Goal: Information Seeking & Learning: Compare options

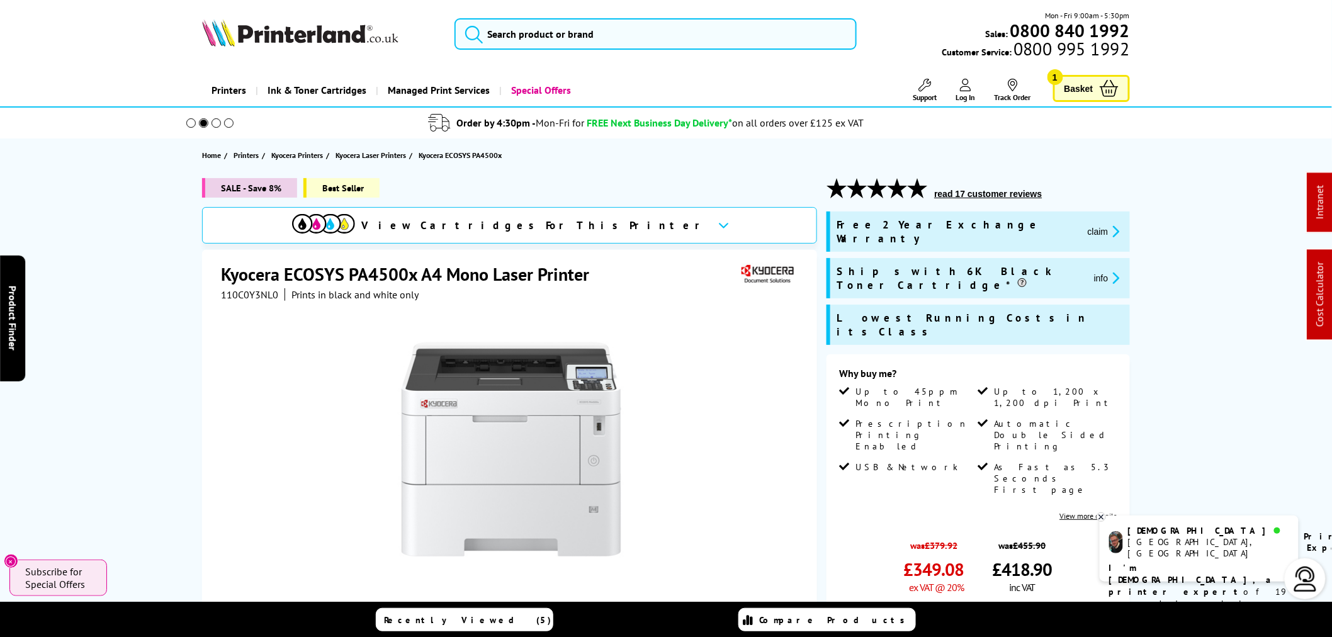
drag, startPoint x: 662, startPoint y: 366, endPoint x: 663, endPoint y: 359, distance: 7.0
click at [663, 363] on div at bounding box center [511, 449] width 315 height 247
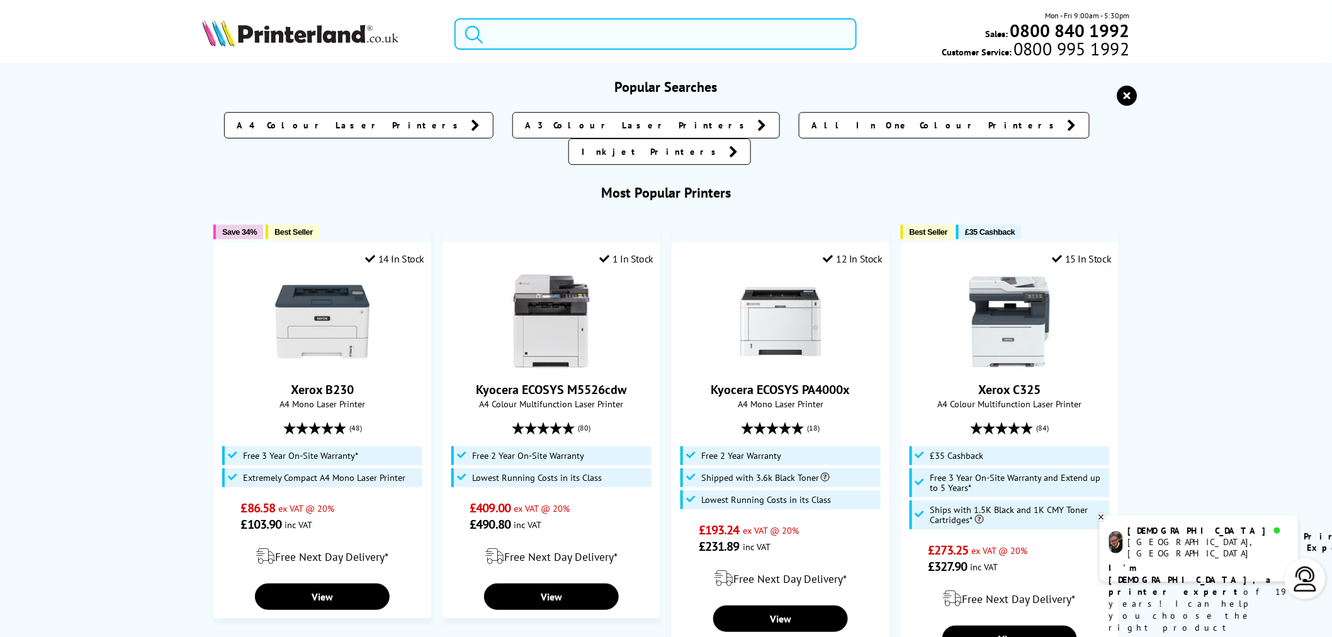
drag, startPoint x: 582, startPoint y: 40, endPoint x: 579, endPoint y: 34, distance: 6.5
click at [579, 34] on input "search" at bounding box center [655, 33] width 402 height 31
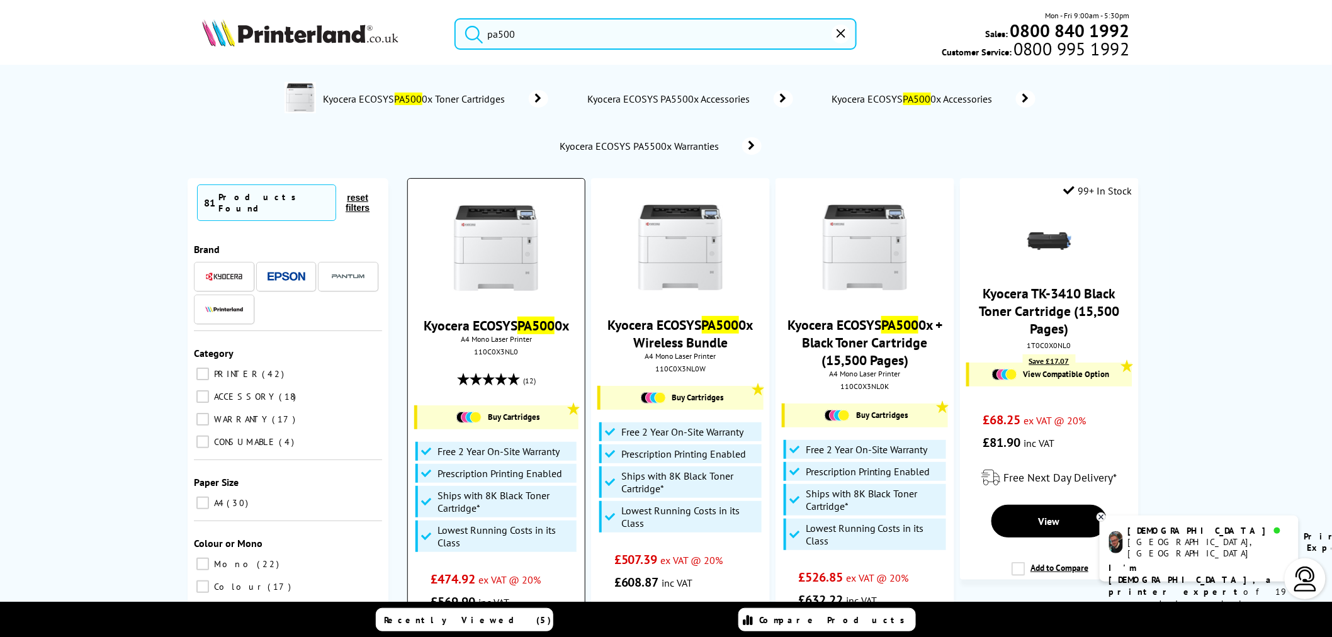
type input "pa500"
click at [501, 290] on img at bounding box center [496, 248] width 94 height 94
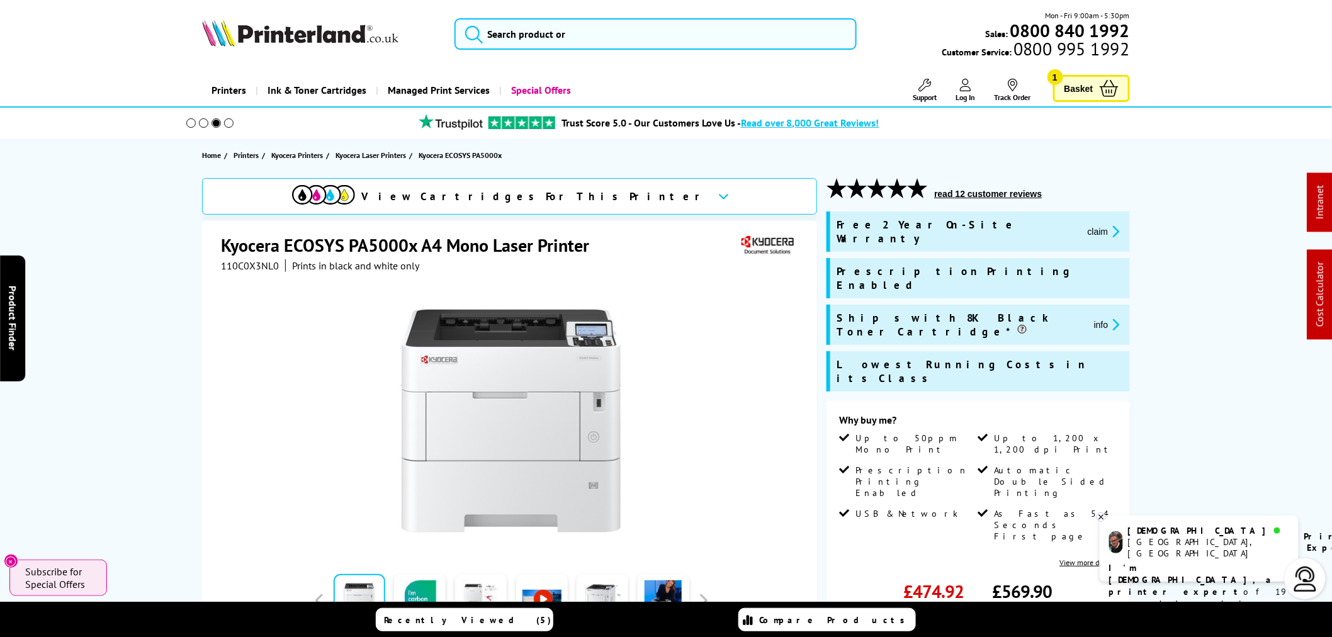
click at [247, 271] on span "110C0X3NL0" at bounding box center [250, 265] width 58 height 13
click at [246, 269] on span "110C0X3NL0" at bounding box center [250, 265] width 58 height 13
click at [244, 265] on span "110C0X3NL0" at bounding box center [250, 265] width 58 height 13
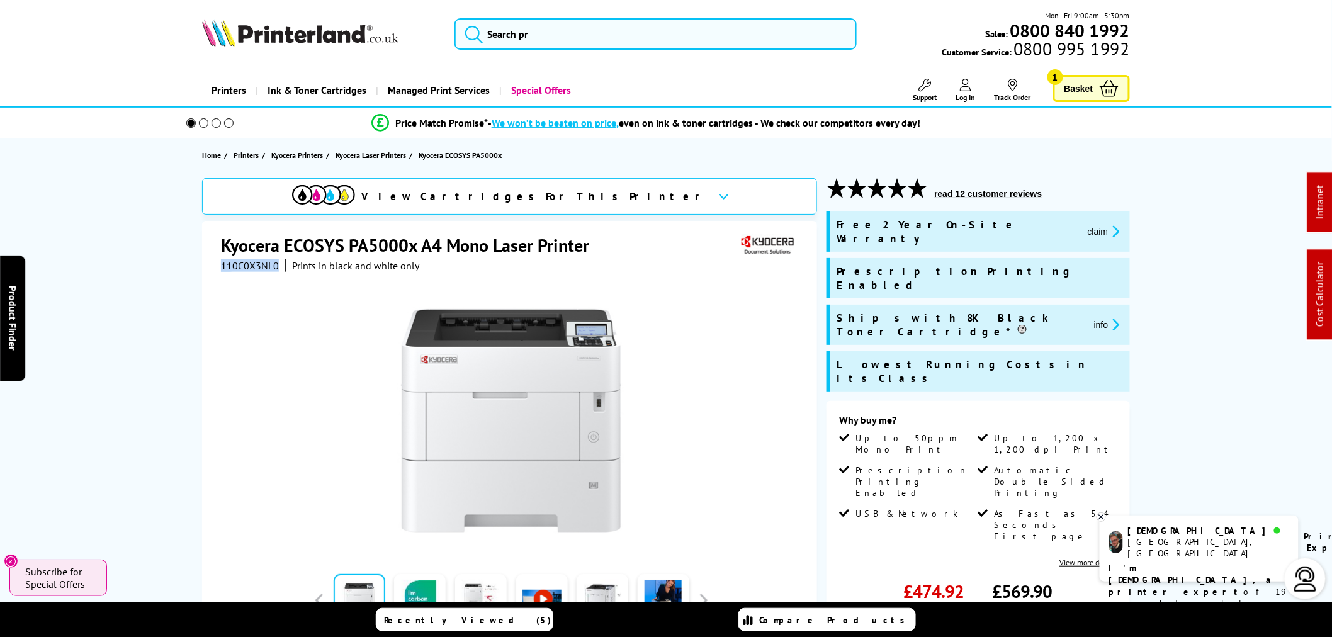
click at [244, 265] on span "110C0X3NL0" at bounding box center [250, 265] width 58 height 13
copy span "110C0X3NL0"
click at [1108, 225] on icon "promo-description" at bounding box center [1113, 231] width 11 height 13
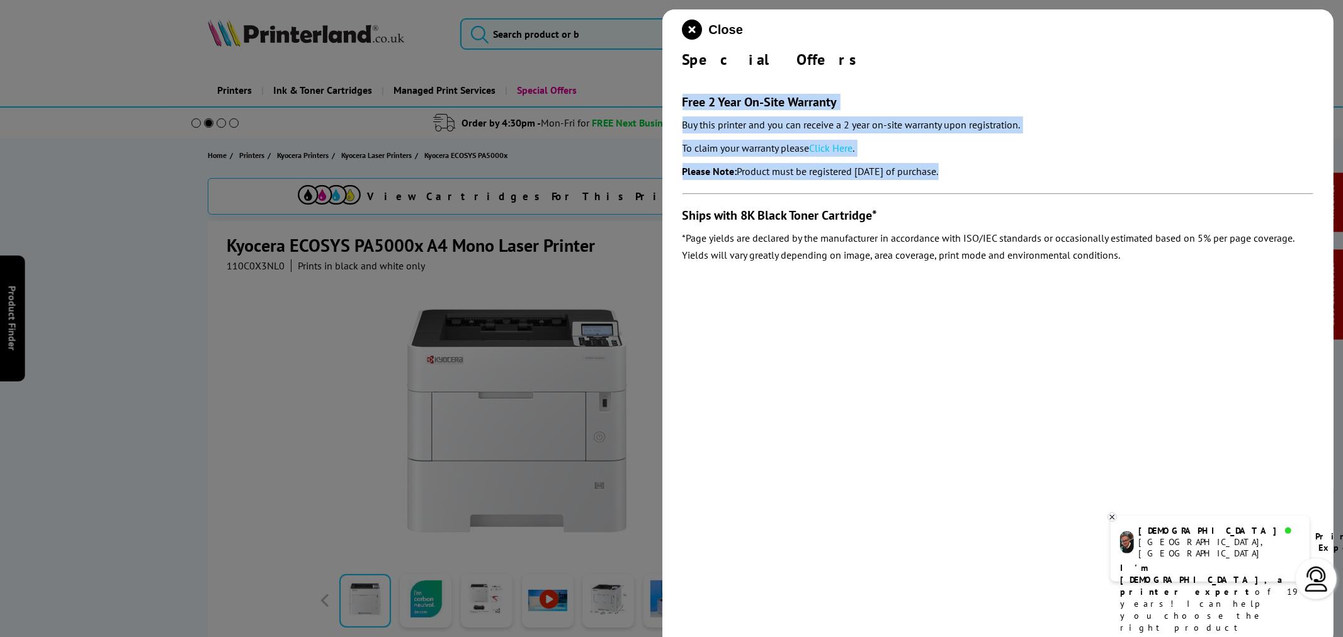
drag, startPoint x: 673, startPoint y: 81, endPoint x: 1088, endPoint y: 184, distance: 427.0
click at [1088, 184] on div "Close Special Offers Free 2 Year On-Site Warranty Buy this printer and you can …" at bounding box center [998, 327] width 672 height 637
copy section "Free 2 Year On-Site Warranty Buy this printer and you can receive a 2 year on-s…"
click at [691, 38] on icon "close modal" at bounding box center [692, 30] width 20 height 20
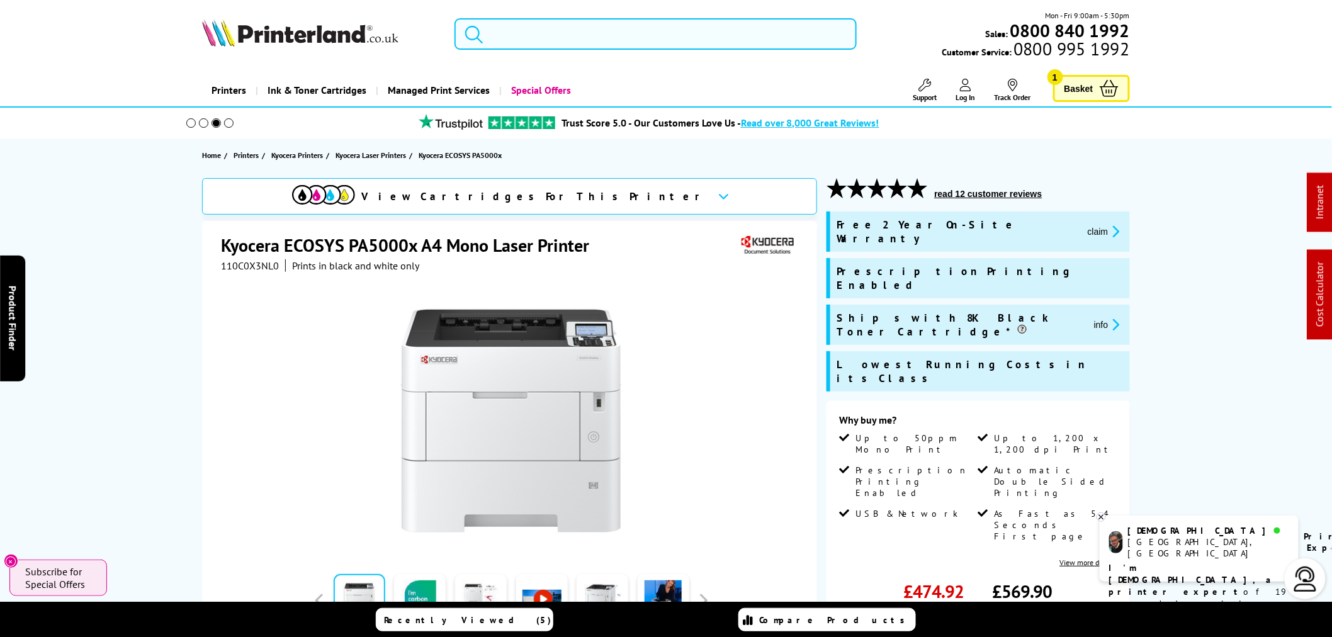
drag, startPoint x: 548, startPoint y: 40, endPoint x: 539, endPoint y: 36, distance: 9.9
click at [539, 37] on input "search" at bounding box center [655, 33] width 402 height 31
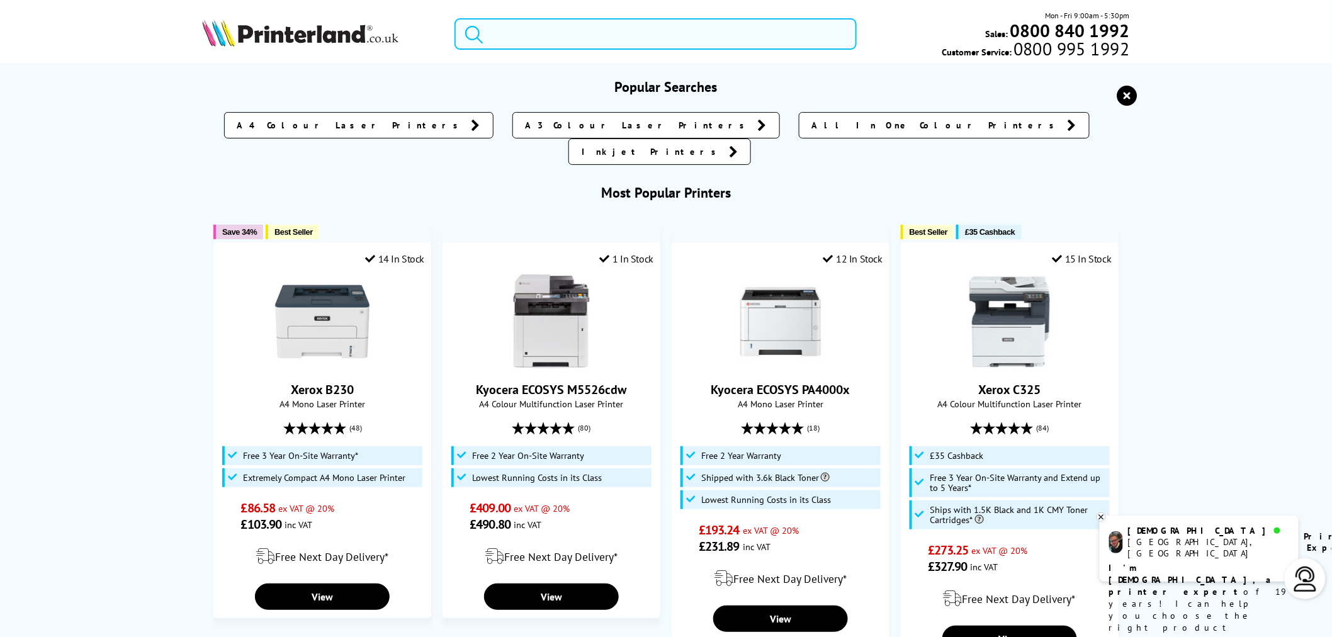
paste input "106R03921"
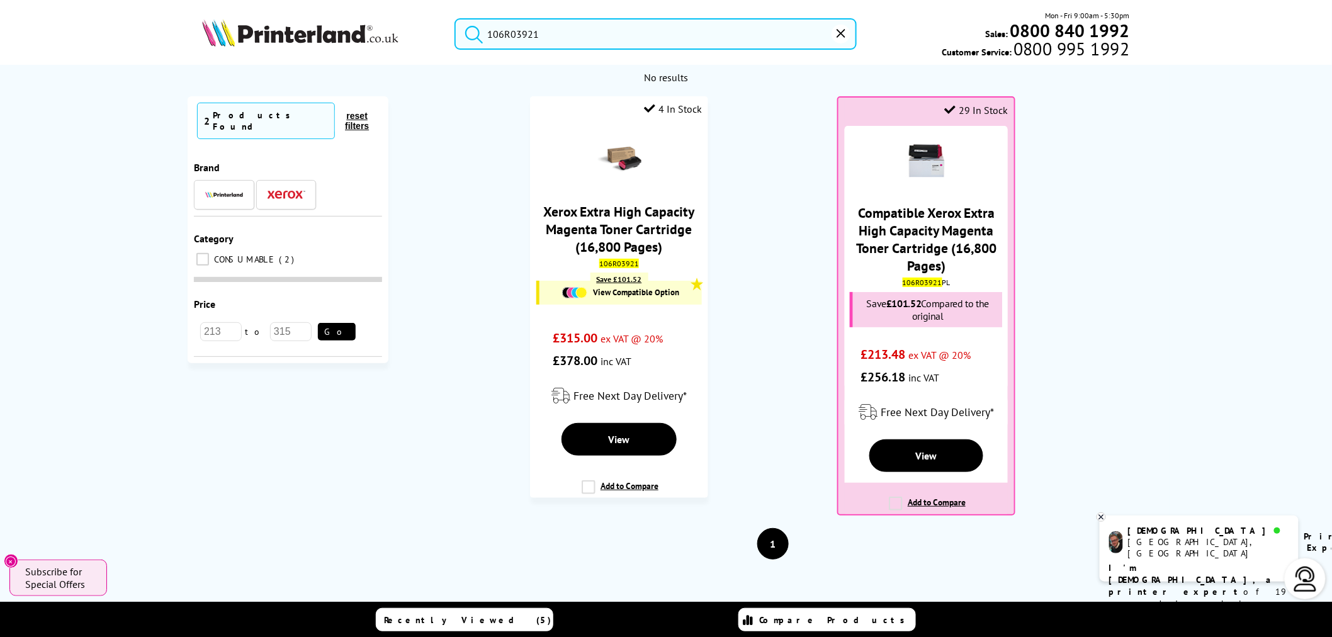
click at [659, 33] on input "106R03921" at bounding box center [655, 33] width 402 height 31
drag, startPoint x: 714, startPoint y: 42, endPoint x: 0, endPoint y: 136, distance: 720.0
click at [0, 108] on header "106R03921 Mon - Fri 9:00am - 5:30pm Sales: 0800 840 1992 Customer Service: 0800…" at bounding box center [666, 54] width 1332 height 108
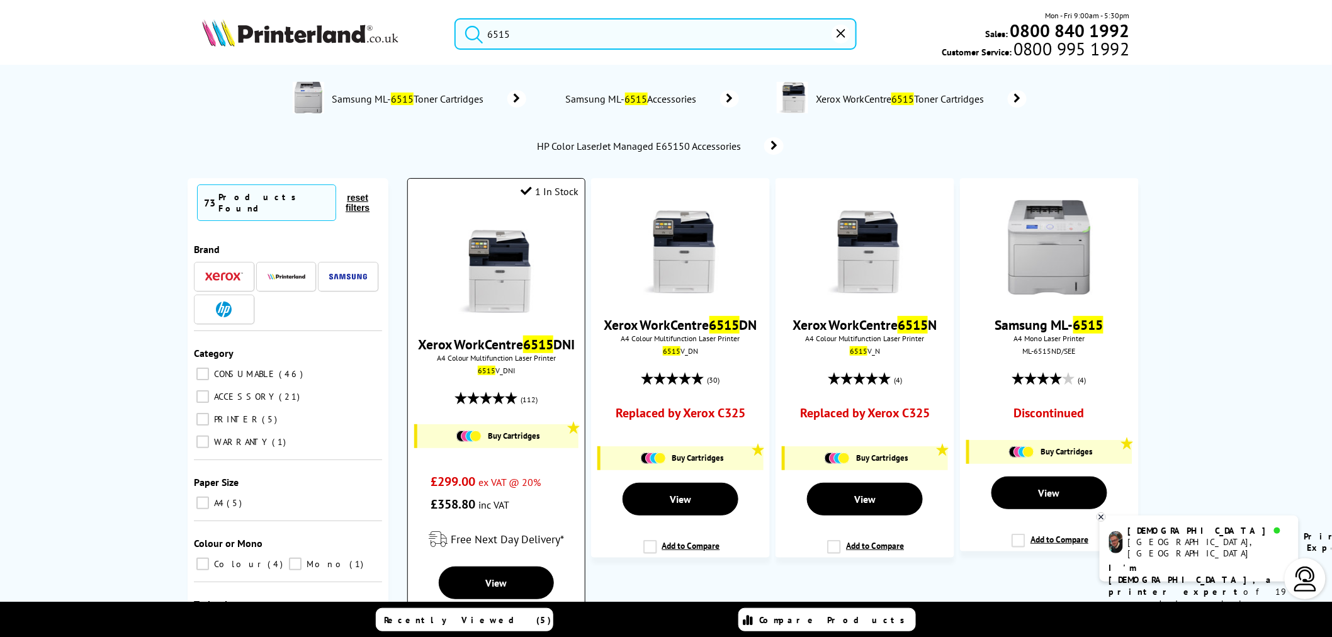
type input "6515"
click at [515, 279] on img at bounding box center [496, 267] width 94 height 94
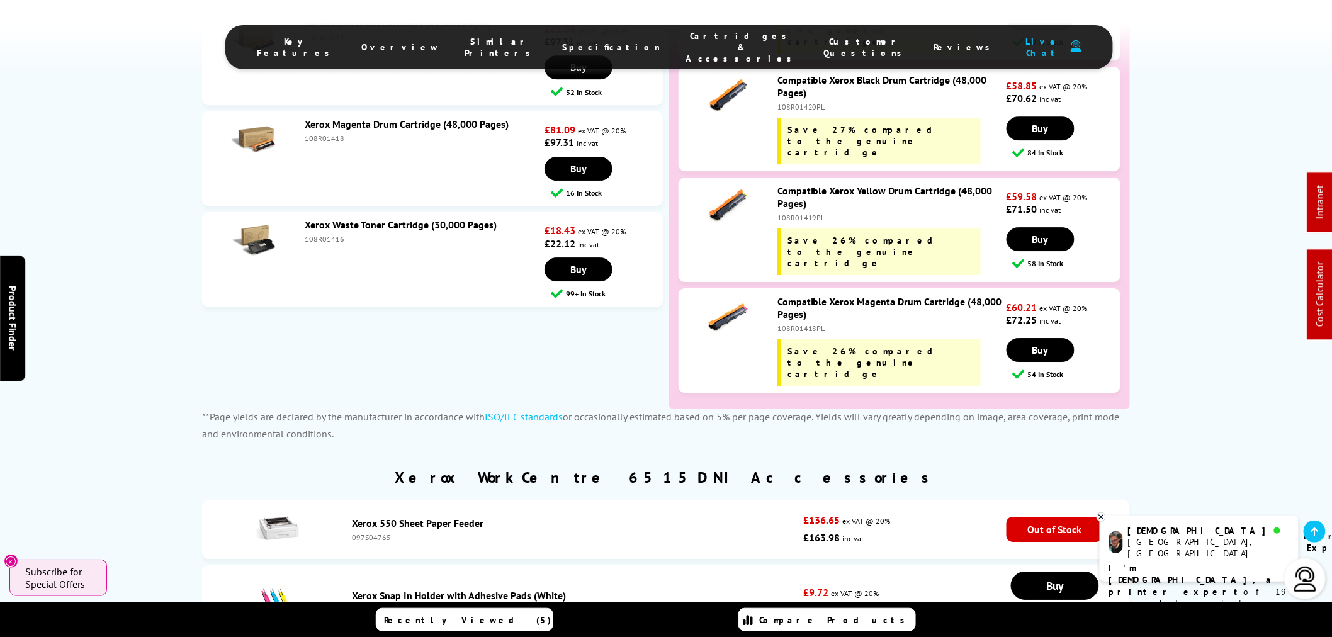
scroll to position [5568, 0]
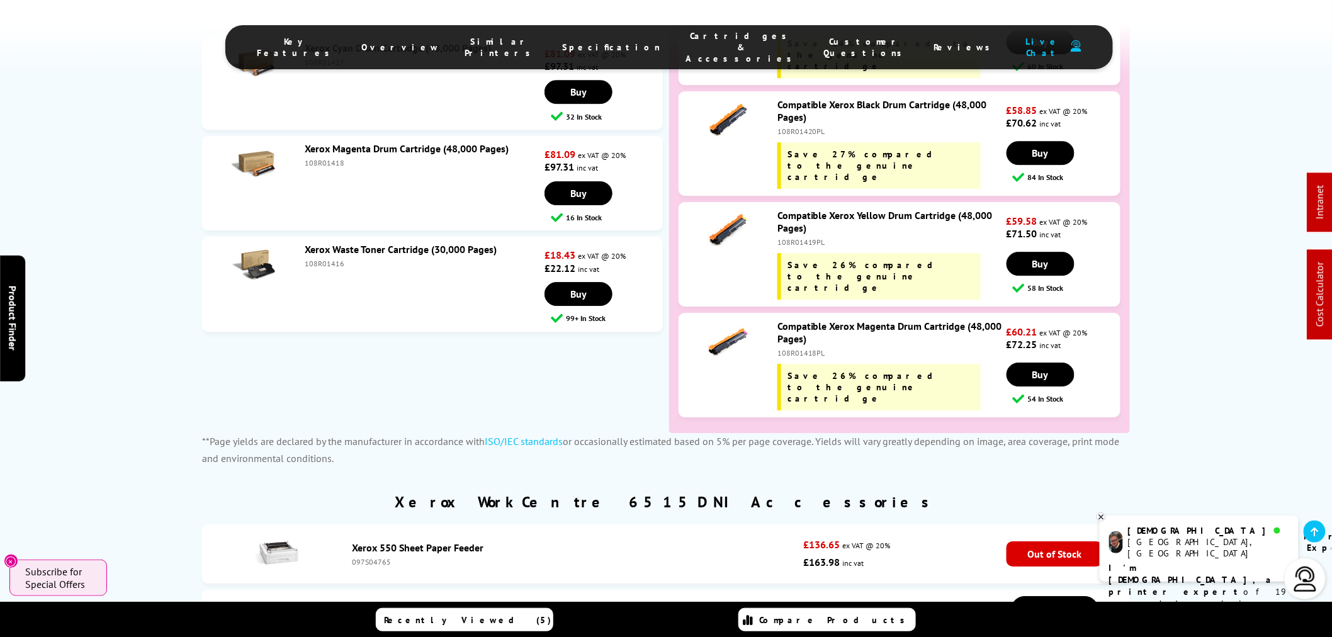
click at [316, 259] on div "108R01416" at bounding box center [423, 263] width 237 height 9
click at [317, 259] on div "108R01416" at bounding box center [423, 263] width 237 height 9
copy div "108R01416"
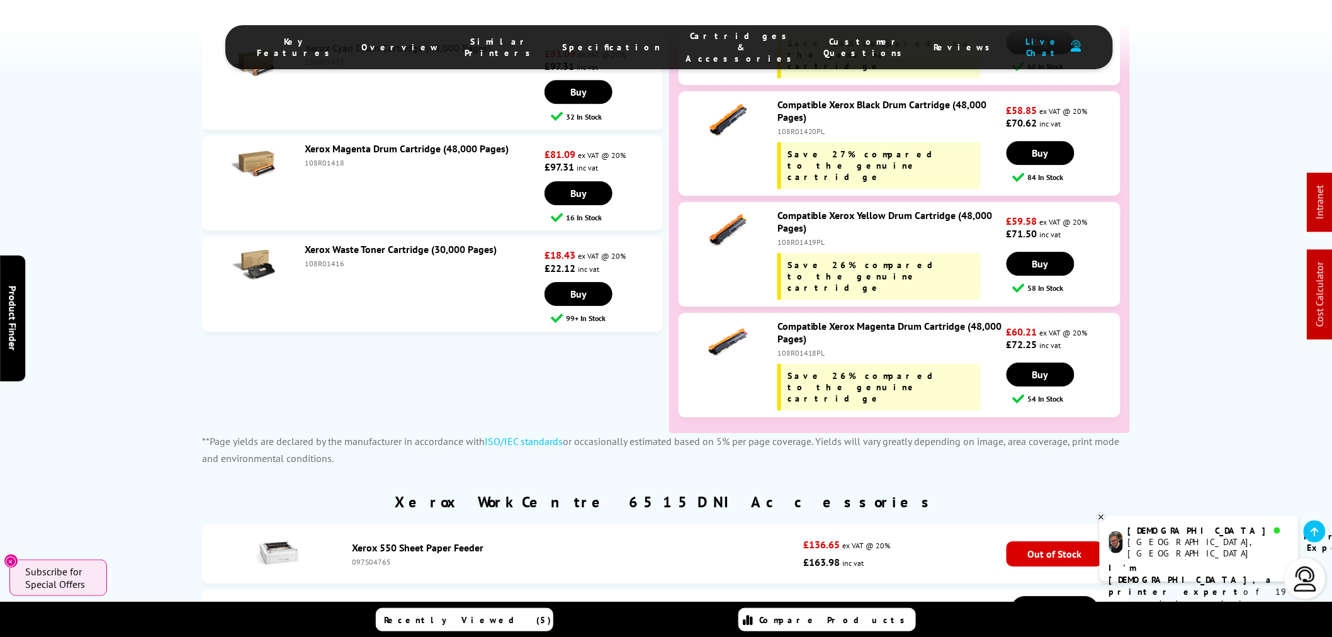
click at [319, 244] on link "Xerox Waste Toner Cartridge (30,000 Pages)" at bounding box center [401, 249] width 192 height 13
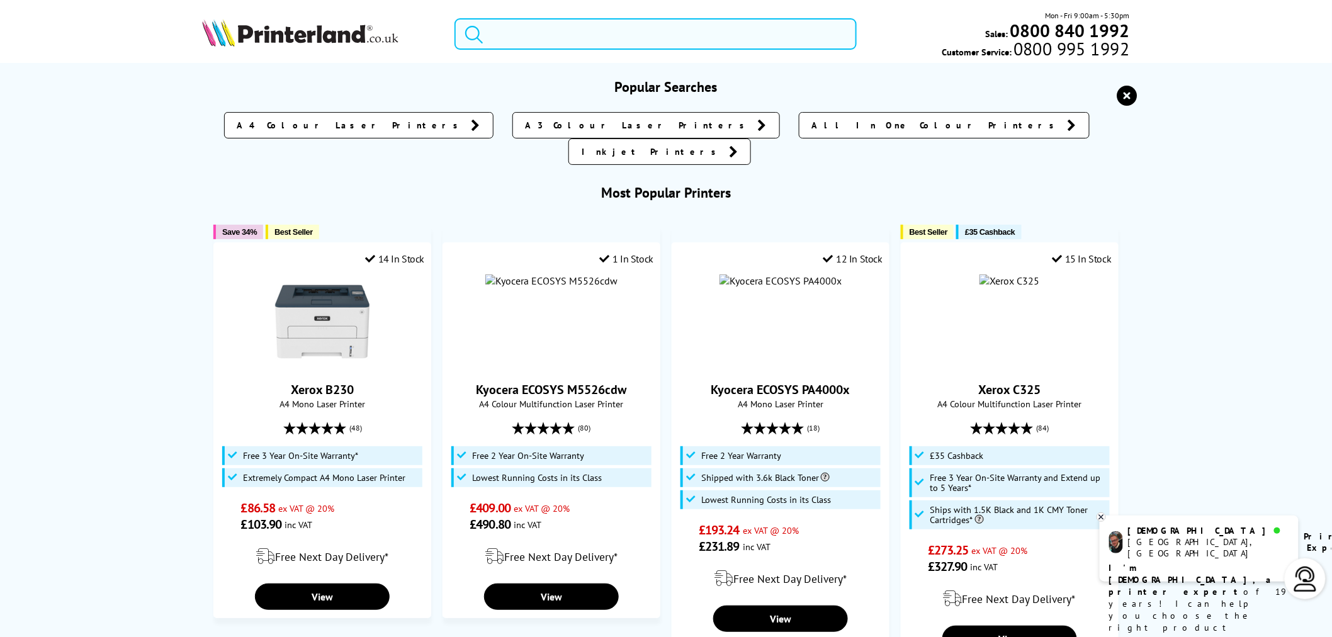
click at [676, 33] on input "search" at bounding box center [655, 33] width 402 height 31
paste input "k CS727de"
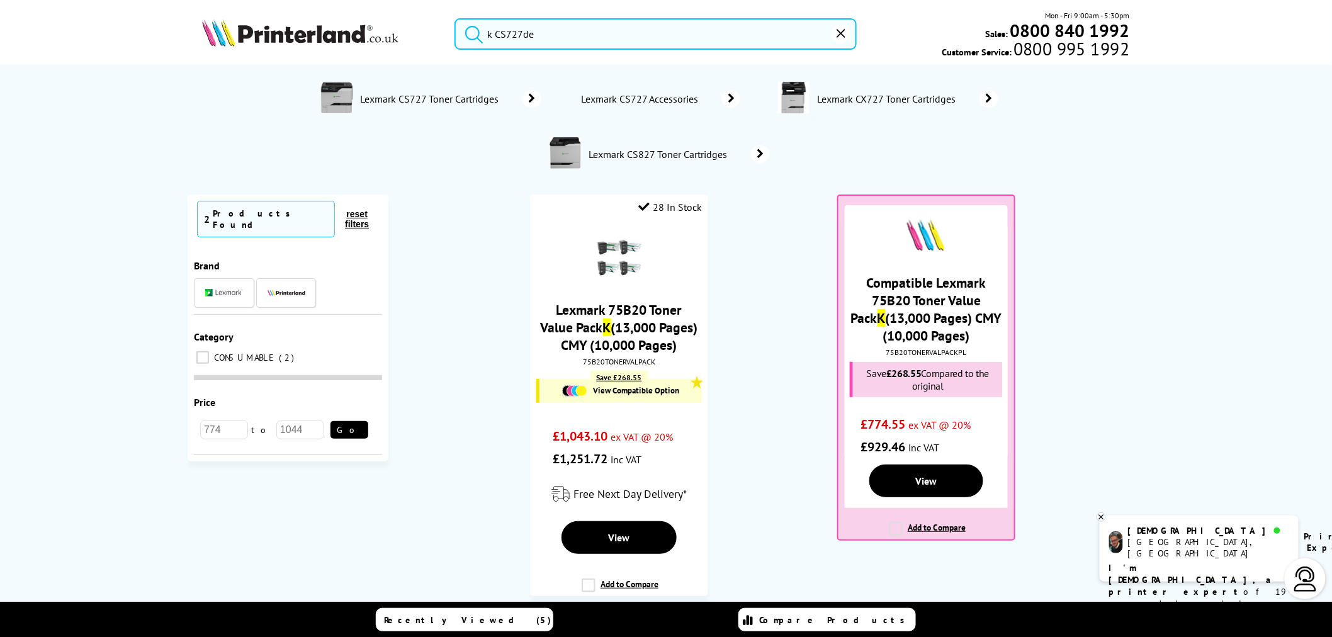
drag, startPoint x: 493, startPoint y: 27, endPoint x: 292, endPoint y: 54, distance: 203.1
click at [293, 54] on div "k CS727de Mon - Fri 9:00am - 5:30pm Sales: 0800 840 1992 Customer Service: 0800…" at bounding box center [665, 36] width 1007 height 55
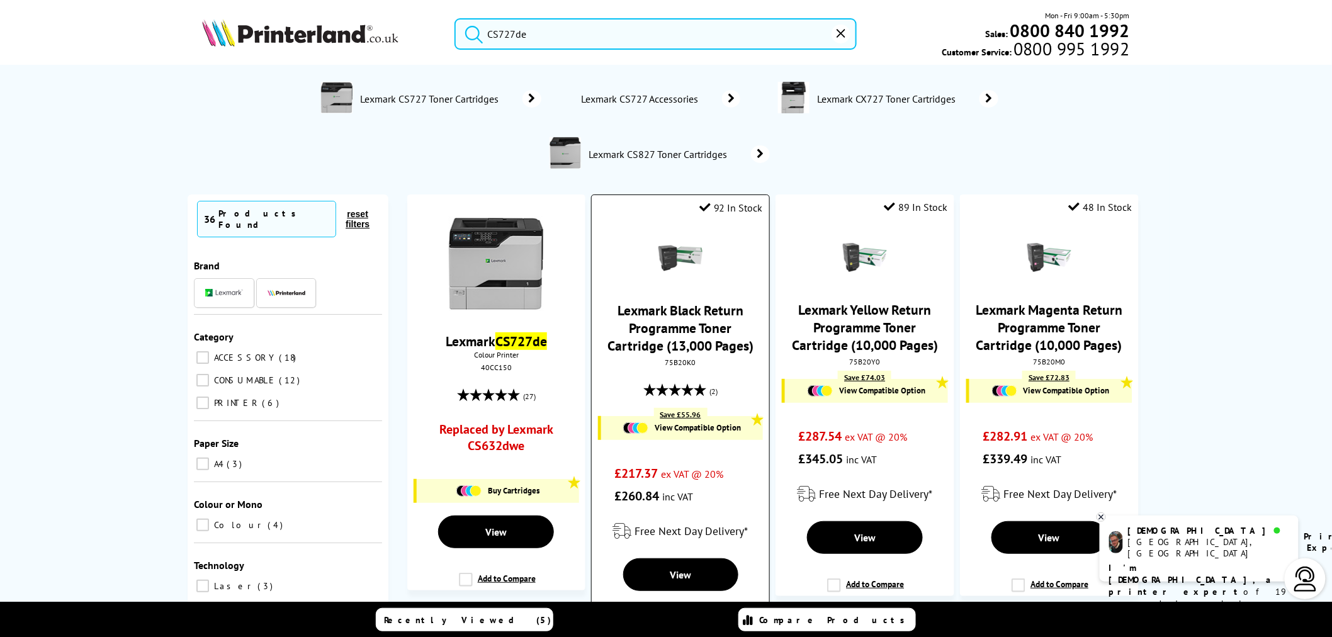
click at [680, 366] on div "75B20K0" at bounding box center [680, 362] width 158 height 9
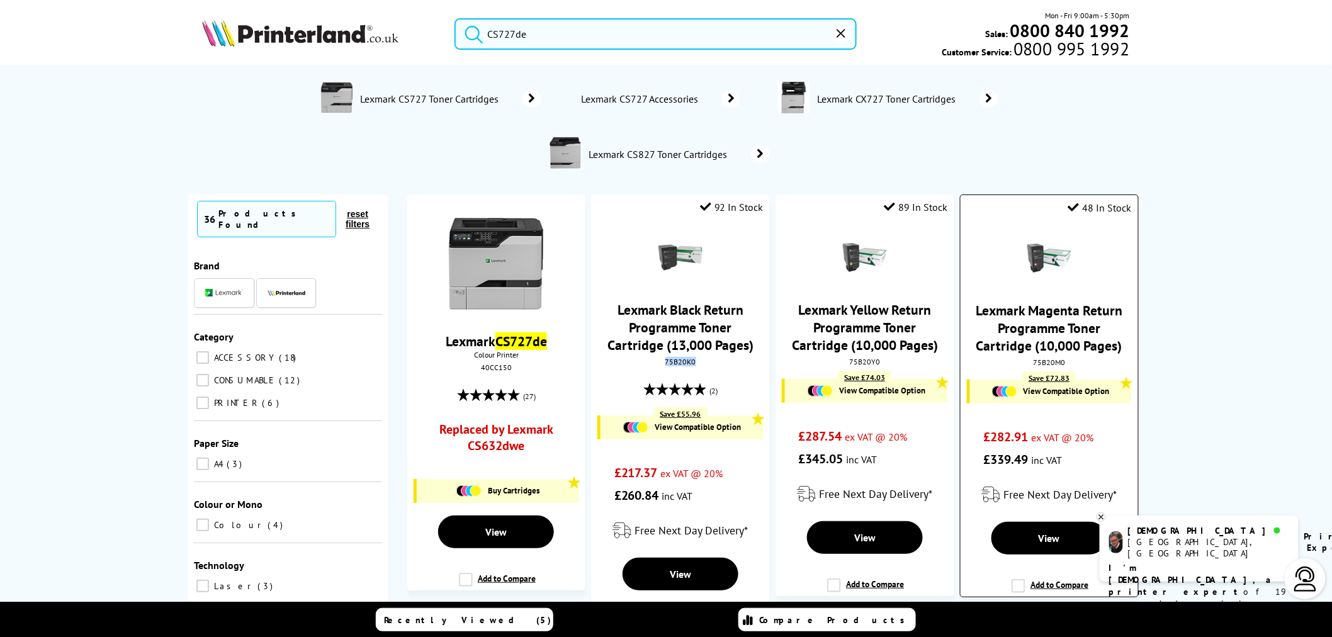
copy div "75B20K0"
drag, startPoint x: 538, startPoint y: 38, endPoint x: 266, endPoint y: 39, distance: 272.5
click at [271, 41] on div "CS727de Mon - Fri 9:00am - 5:30pm Sales: 0800 840 1992 Customer Service: 0800 9…" at bounding box center [665, 36] width 1007 height 55
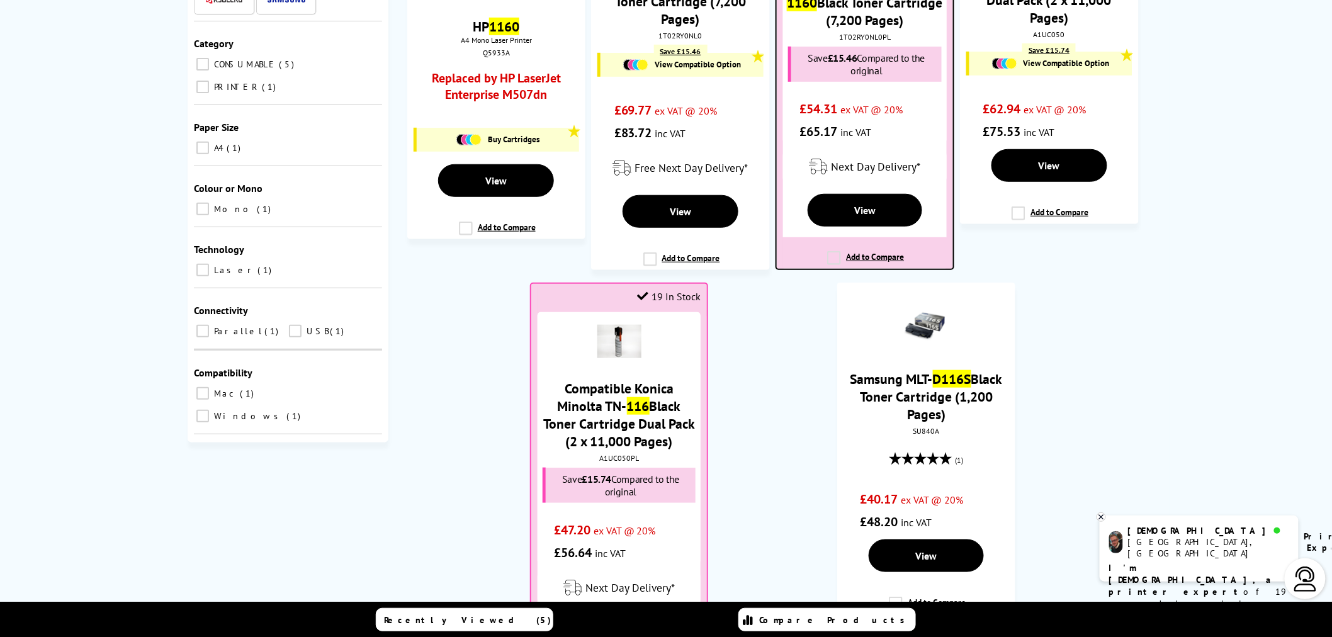
scroll to position [419, 0]
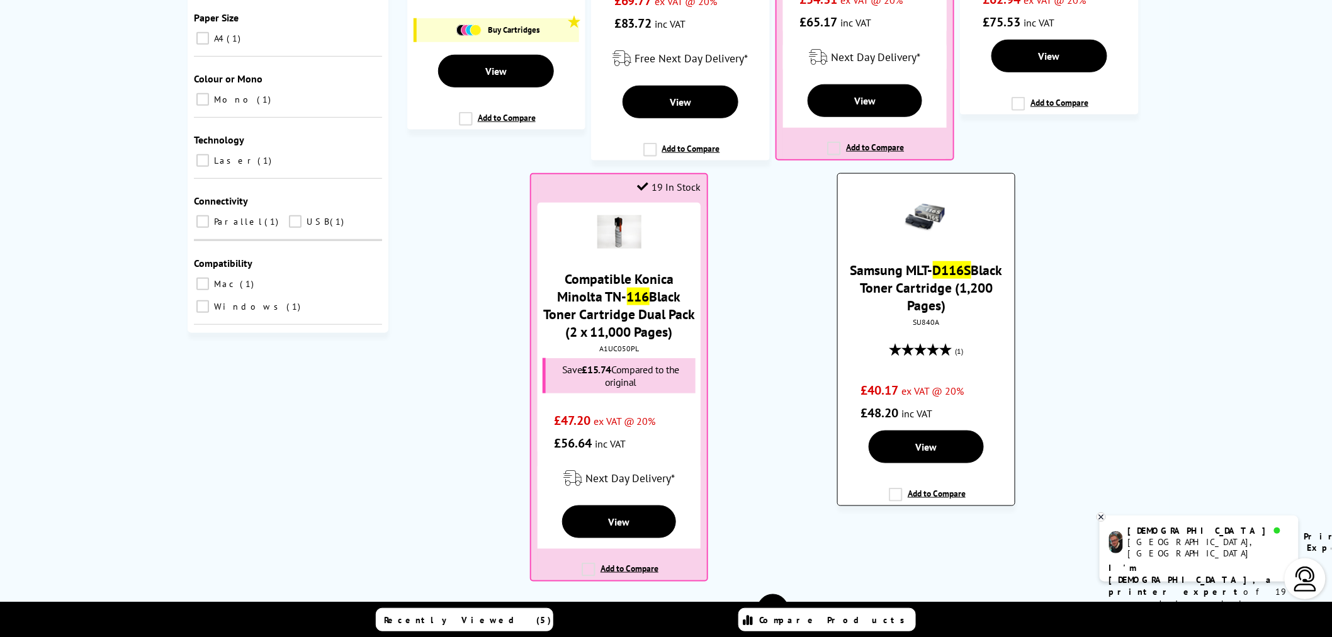
type input "116s"
click at [935, 281] on link "Samsung MLT- D116S Black Toner Cartridge (1,200 Pages)" at bounding box center [926, 287] width 152 height 53
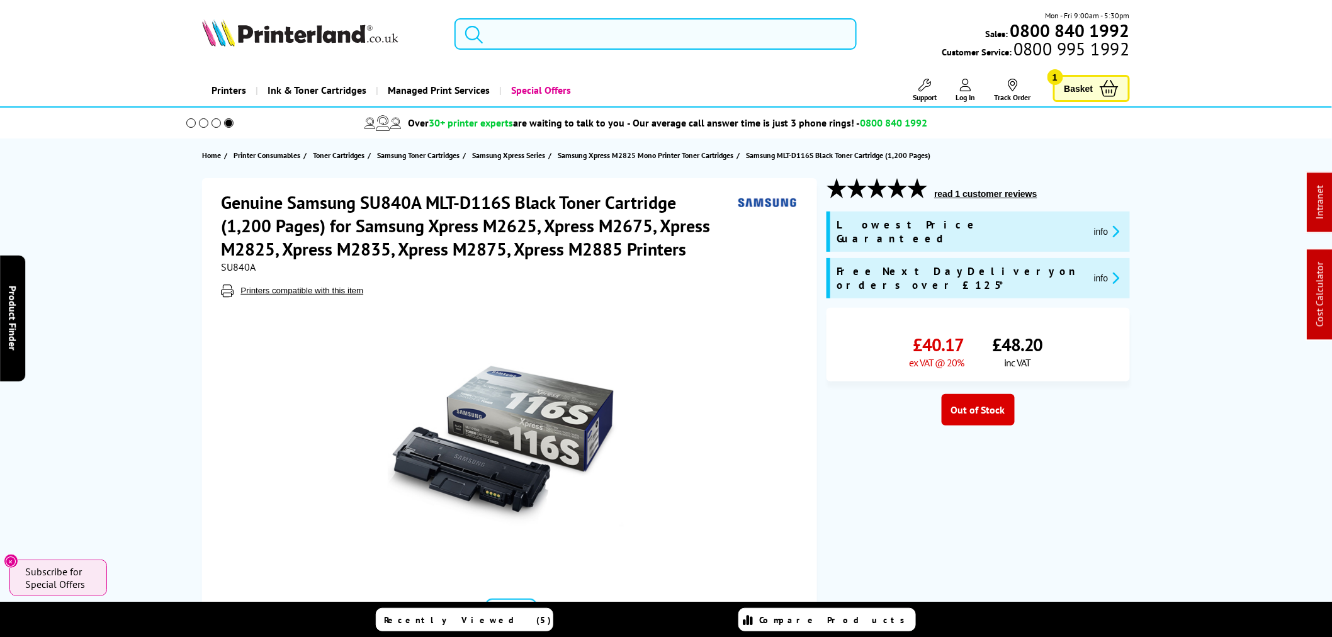
click at [636, 45] on input "search" at bounding box center [655, 33] width 402 height 31
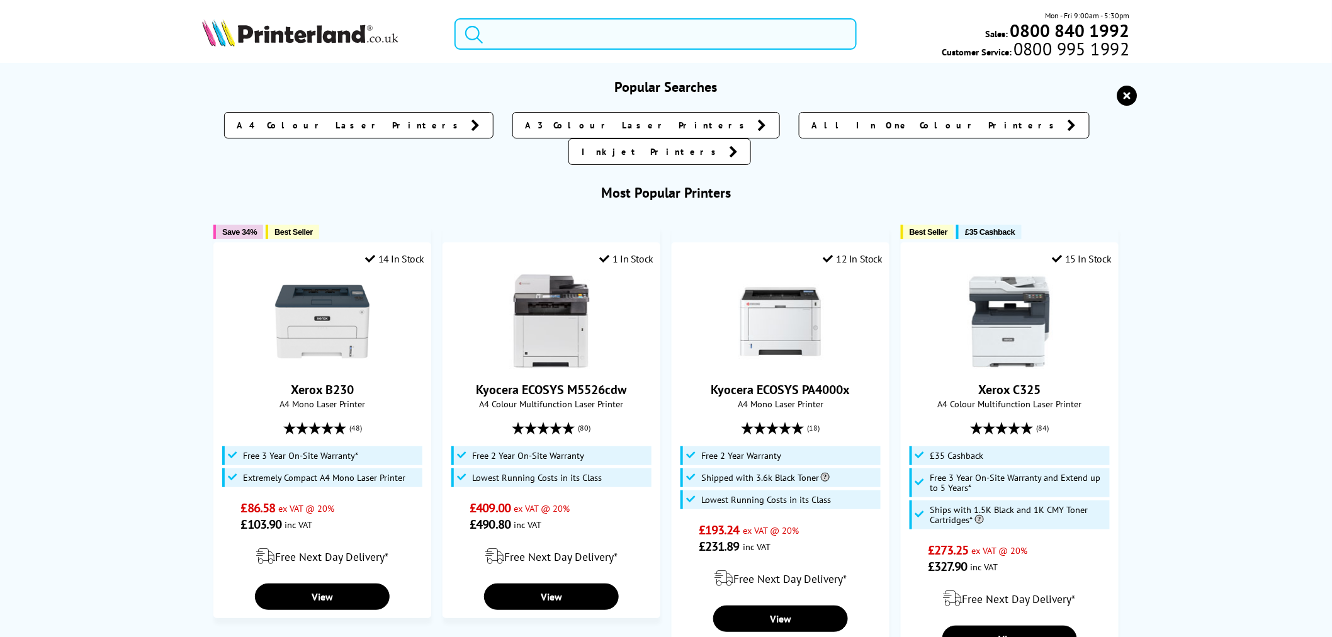
click at [633, 40] on input "search" at bounding box center [655, 33] width 402 height 31
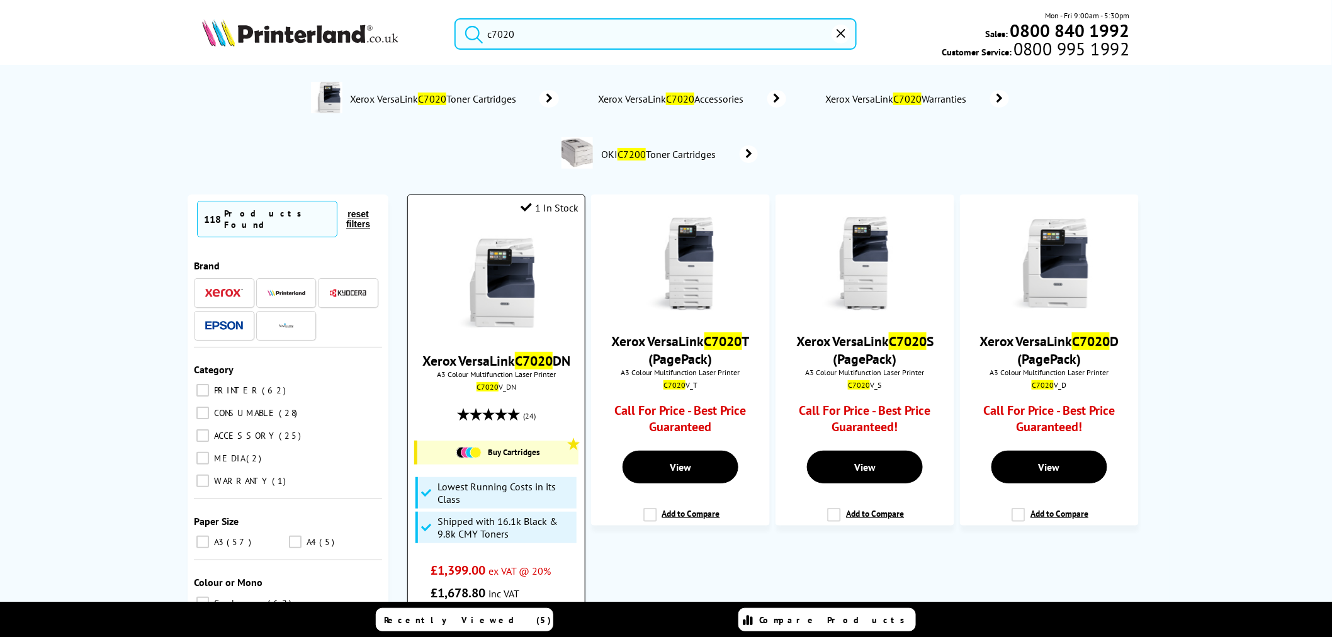
type input "c7020"
click at [500, 296] on img at bounding box center [496, 283] width 94 height 94
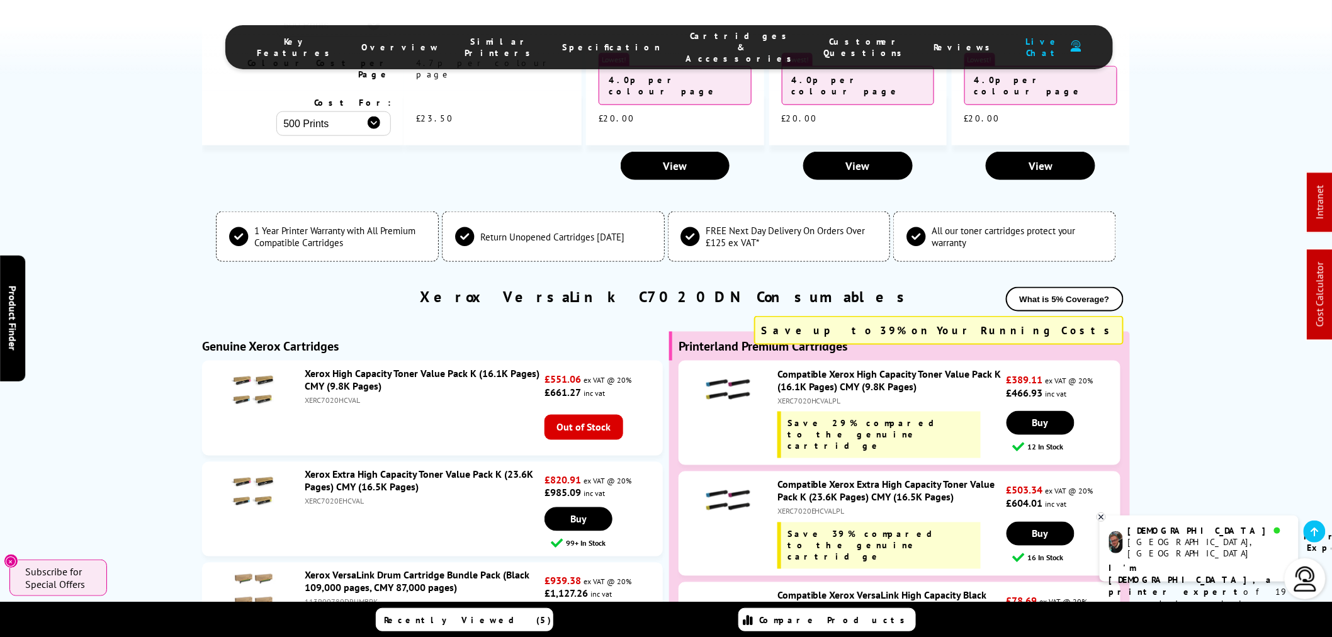
scroll to position [4598, 0]
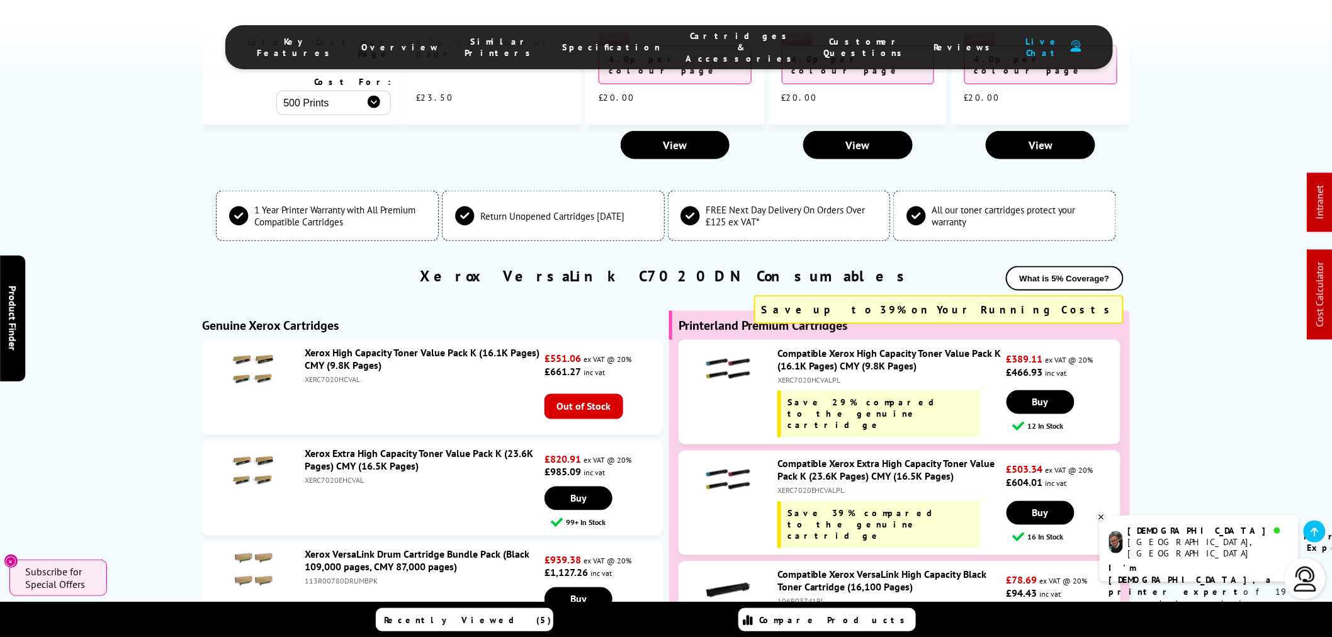
click at [802, 486] on div "XERC7020EHCVALPL" at bounding box center [890, 490] width 226 height 9
click at [799, 486] on div "XERC7020EHCVALPL" at bounding box center [890, 490] width 226 height 9
click at [794, 486] on div "XERC7020EHCVALPL" at bounding box center [890, 490] width 226 height 9
copy div "XERC7020EHCVALPL"
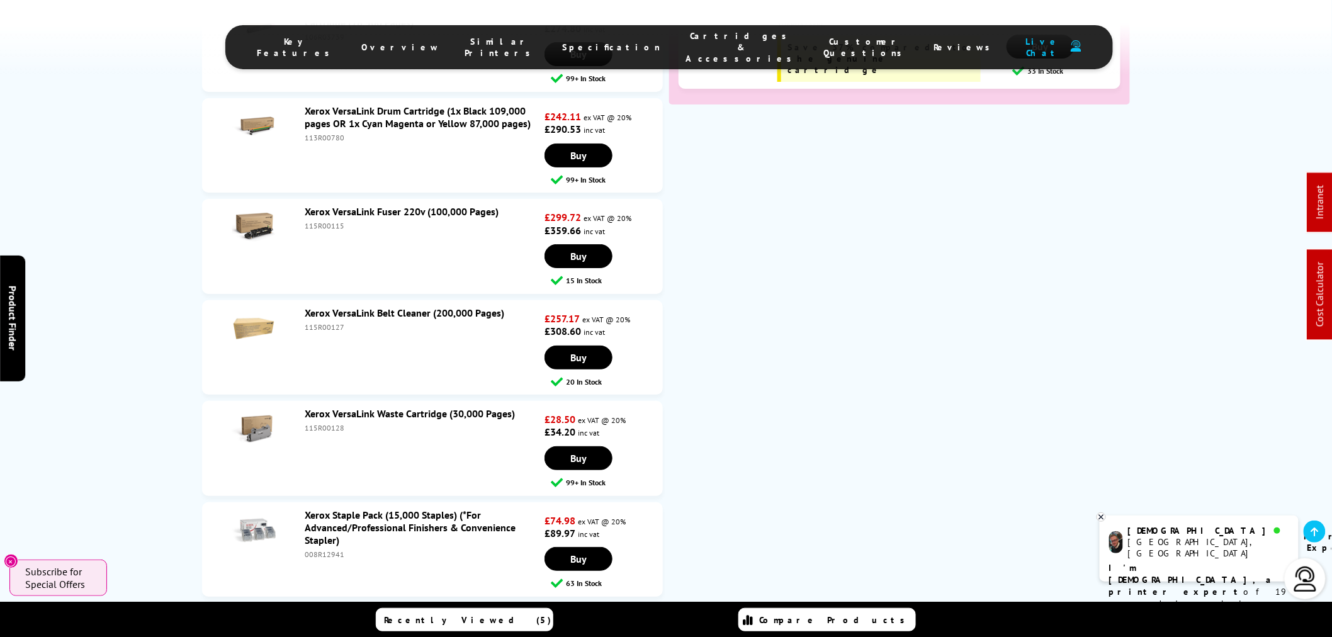
scroll to position [5927, 0]
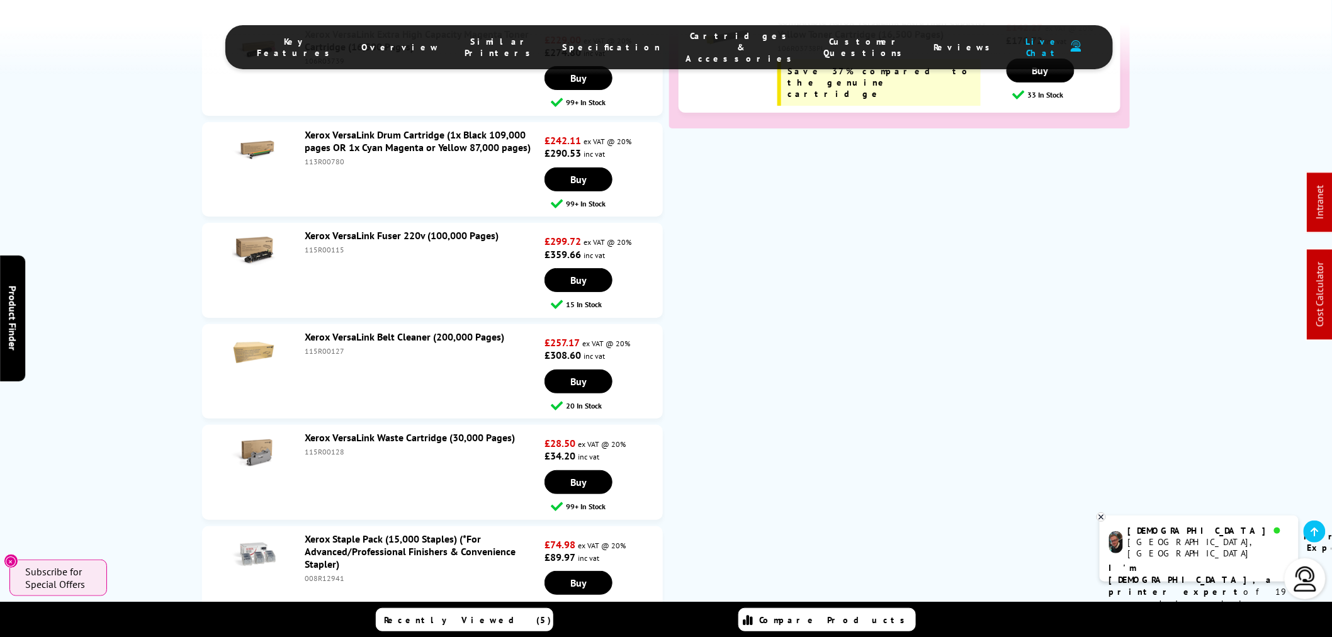
click at [318, 245] on div "115R00115" at bounding box center [423, 249] width 237 height 9
copy div "115R00115"
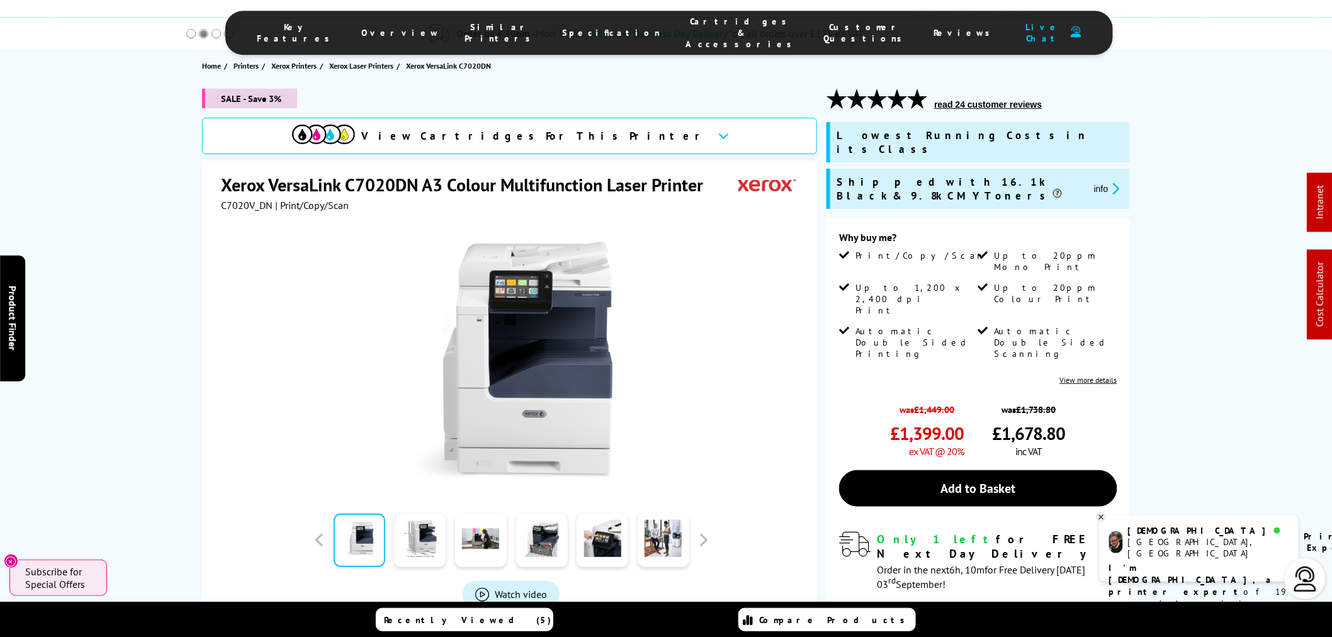
scroll to position [0, 0]
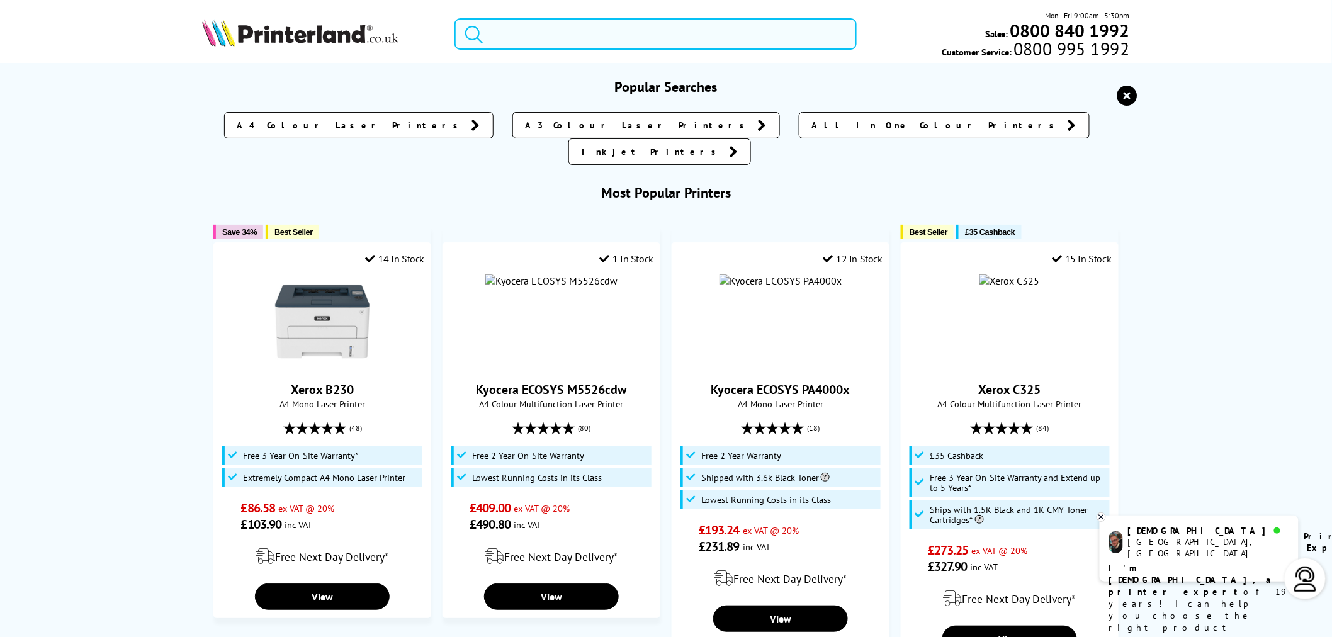
click at [529, 38] on input "search" at bounding box center [655, 33] width 402 height 31
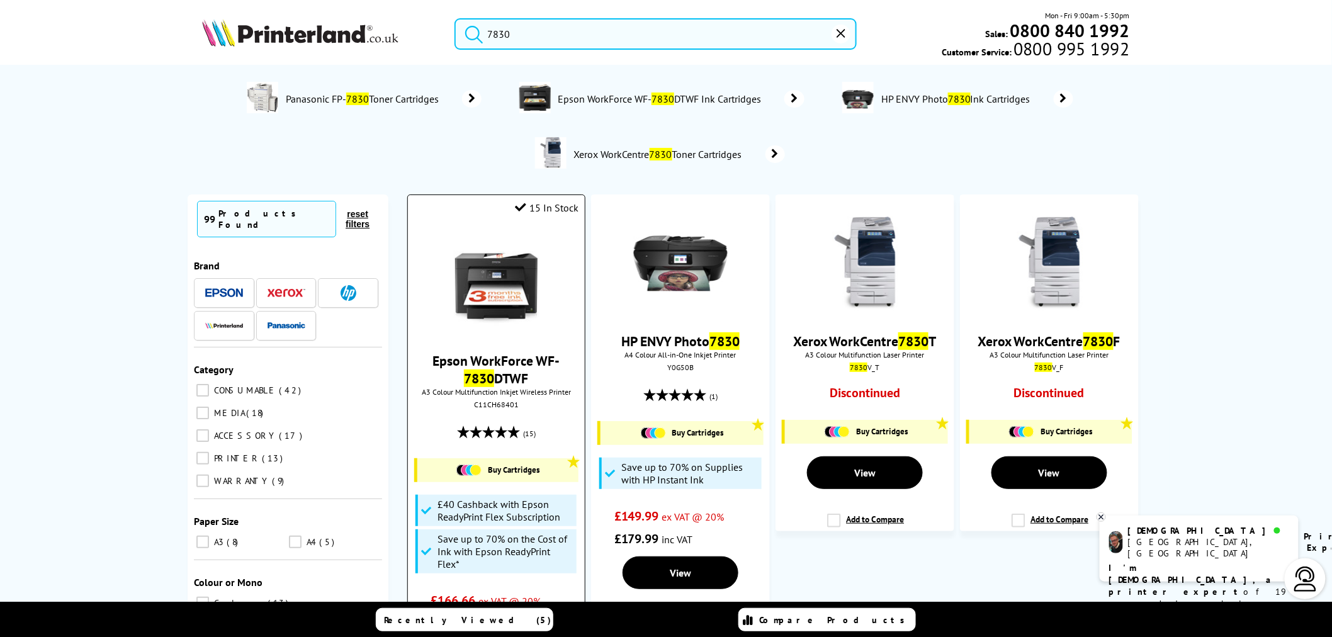
type input "7830"
click at [505, 405] on div "C11CH68401" at bounding box center [496, 404] width 158 height 9
copy div "C11CH68401"
click at [486, 307] on img at bounding box center [496, 283] width 94 height 94
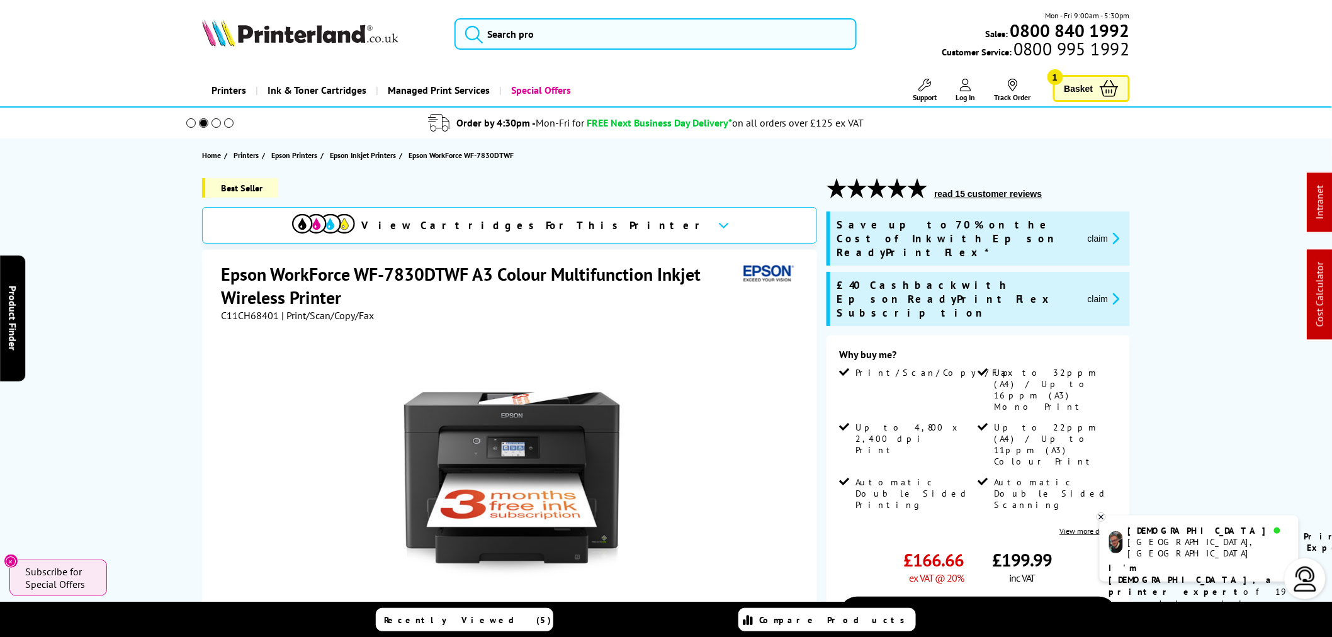
click at [256, 310] on span "C11CH68401" at bounding box center [250, 315] width 58 height 13
copy div "C11CH68401"
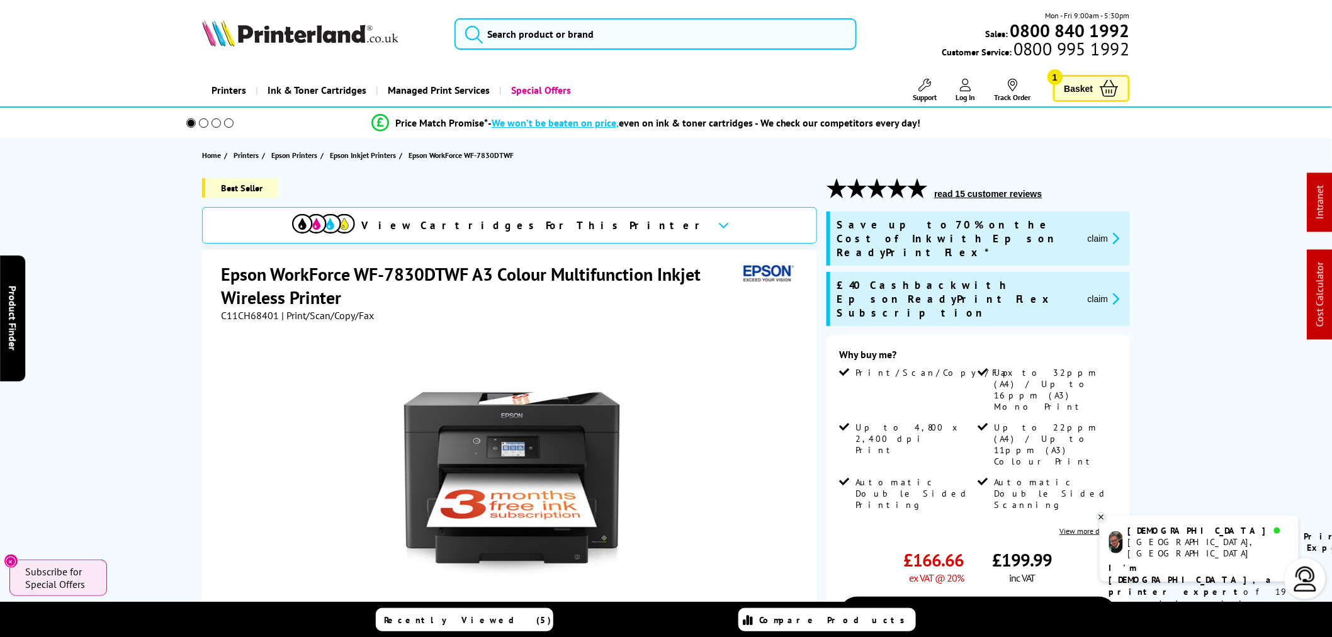
drag, startPoint x: 500, startPoint y: 387, endPoint x: 479, endPoint y: 448, distance: 64.1
click at [686, 38] on input "search" at bounding box center [655, 33] width 402 height 31
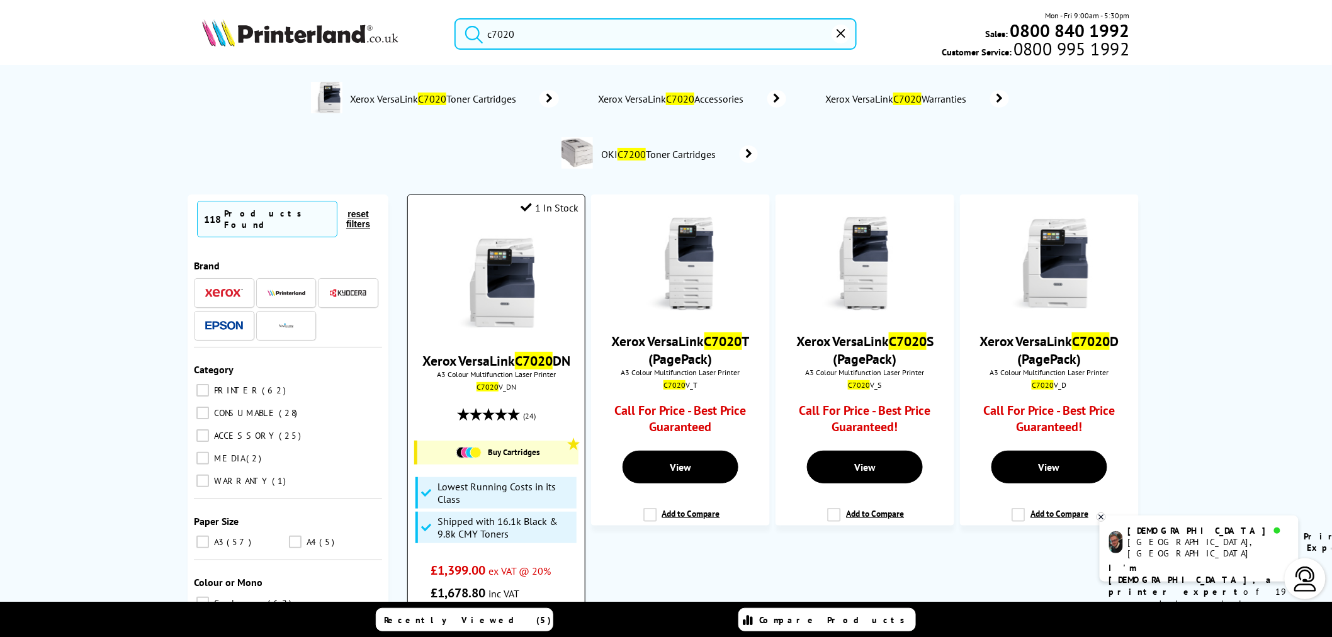
type input "c7020"
click at [492, 297] on img at bounding box center [496, 283] width 94 height 94
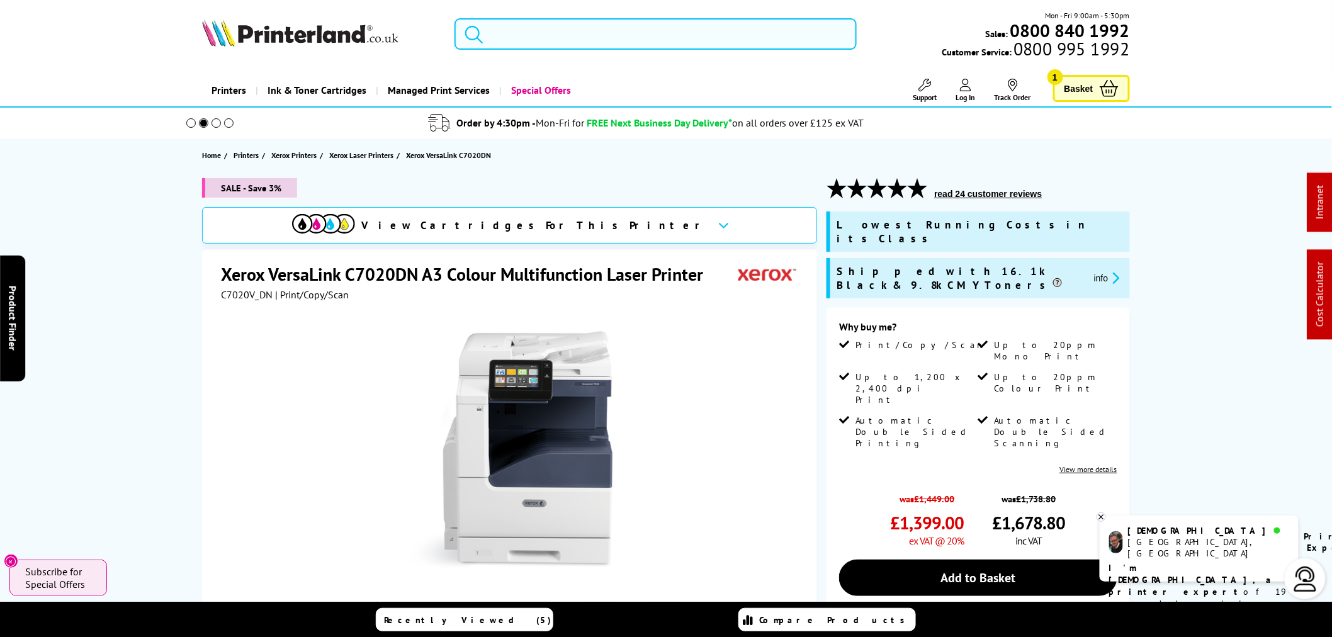
click at [601, 38] on input "search" at bounding box center [655, 33] width 402 height 31
paste input "006R04823"
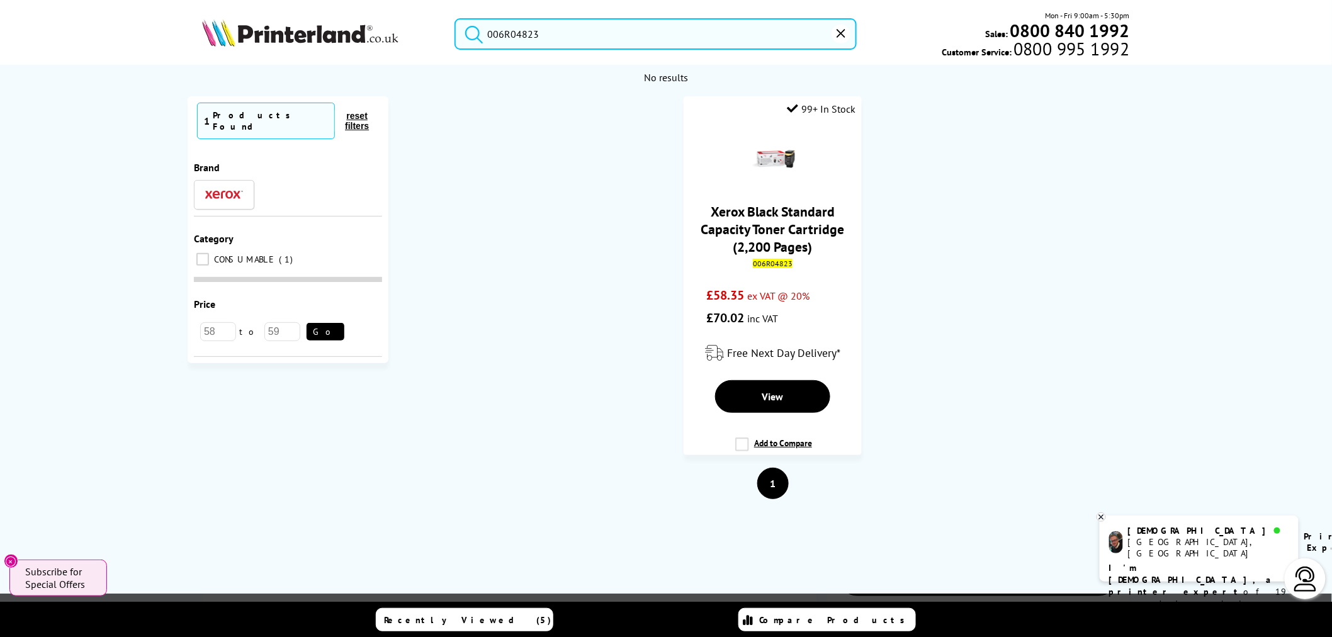
drag, startPoint x: 499, startPoint y: 39, endPoint x: 417, endPoint y: 42, distance: 82.5
click at [420, 43] on div "006R04823 Mon - Fri 9:00am - 5:30pm Sales: 0800 840 1992 Customer Service: 0800…" at bounding box center [665, 36] width 1007 height 55
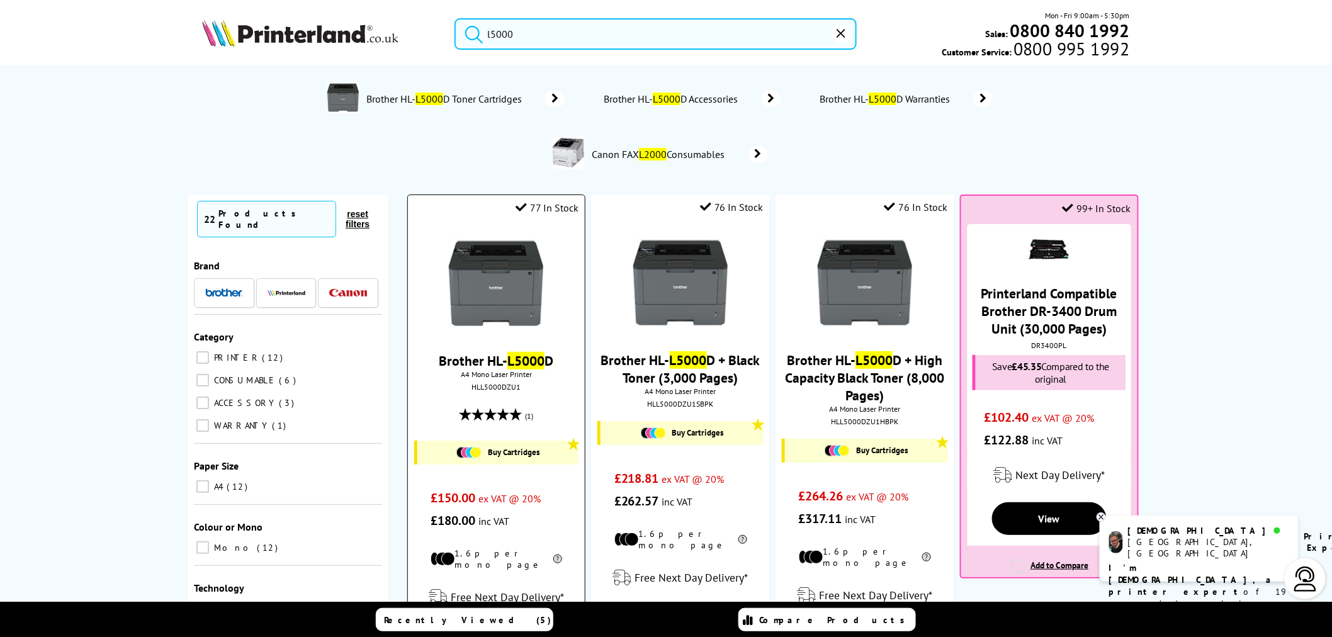
type input "l5000"
click at [491, 273] on img at bounding box center [496, 283] width 94 height 94
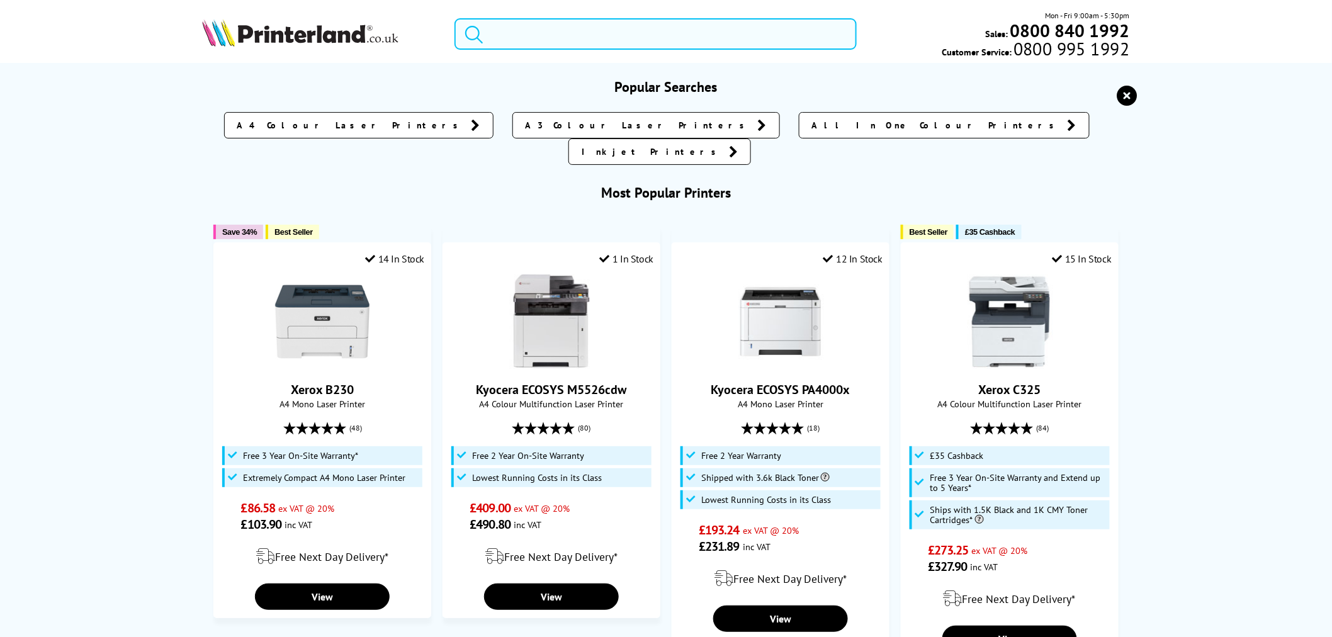
drag, startPoint x: 568, startPoint y: 35, endPoint x: 349, endPoint y: 64, distance: 220.3
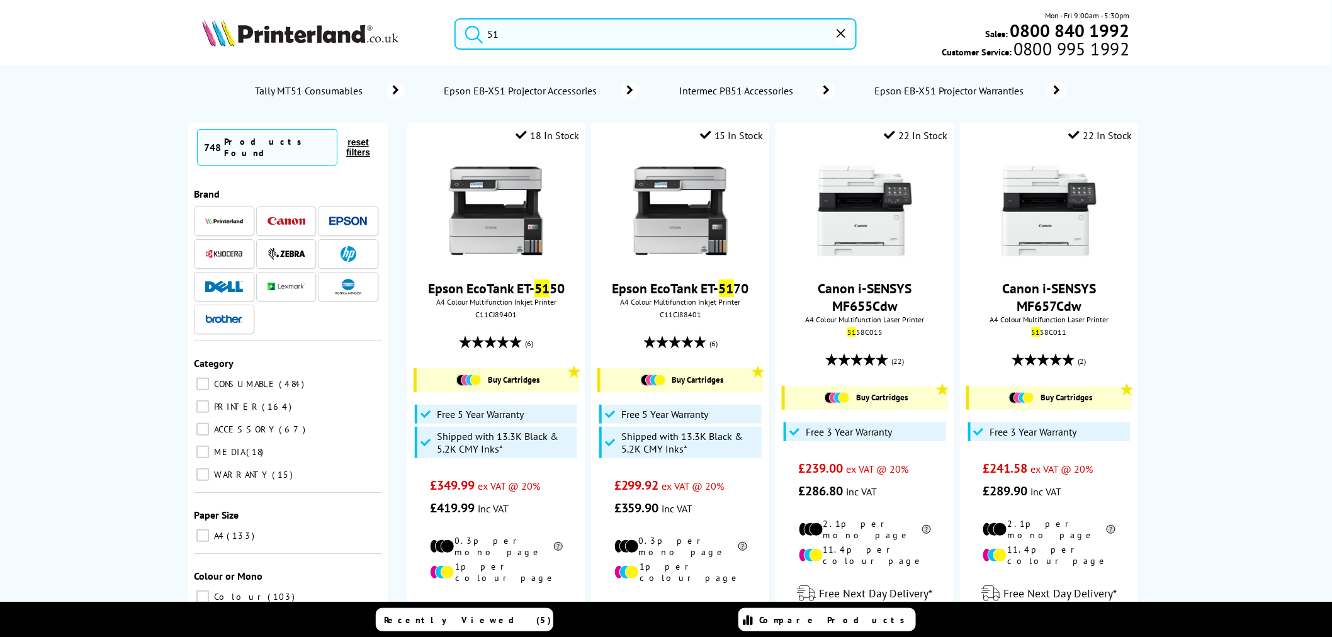
type input "5"
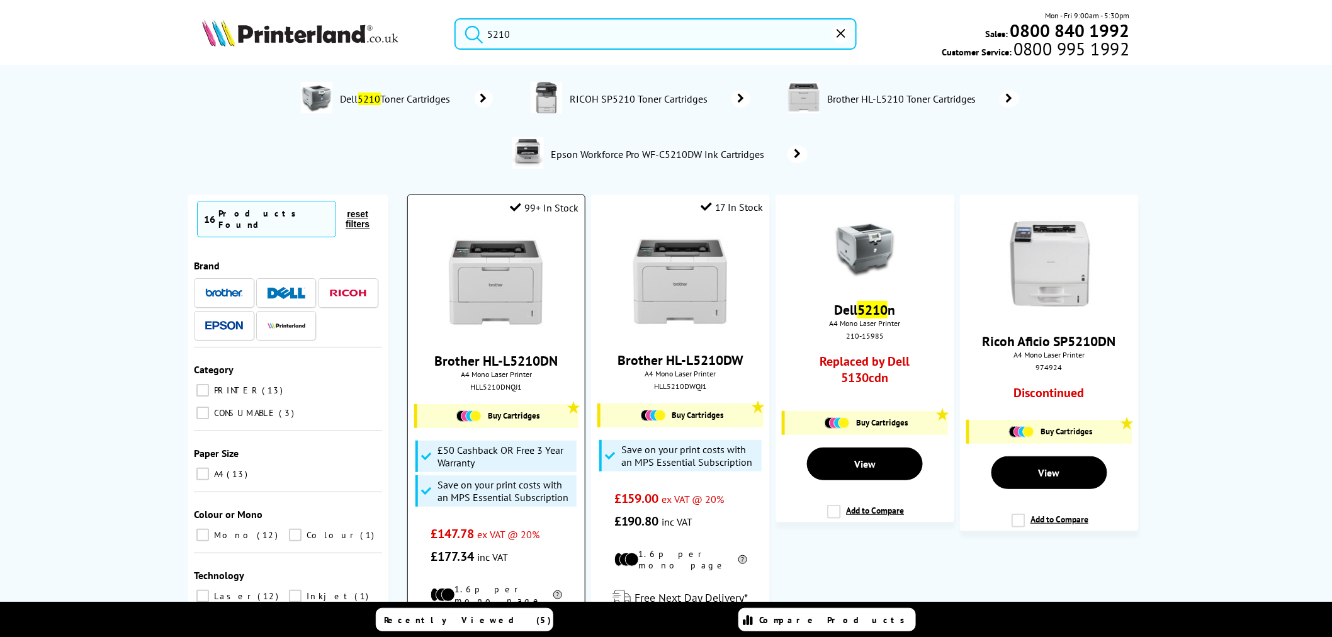
type input "5210"
click at [504, 271] on img at bounding box center [496, 283] width 94 height 94
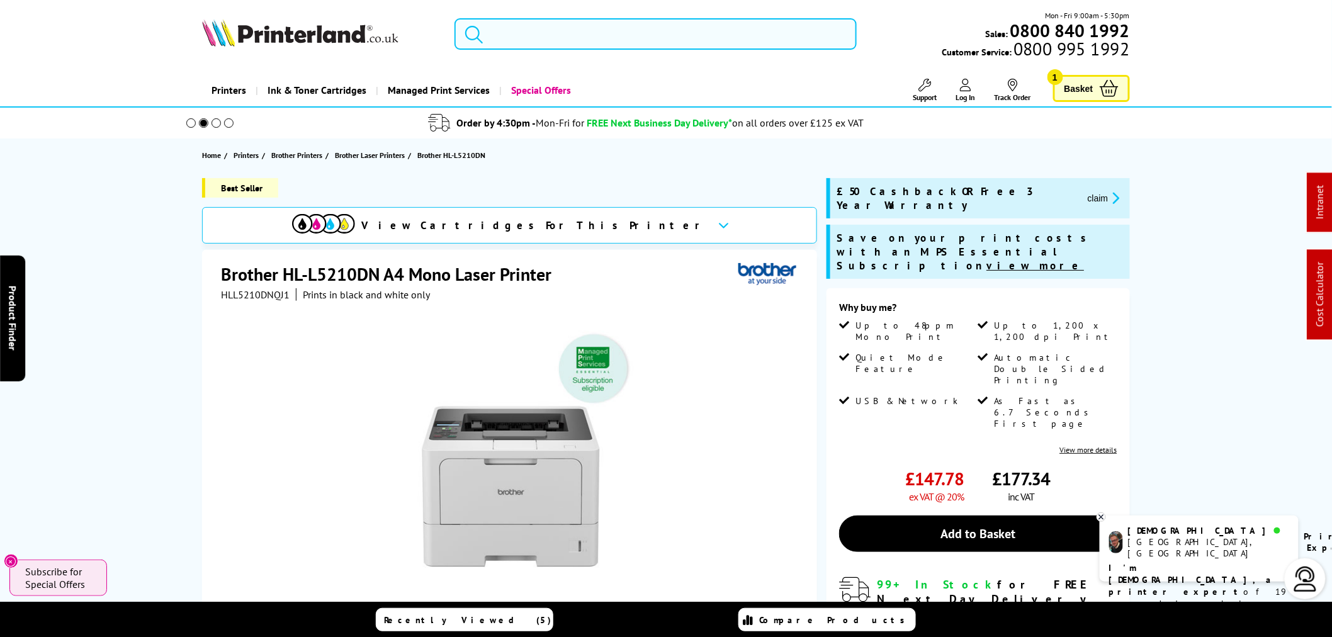
drag, startPoint x: 522, startPoint y: 24, endPoint x: 523, endPoint y: 50, distance: 26.4
click at [522, 27] on input "search" at bounding box center [655, 33] width 402 height 31
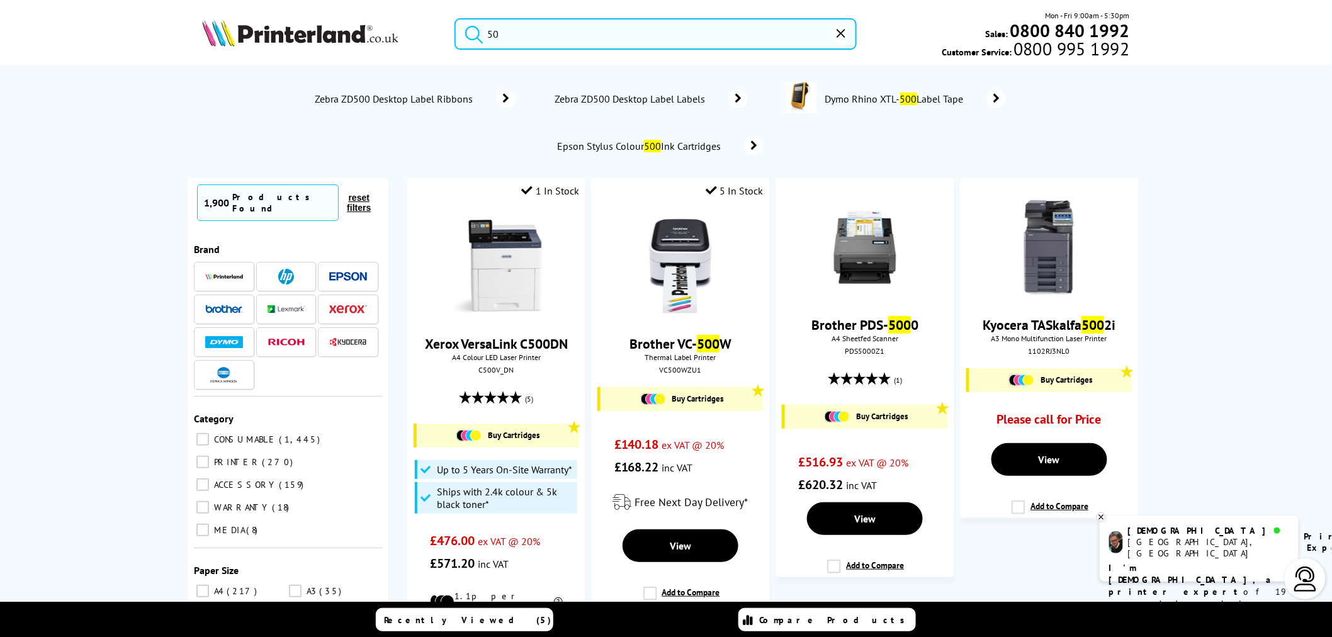
type input "5"
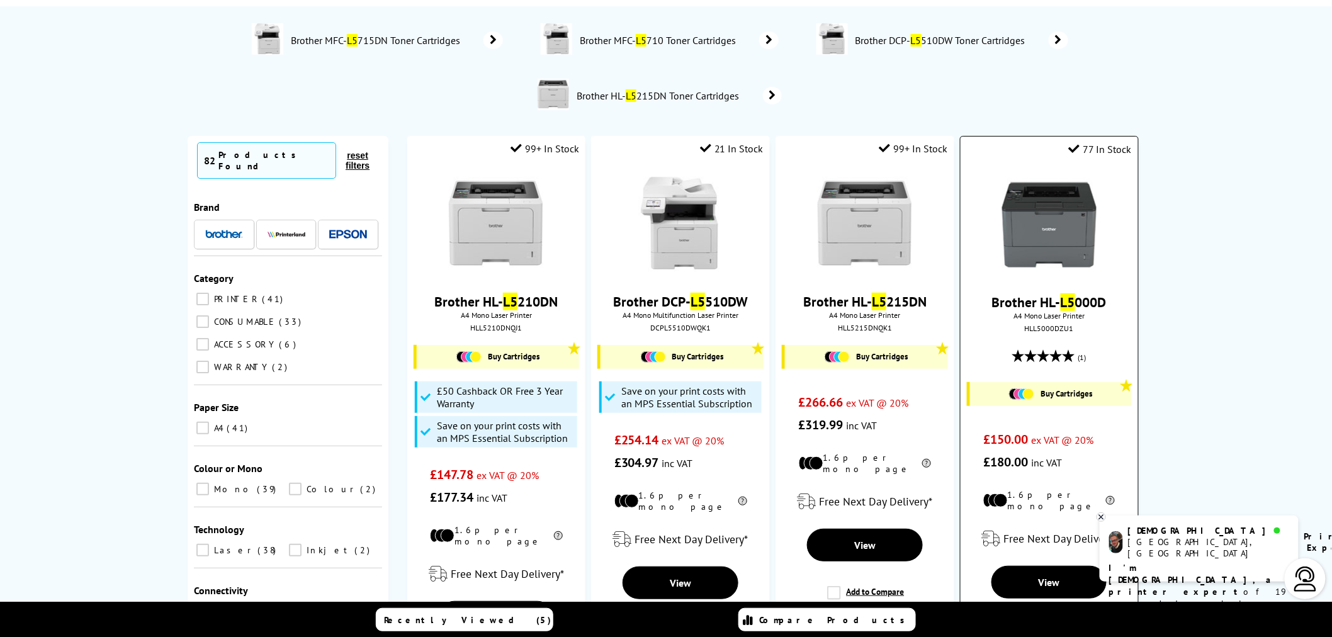
scroll to position [140, 0]
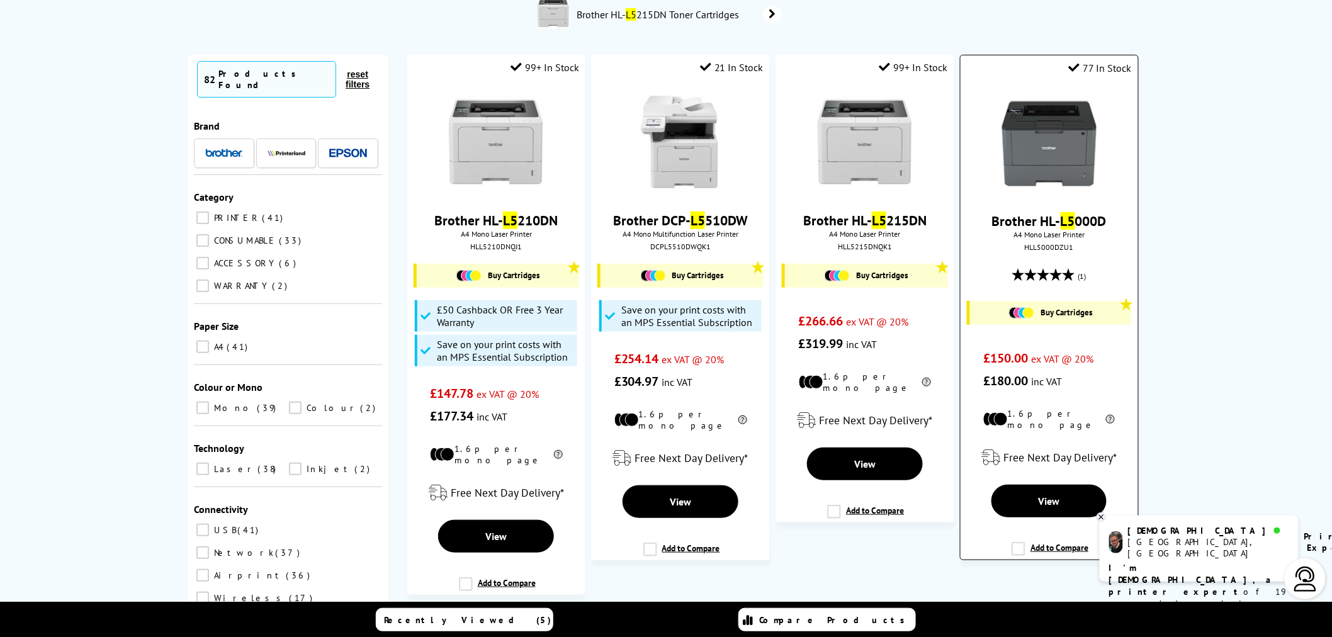
type input "l5"
click at [1022, 129] on img at bounding box center [1049, 143] width 94 height 94
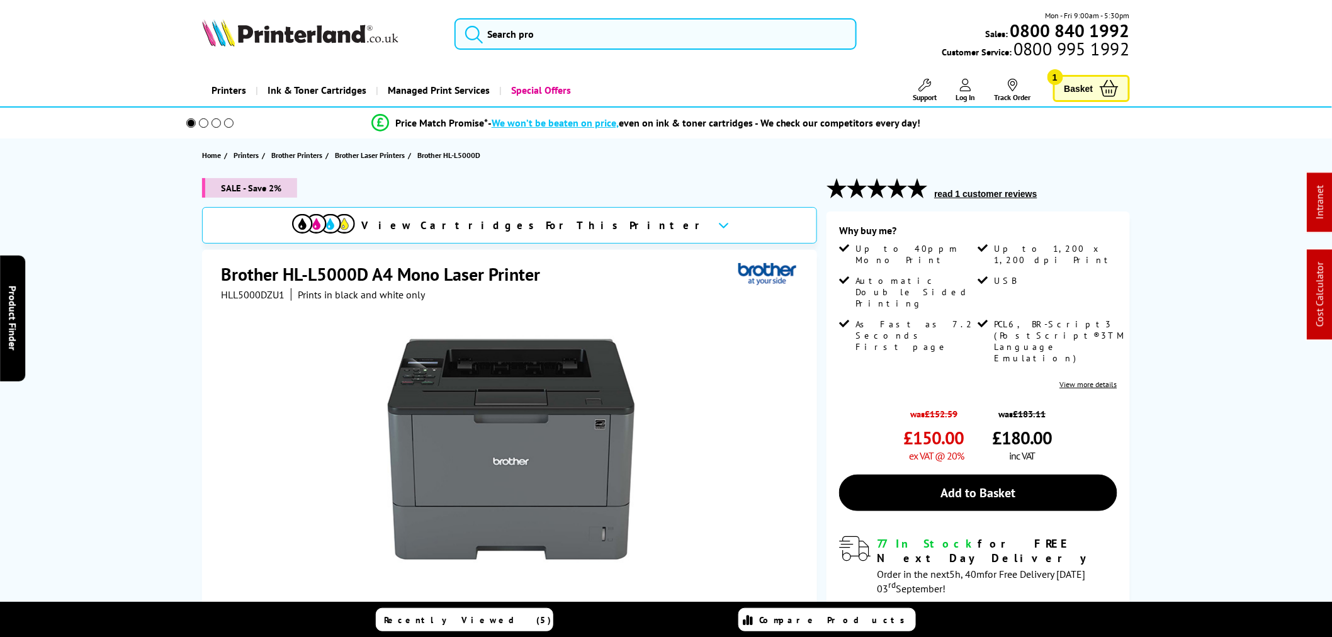
click at [234, 298] on span "HLL5000DZU1" at bounding box center [253, 294] width 64 height 13
copy span "HLL5000DZU1"
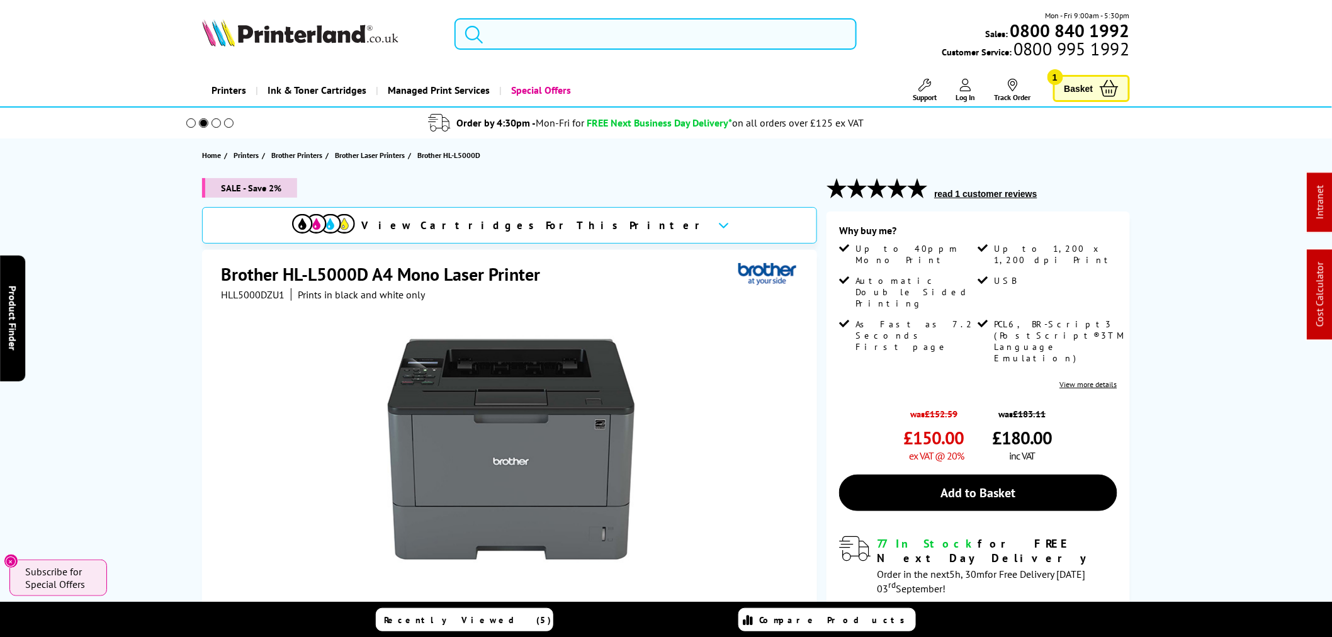
click at [583, 40] on input "search" at bounding box center [655, 33] width 402 height 31
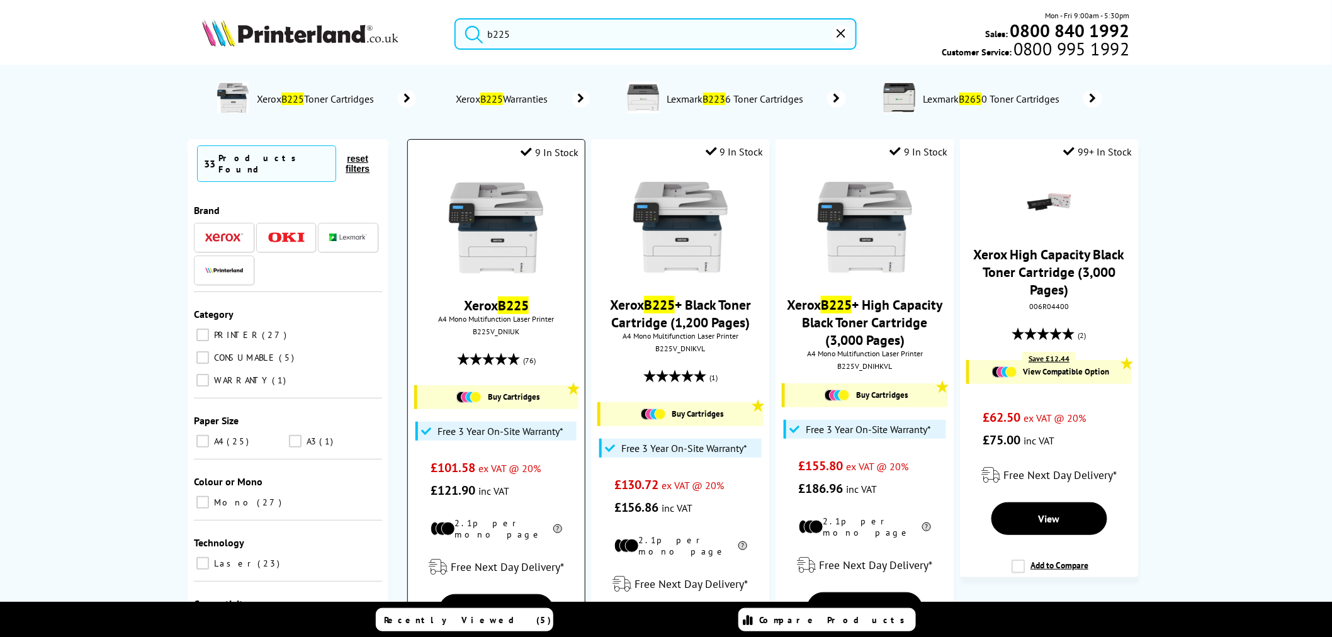
type input "b225"
click at [516, 275] on img at bounding box center [496, 228] width 94 height 94
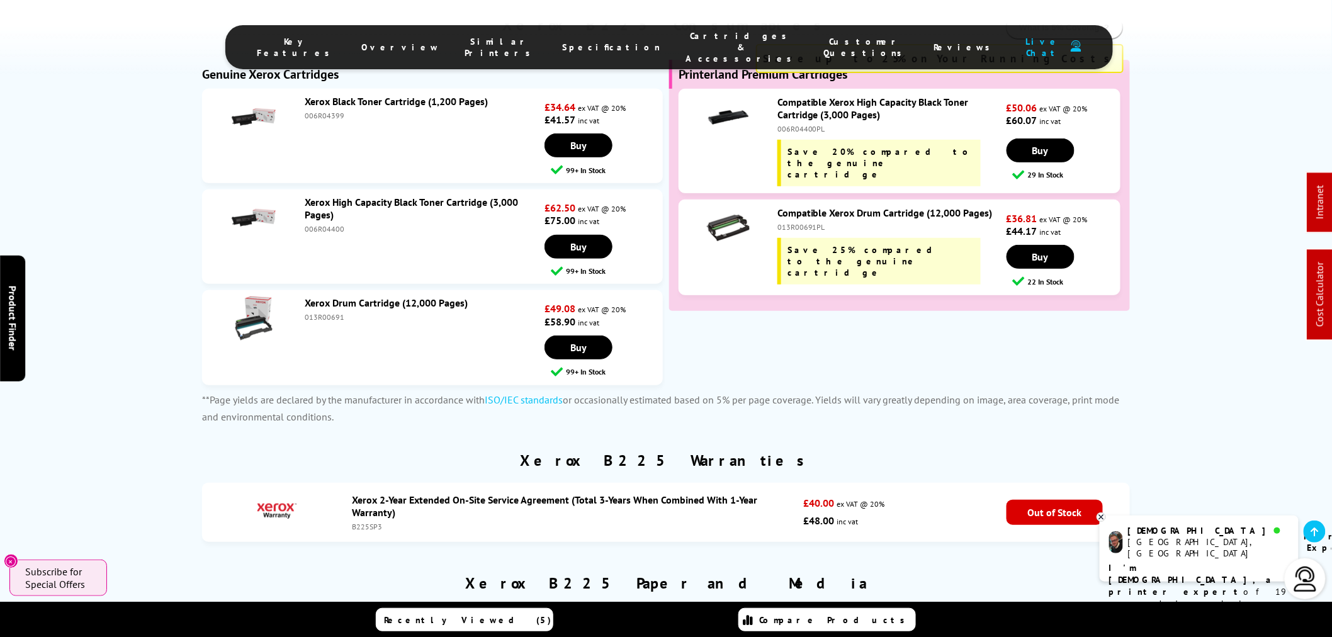
scroll to position [3984, 0]
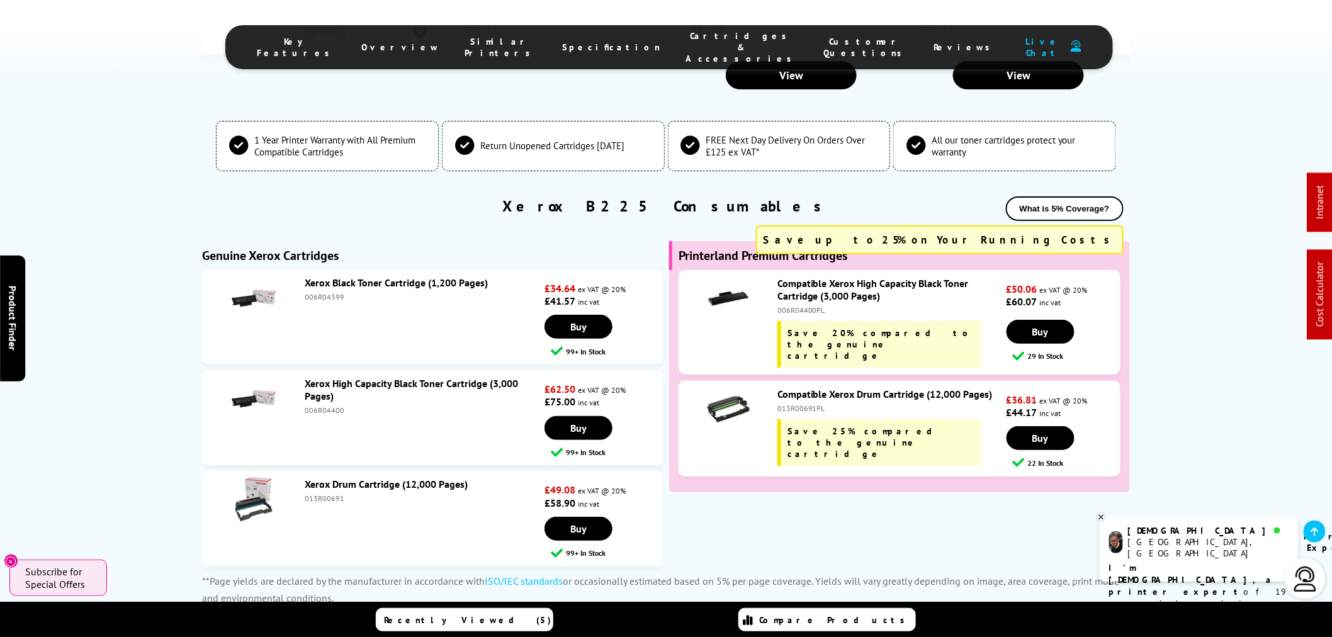
click at [327, 373] on li "Xerox High Capacity Black Toner Cartridge (3,000 Pages) 006R04400 £62.50 ex VAT…" at bounding box center [432, 418] width 461 height 94
click at [325, 405] on div "006R04400" at bounding box center [423, 409] width 237 height 9
copy div "006R04400"
drag, startPoint x: 458, startPoint y: 390, endPoint x: 851, endPoint y: 373, distance: 393.2
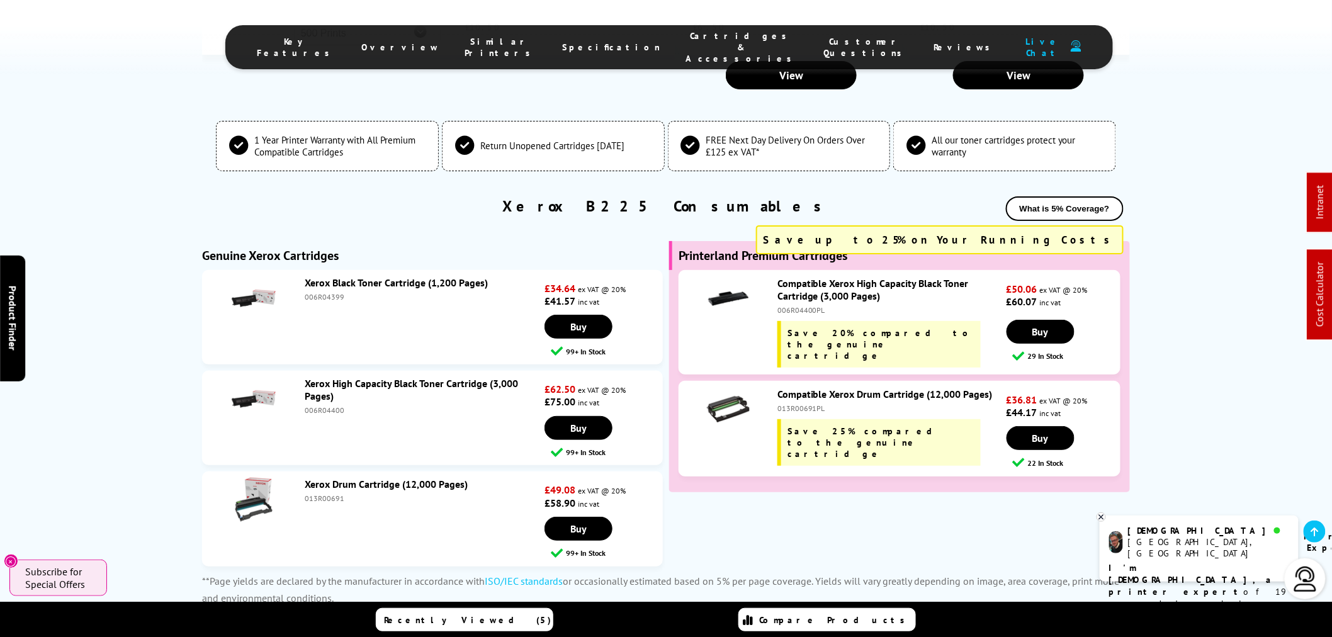
click at [458, 390] on li "Xerox High Capacity Black Toner Cartridge (3,000 Pages) 006R04400 £62.50 ex VAT…" at bounding box center [432, 418] width 461 height 94
click at [312, 270] on li "Xerox Black Toner Cartridge (1,200 Pages) 006R04399 £34.64 ex VAT @ 20% £41.57 …" at bounding box center [432, 317] width 461 height 94
click at [313, 270] on li "Xerox Black Toner Cartridge (1,200 Pages) 006R04399 £34.64 ex VAT @ 20% £41.57 …" at bounding box center [432, 317] width 461 height 94
click at [315, 292] on div "006R04399" at bounding box center [423, 296] width 237 height 9
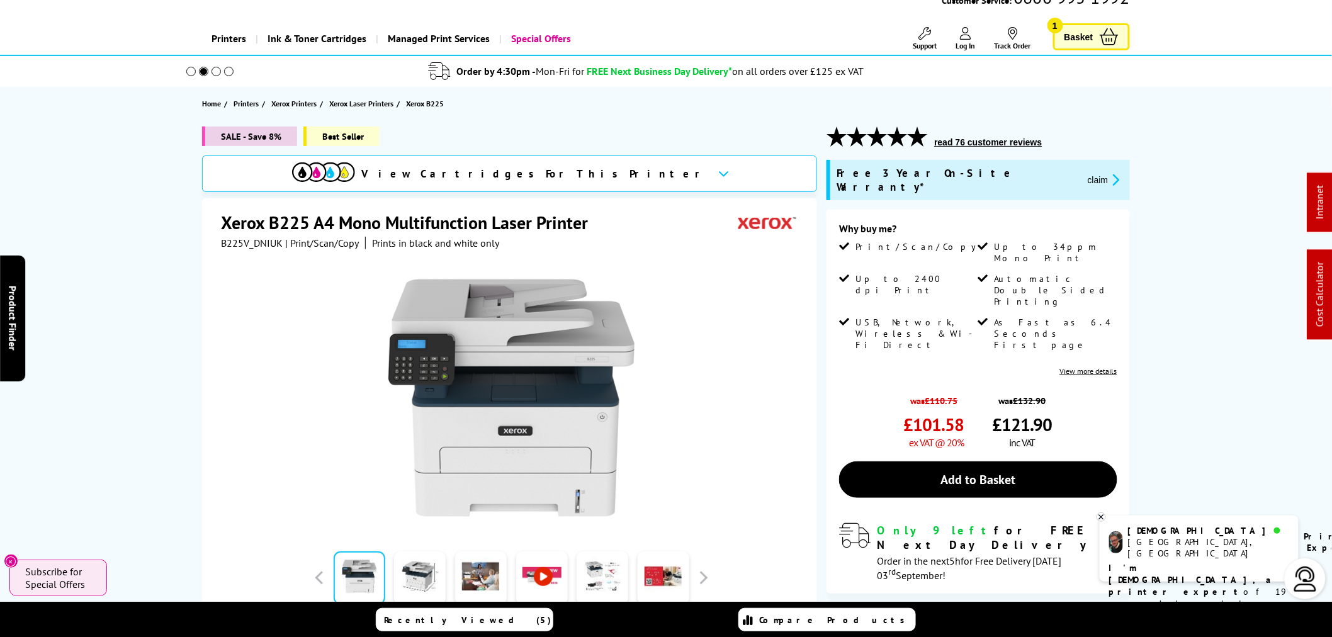
scroll to position [0, 0]
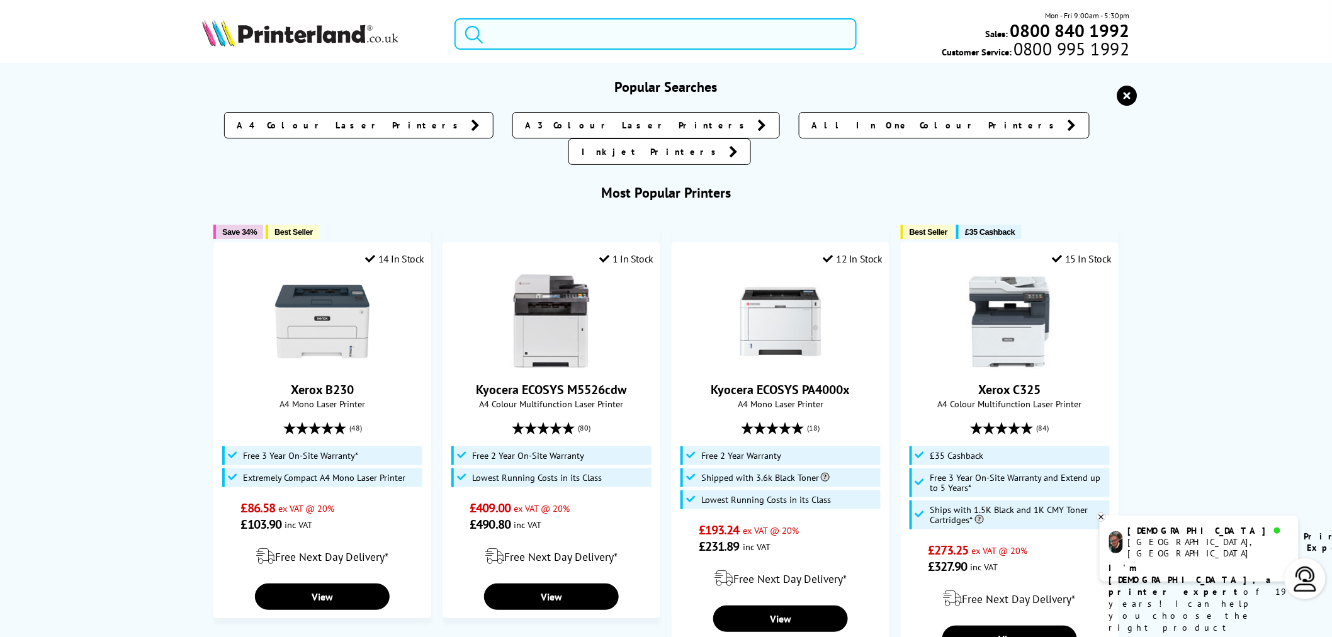
click at [514, 31] on input "search" at bounding box center [655, 33] width 402 height 31
click at [514, 33] on input "search" at bounding box center [655, 33] width 402 height 31
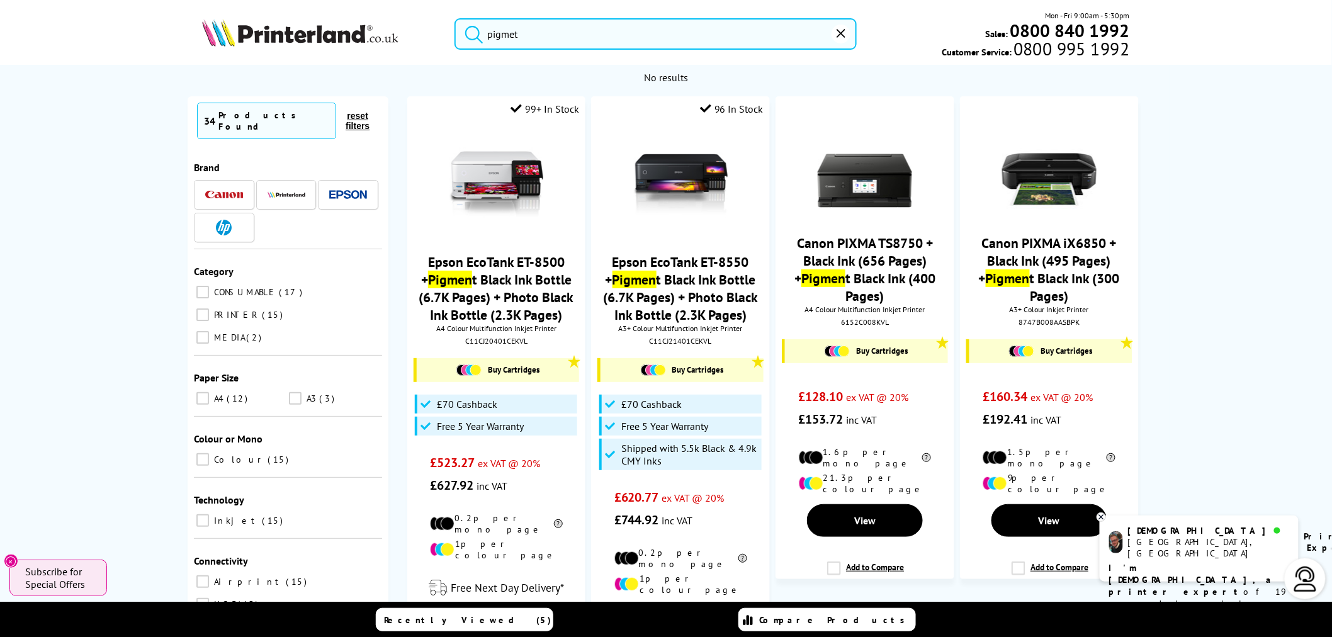
drag, startPoint x: 561, startPoint y: 36, endPoint x: 395, endPoint y: 58, distance: 167.0
click at [390, 57] on div "pigmet Mon - Fri 9:00am - 5:30pm Sales: 0800 840 1992 Customer Service: 0800 99…" at bounding box center [665, 36] width 1007 height 55
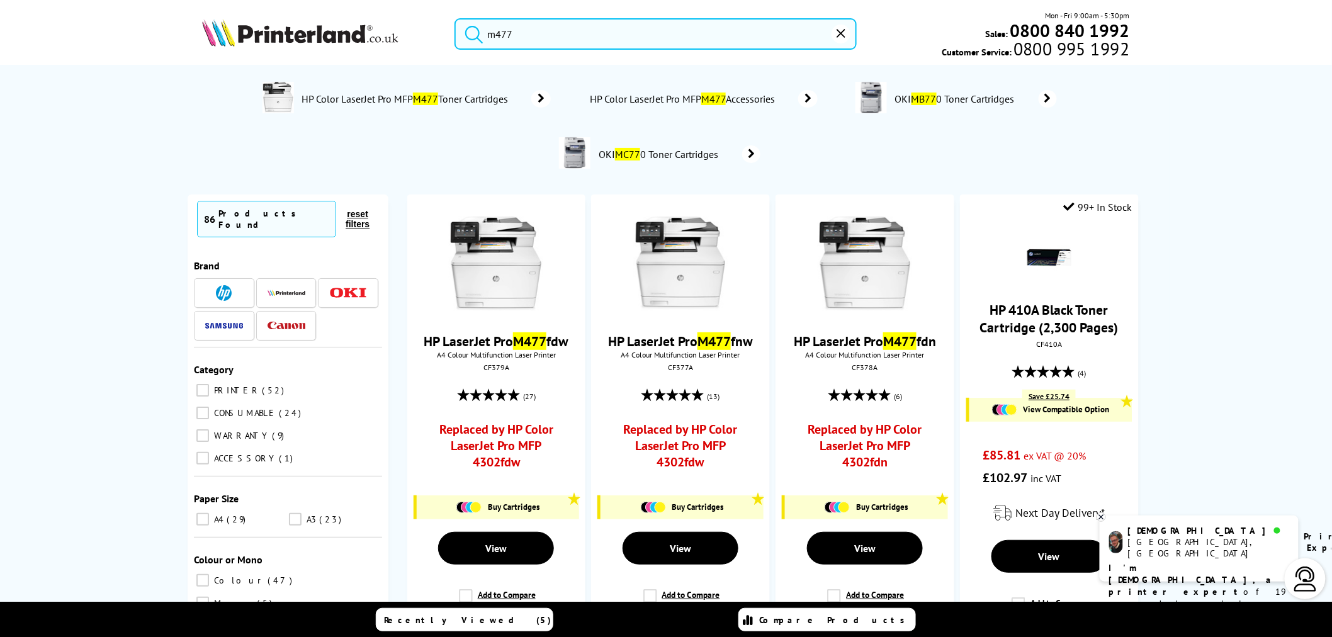
type input "m477"
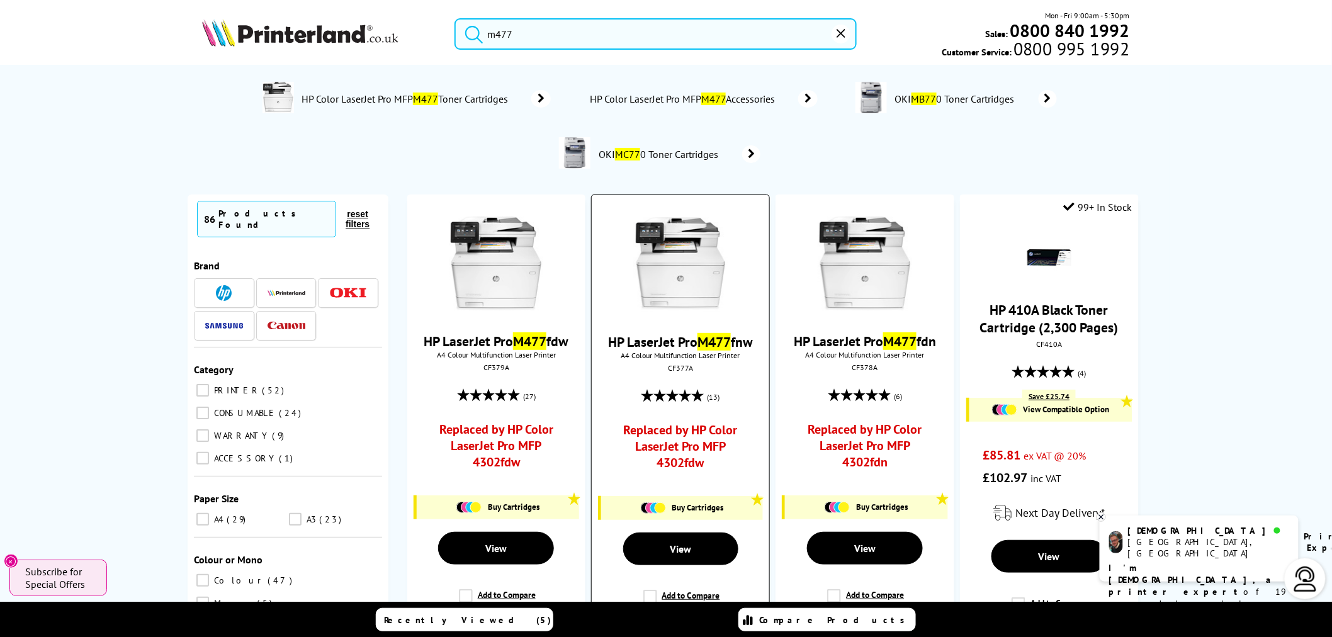
click at [680, 279] on img at bounding box center [680, 264] width 94 height 94
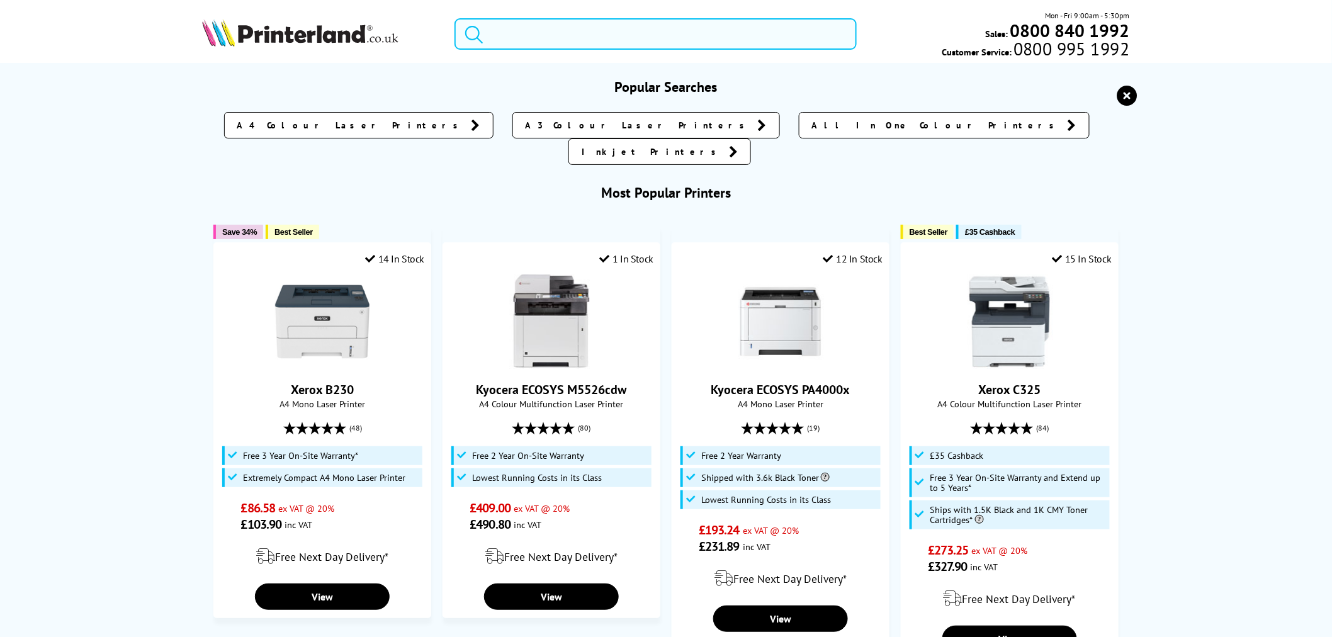
click at [551, 32] on input "search" at bounding box center [655, 33] width 402 height 31
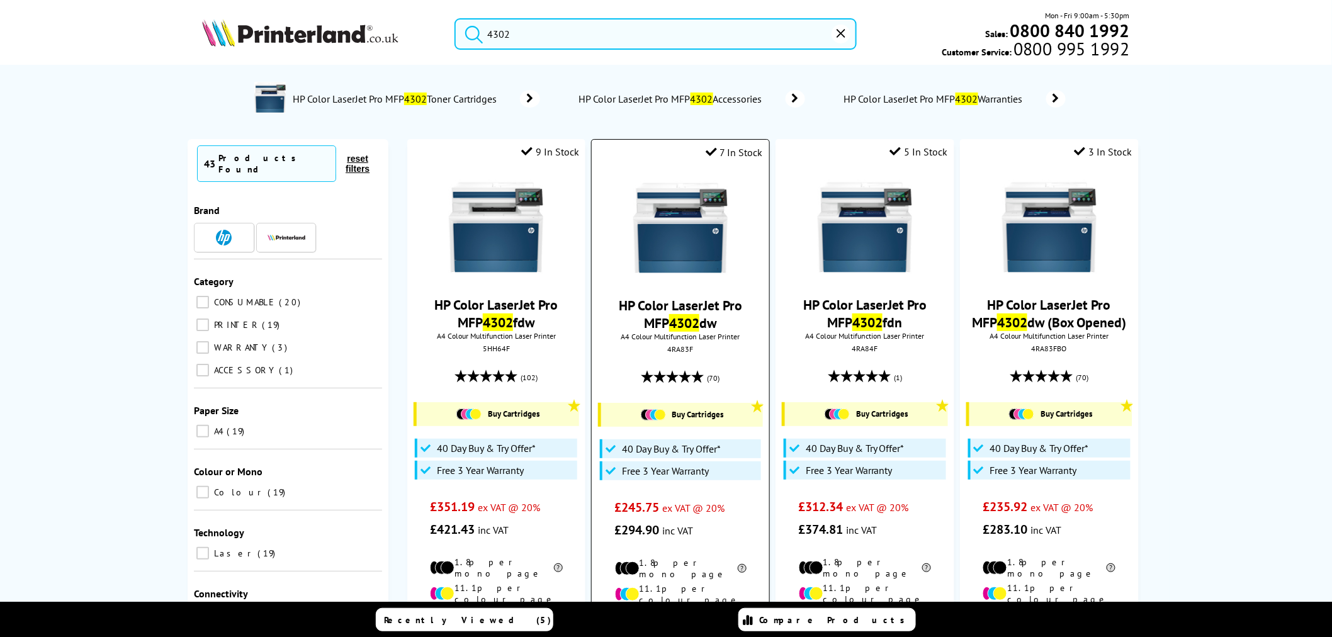
scroll to position [70, 0]
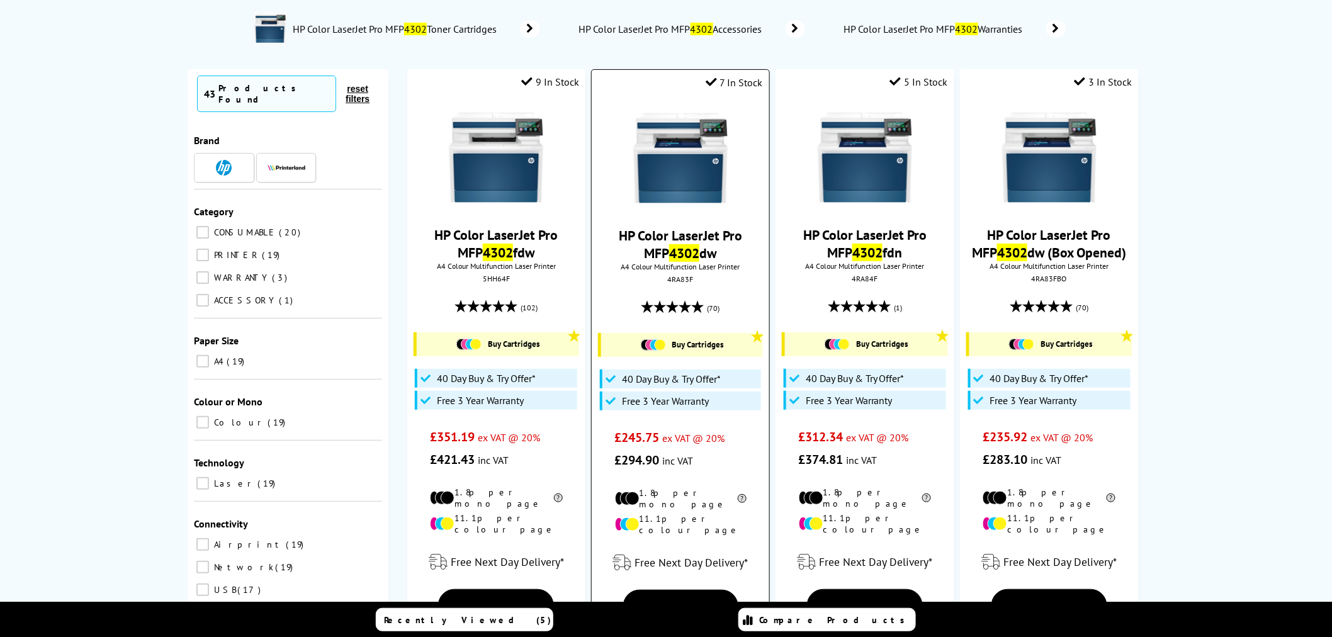
type input "4302"
click at [670, 179] on img at bounding box center [680, 158] width 94 height 94
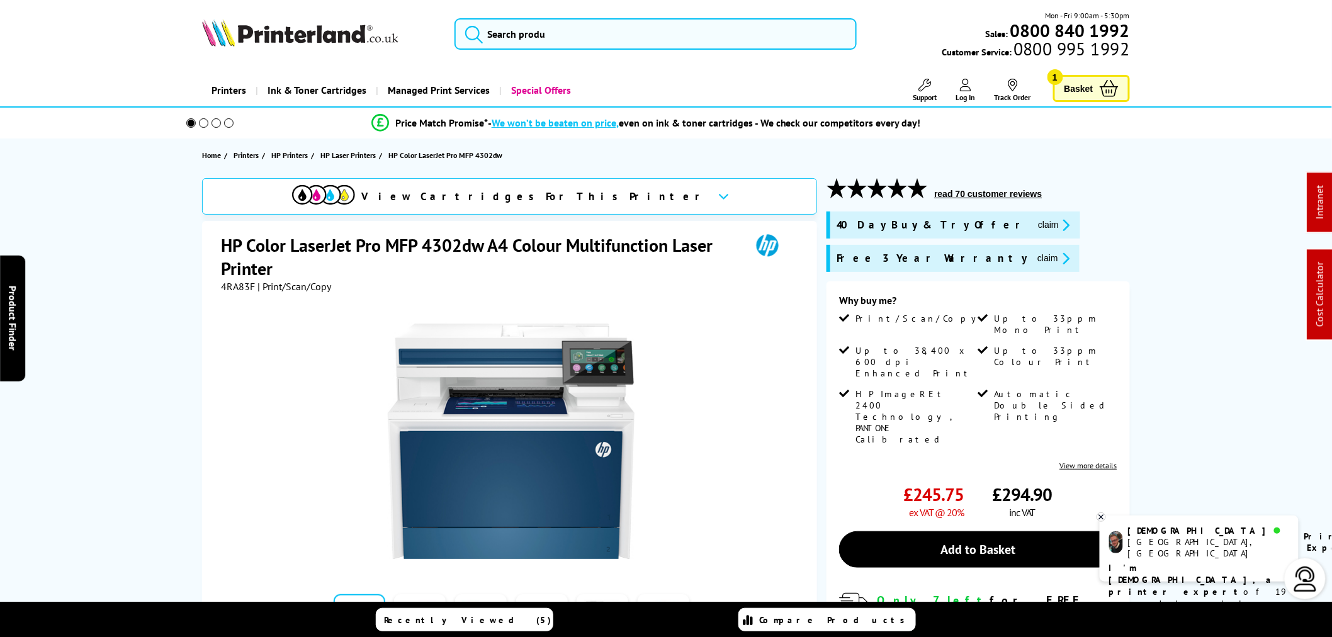
drag, startPoint x: 874, startPoint y: 111, endPoint x: 866, endPoint y: 140, distance: 29.9
drag, startPoint x: 866, startPoint y: 140, endPoint x: 716, endPoint y: 291, distance: 213.2
click at [739, 298] on div at bounding box center [511, 435] width 580 height 285
click at [235, 286] on span "4RA83F" at bounding box center [238, 286] width 34 height 13
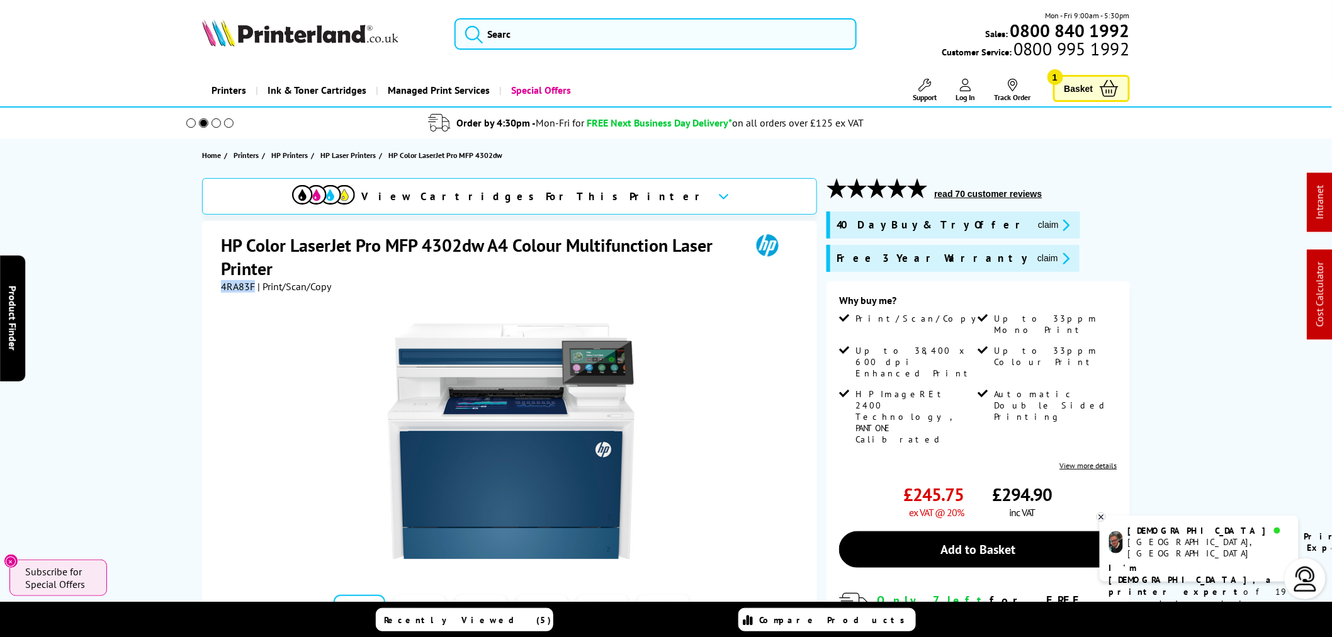
copy span "4RA83F"
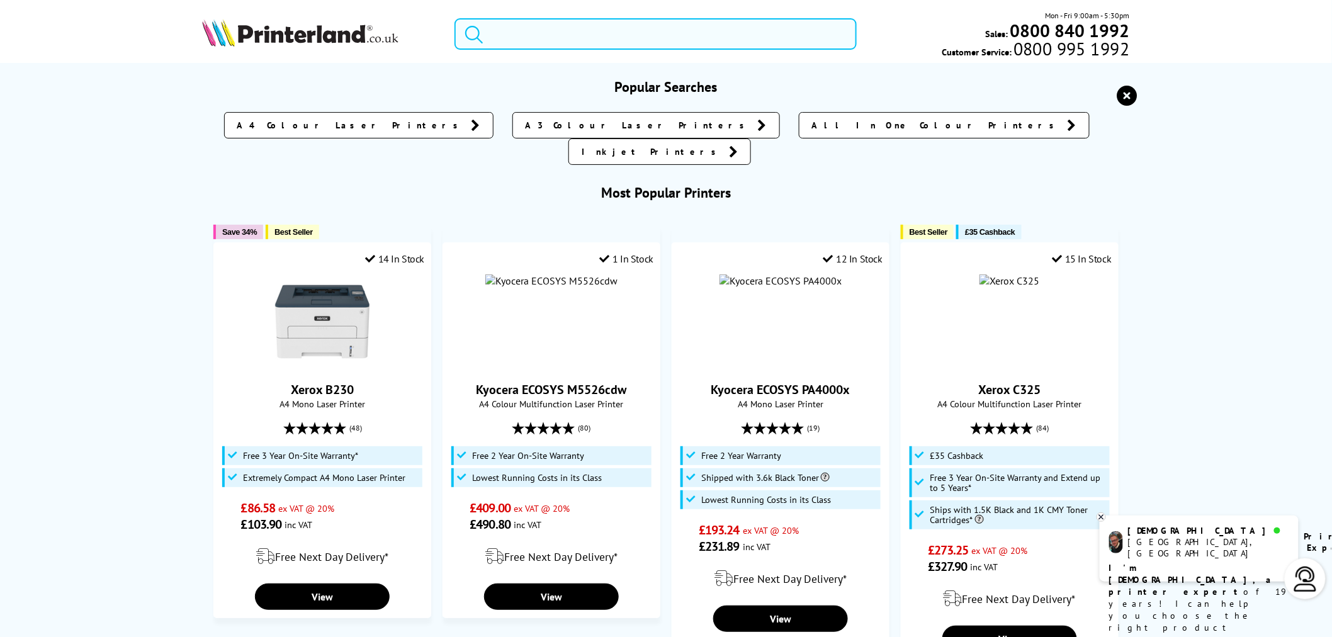
click at [548, 30] on input "search" at bounding box center [655, 33] width 402 height 31
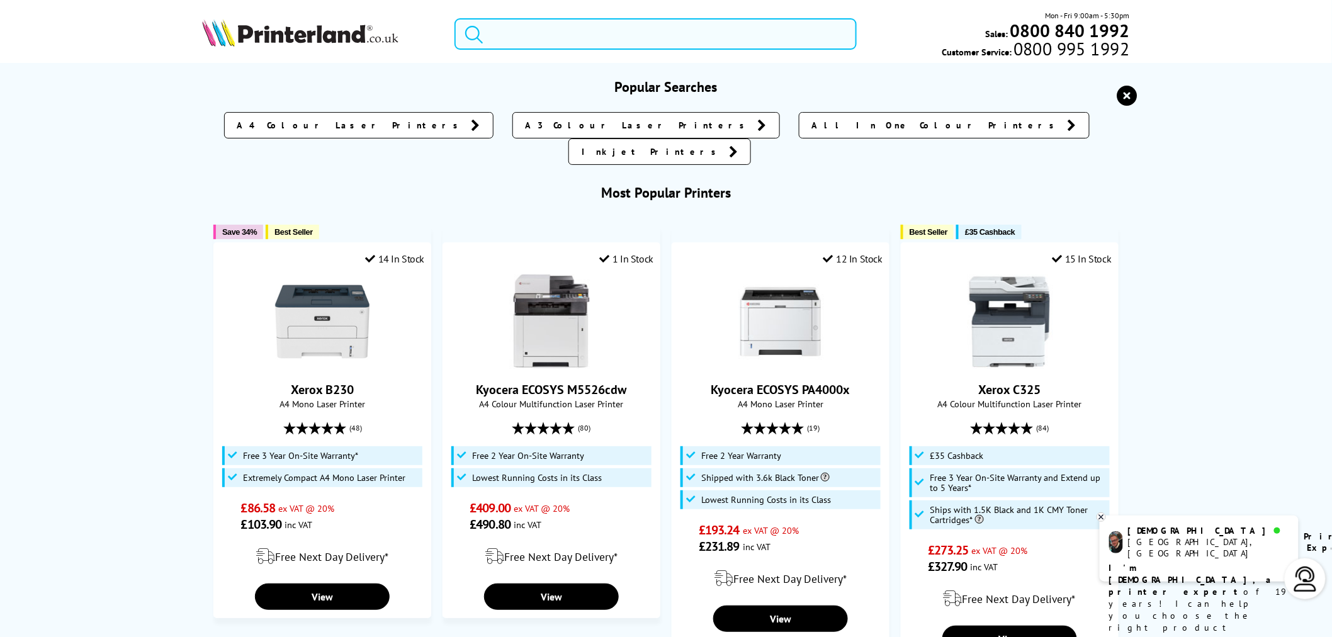
click at [604, 42] on input "search" at bounding box center [655, 33] width 402 height 31
click at [617, 23] on input "search" at bounding box center [655, 33] width 402 height 31
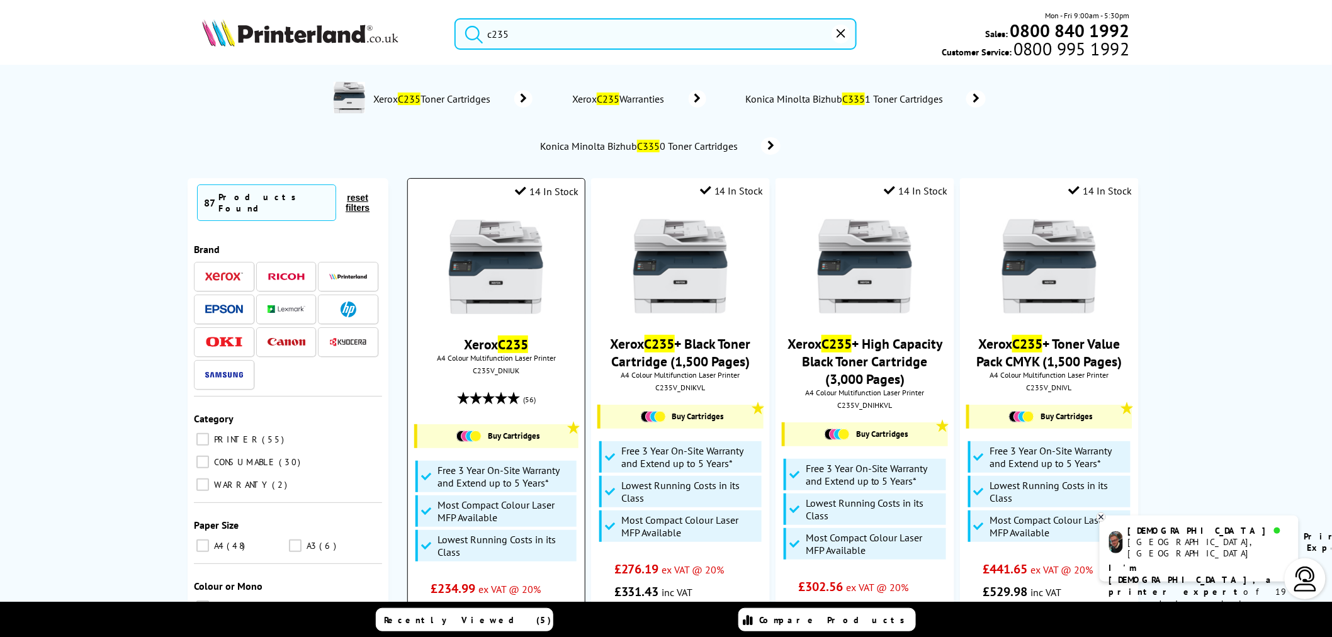
type input "c235"
click at [521, 276] on img at bounding box center [496, 267] width 94 height 94
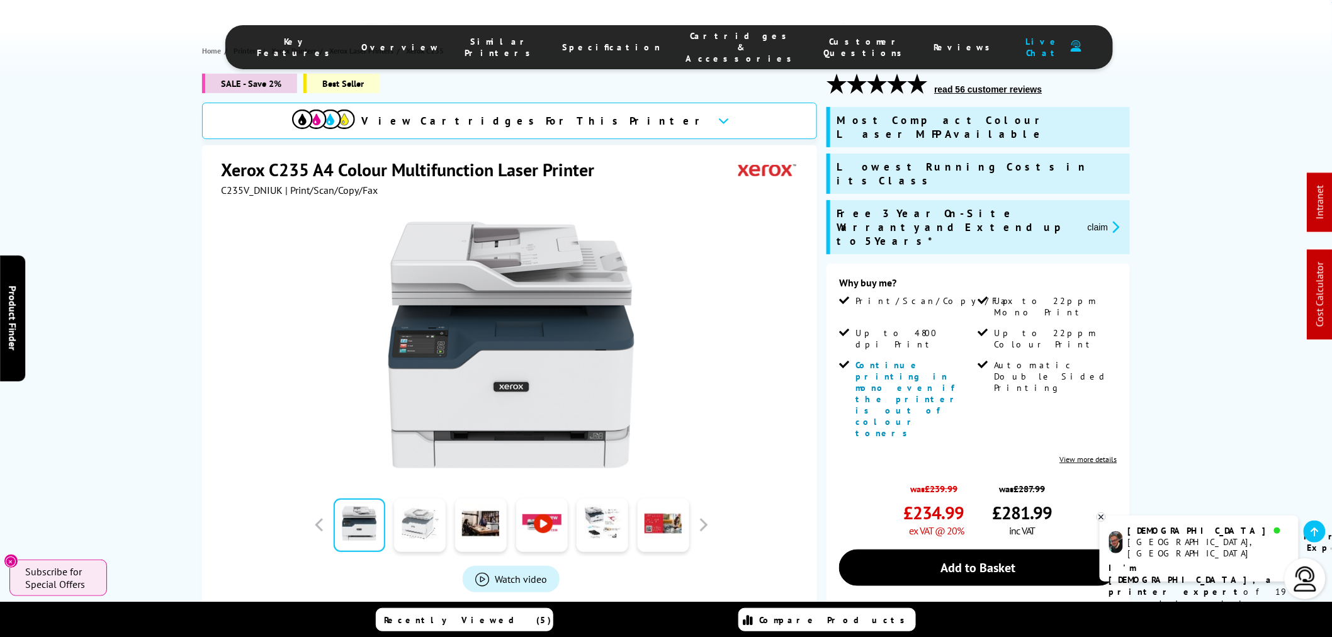
scroll to position [279, 0]
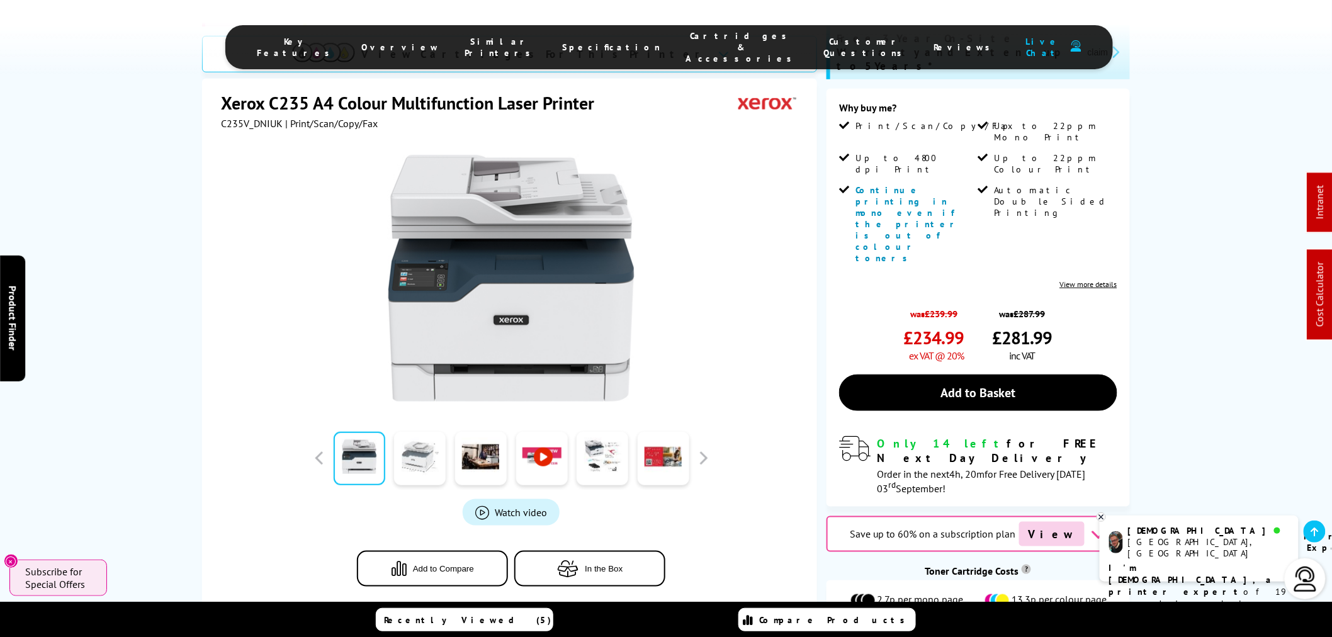
click at [420, 431] on link at bounding box center [420, 458] width 52 height 54
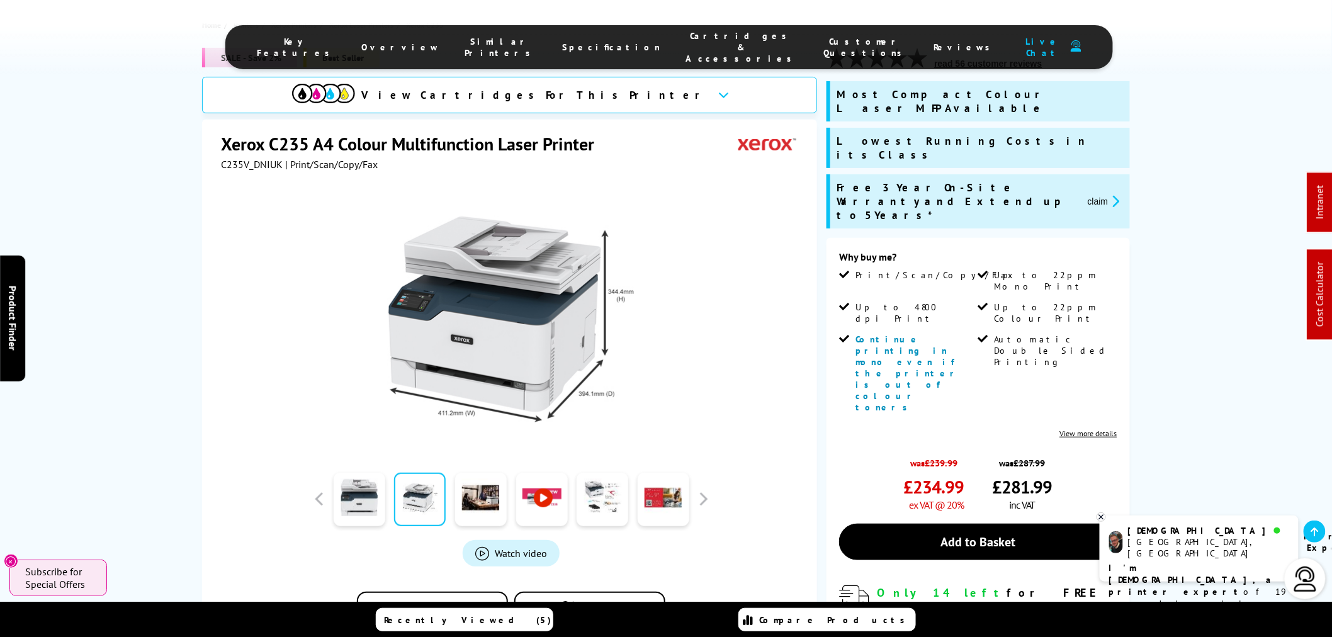
scroll to position [0, 0]
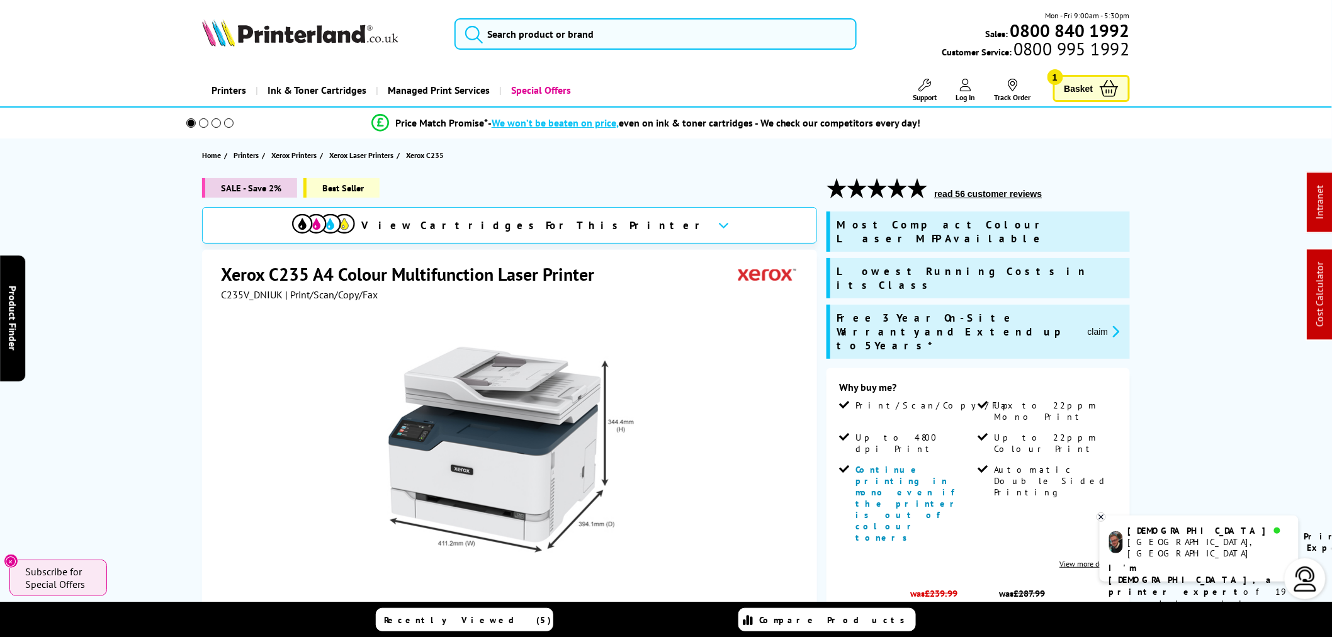
click at [253, 302] on div at bounding box center [511, 443] width 580 height 285
click at [250, 301] on div at bounding box center [511, 443] width 580 height 285
click at [246, 293] on span "C235V_DNIUK" at bounding box center [252, 294] width 62 height 13
click at [247, 294] on span "C235V_DNIUK" at bounding box center [252, 294] width 62 height 13
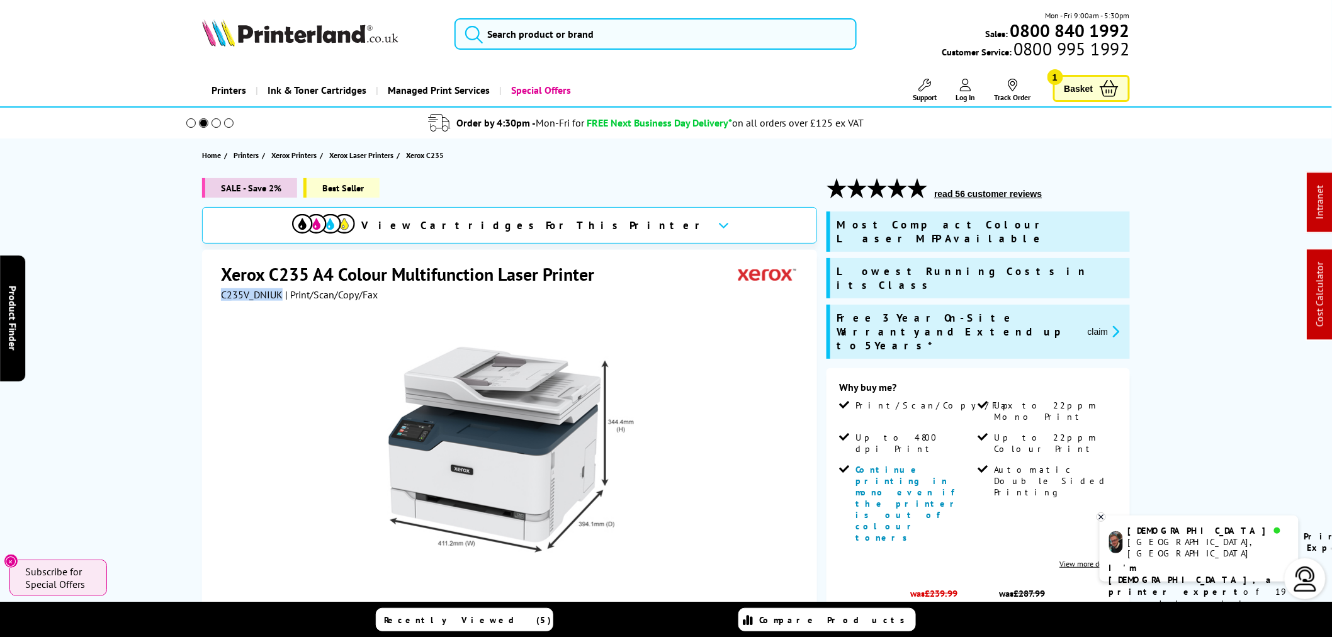
copy span "C235V_DNIUK"
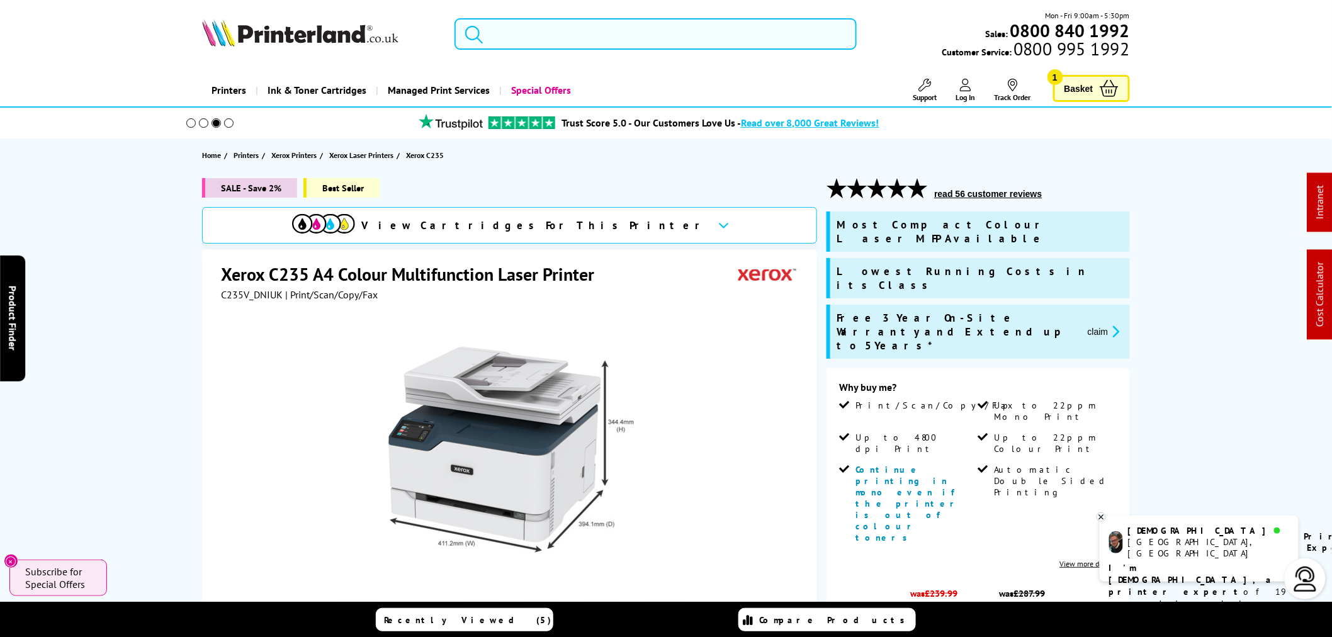
drag, startPoint x: 534, startPoint y: 32, endPoint x: 466, endPoint y: 30, distance: 67.4
click at [468, 30] on form at bounding box center [655, 33] width 402 height 31
paste input "113R00722"
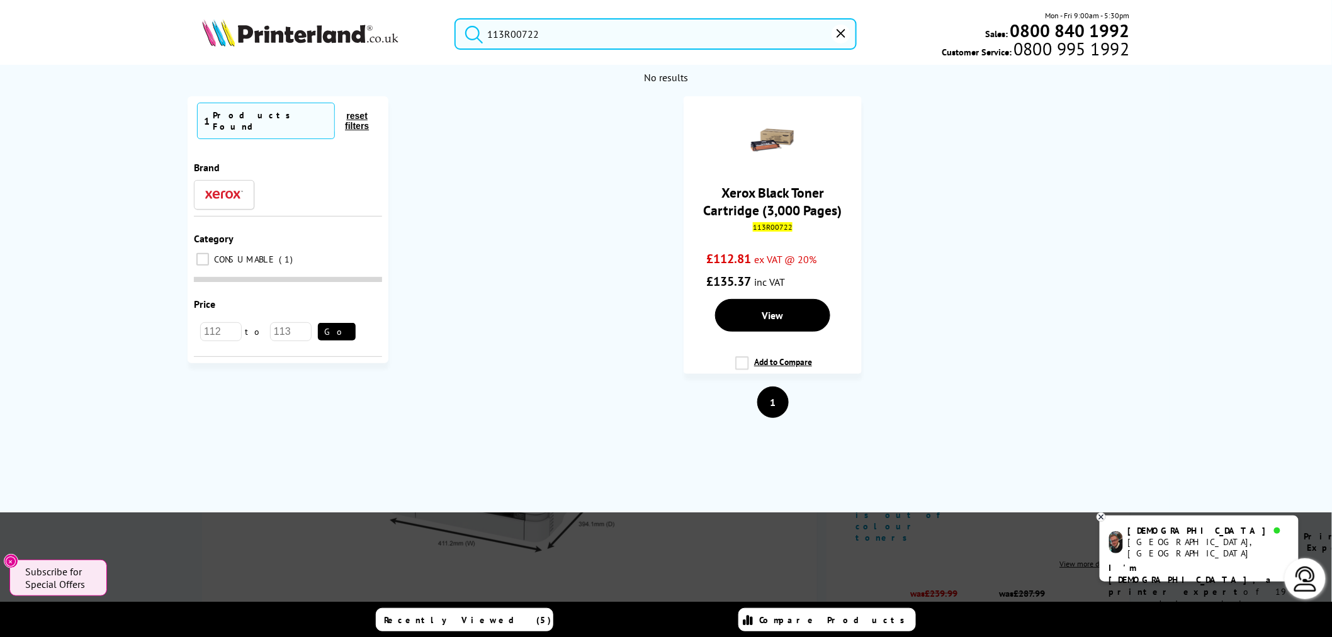
drag, startPoint x: 543, startPoint y: 35, endPoint x: 344, endPoint y: 41, distance: 199.0
click at [351, 42] on div "113R00722 Mon - Fri 9:00am - 5:30pm Sales: 0800 840 1992 Customer Service: 0800…" at bounding box center [665, 36] width 1007 height 55
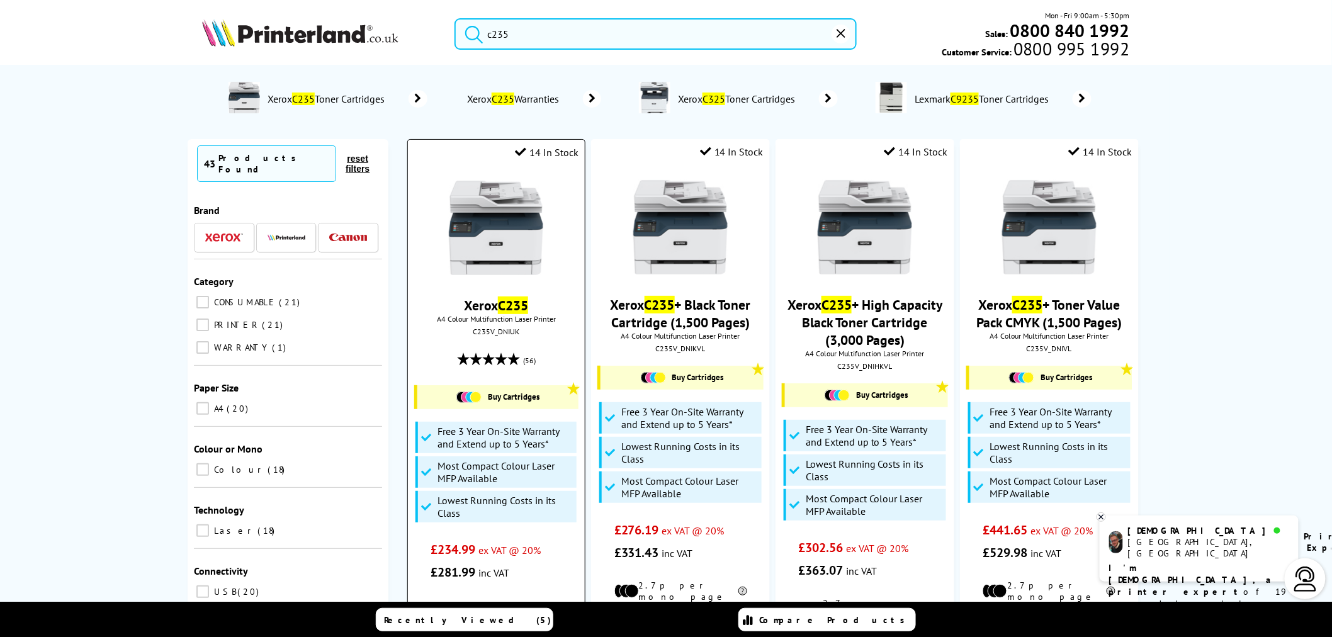
type input "c235"
click at [512, 233] on img at bounding box center [496, 228] width 94 height 94
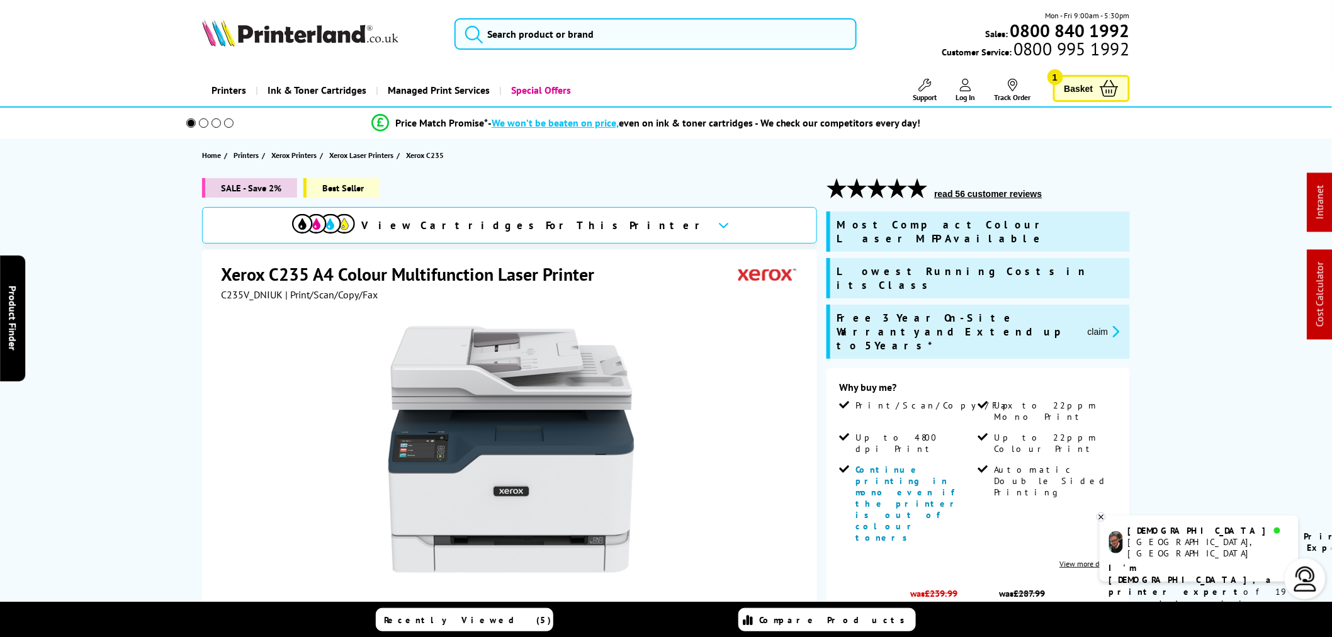
click at [1093, 324] on button "claim" at bounding box center [1104, 331] width 40 height 14
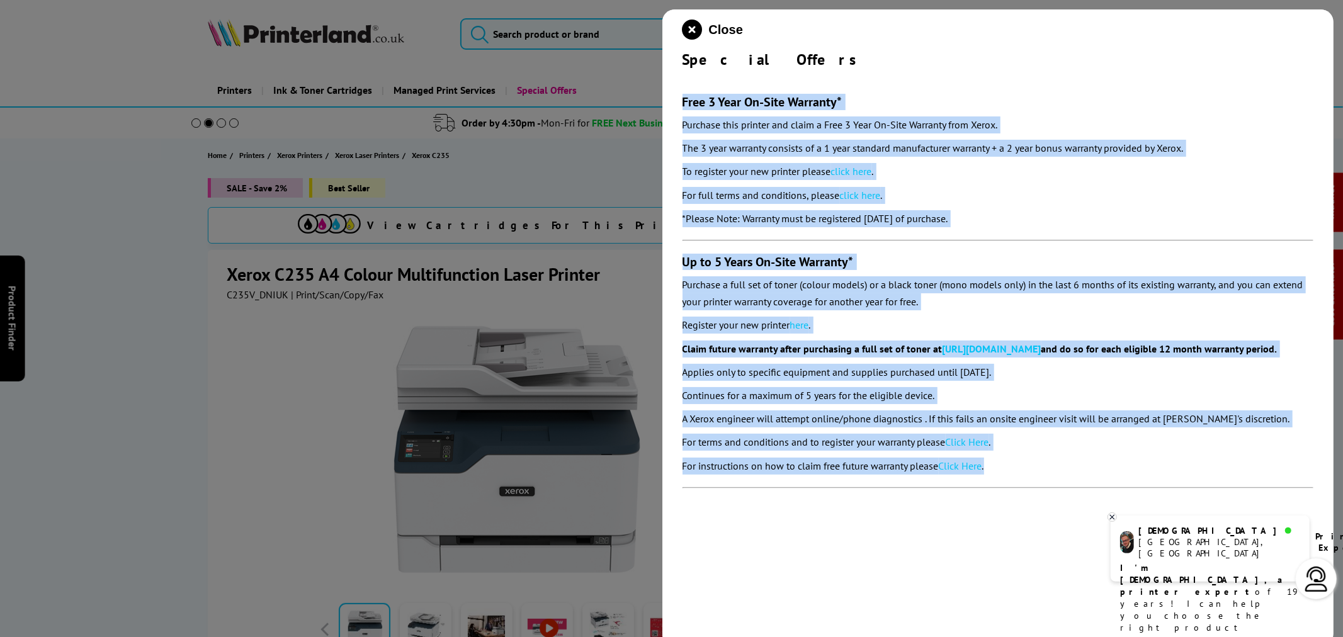
drag, startPoint x: 677, startPoint y: 91, endPoint x: 1079, endPoint y: 471, distance: 553.4
click at [1079, 471] on div "Close Special Offers Free 3 Year On-Site Warranty* Purchase this printer and cl…" at bounding box center [998, 327] width 672 height 637
copy section "Lore 2 Ipsu Do-Sita Consecte* Adipisci elit seddoei tem incid u Labo 6 Etdo Ma-…"
click at [695, 24] on icon "close modal" at bounding box center [692, 30] width 20 height 20
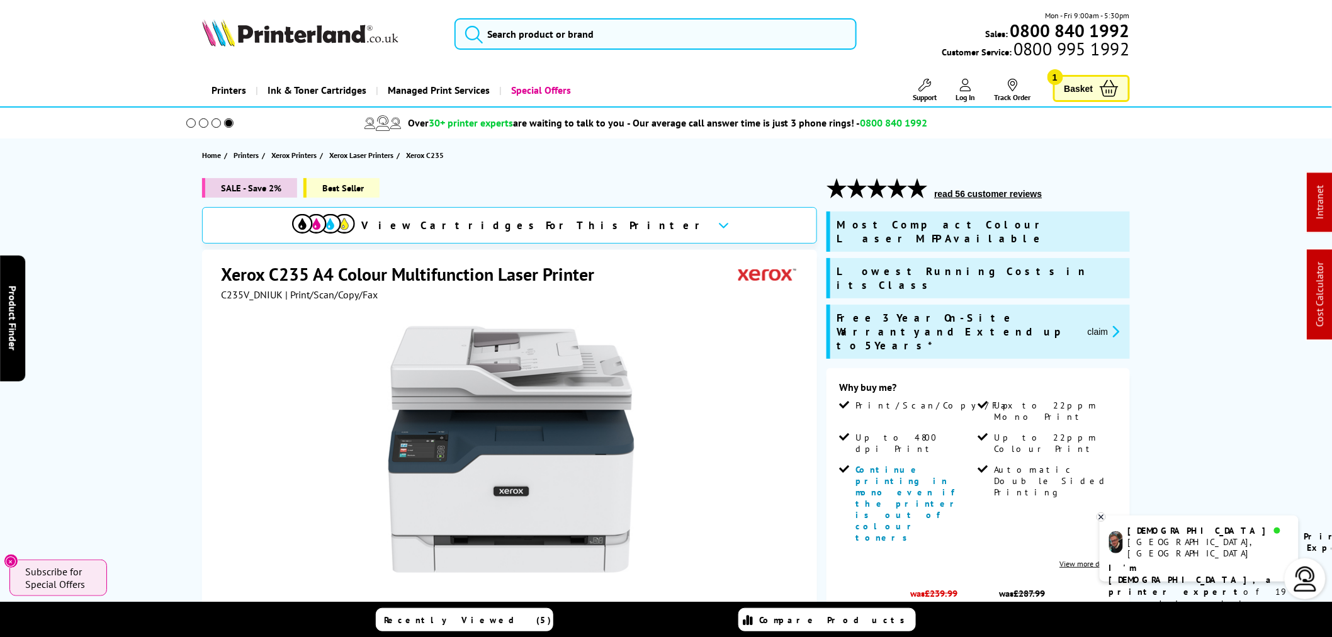
click at [357, 38] on img at bounding box center [300, 33] width 196 height 28
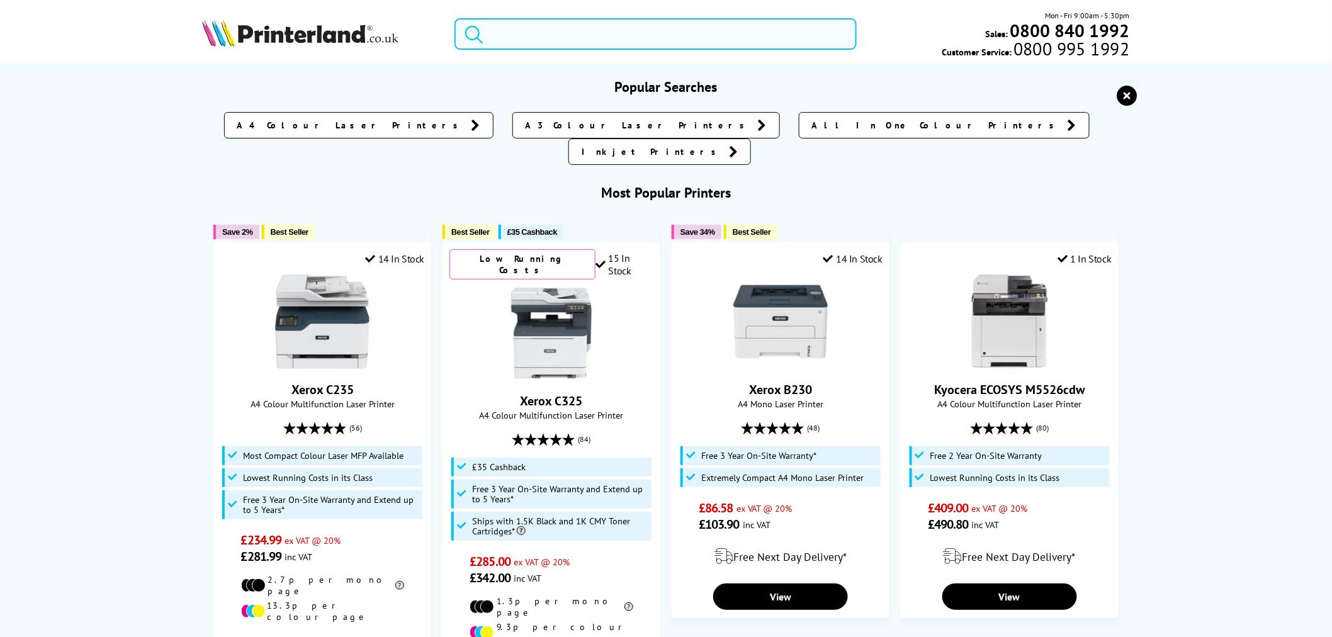
click at [585, 29] on input "search" at bounding box center [655, 33] width 402 height 31
click at [584, 29] on input "search" at bounding box center [655, 33] width 402 height 31
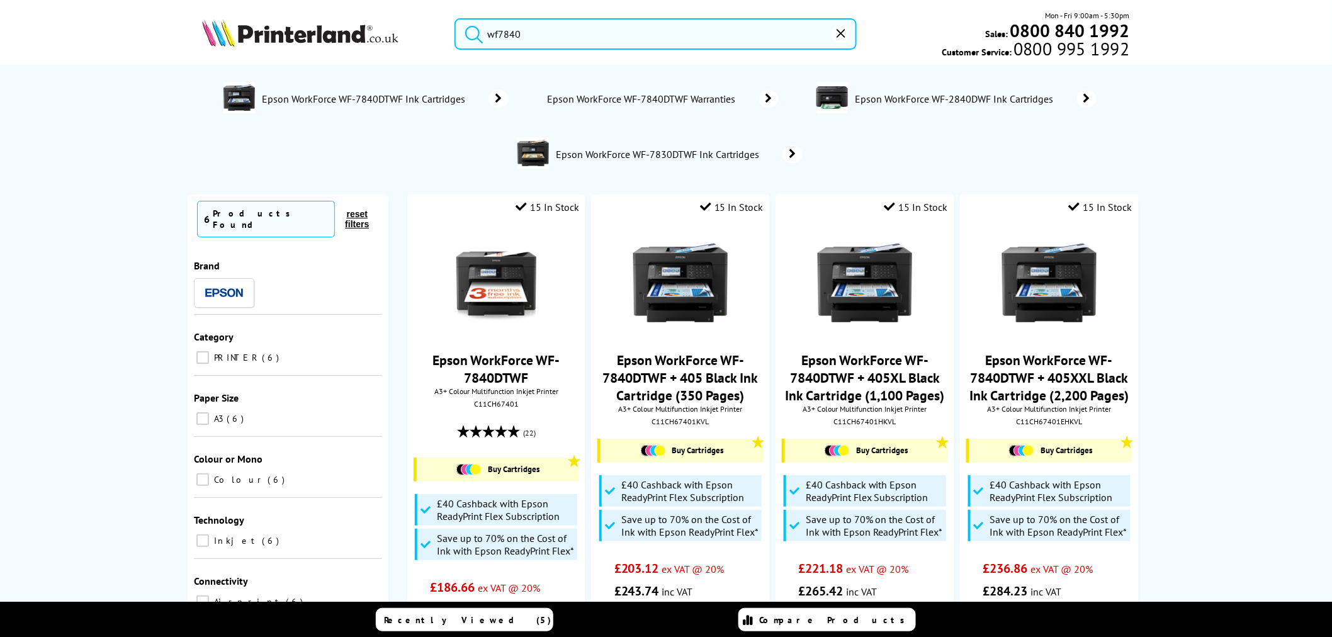
type input "wf7840"
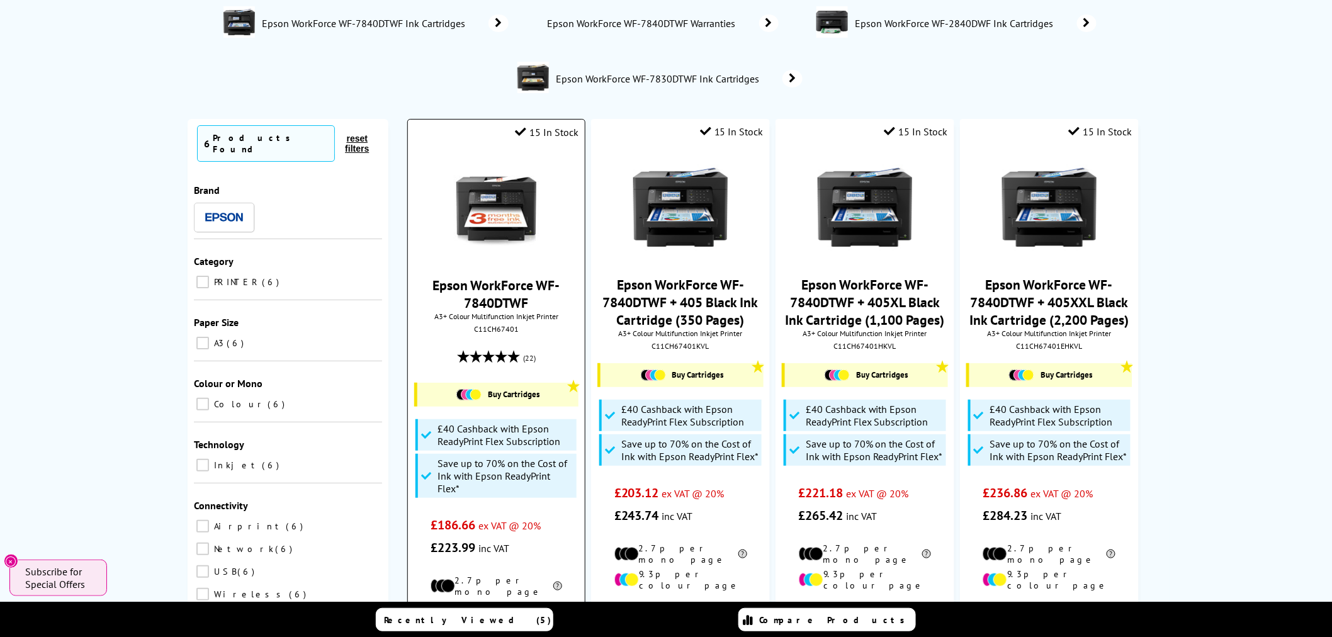
scroll to position [140, 0]
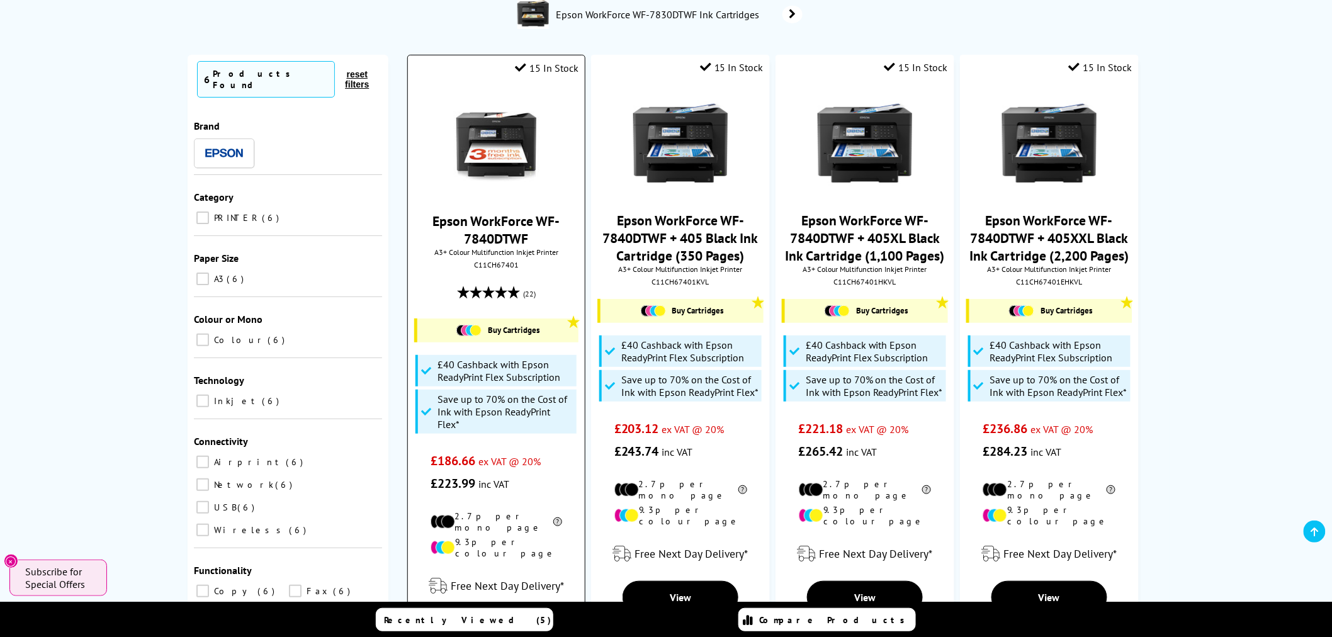
click at [504, 143] on img at bounding box center [496, 143] width 94 height 94
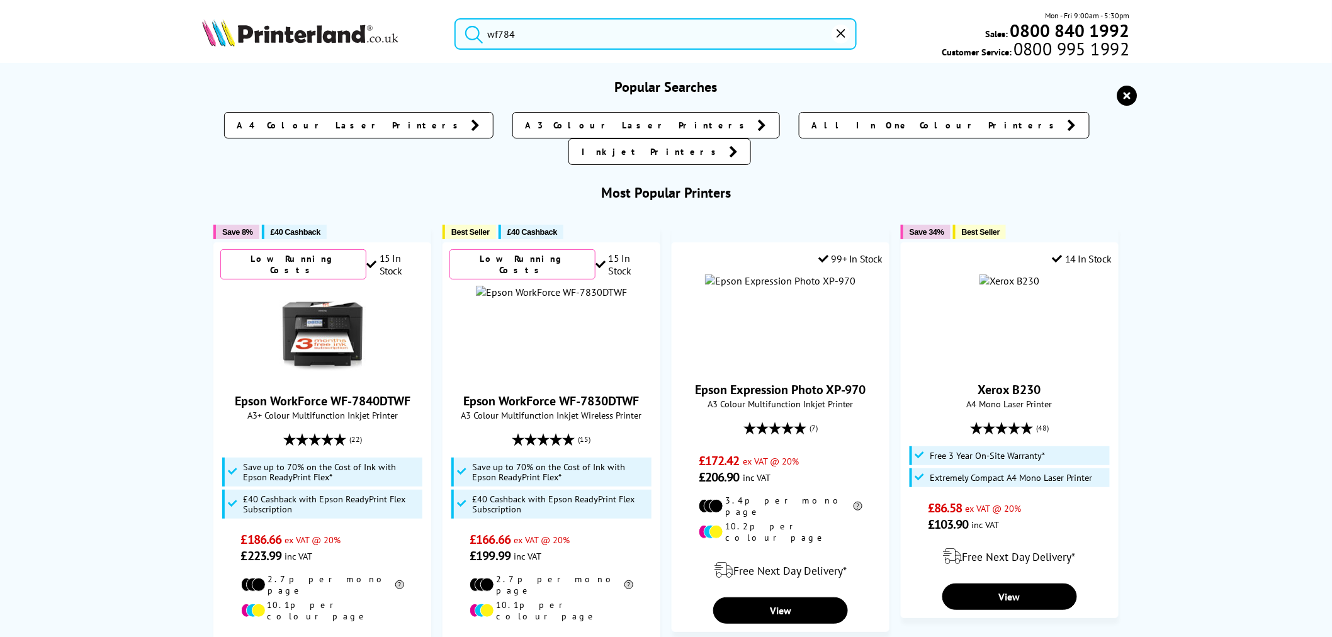
drag, startPoint x: 555, startPoint y: 40, endPoint x: 566, endPoint y: 36, distance: 12.2
click at [555, 40] on input "wf784" at bounding box center [655, 33] width 402 height 31
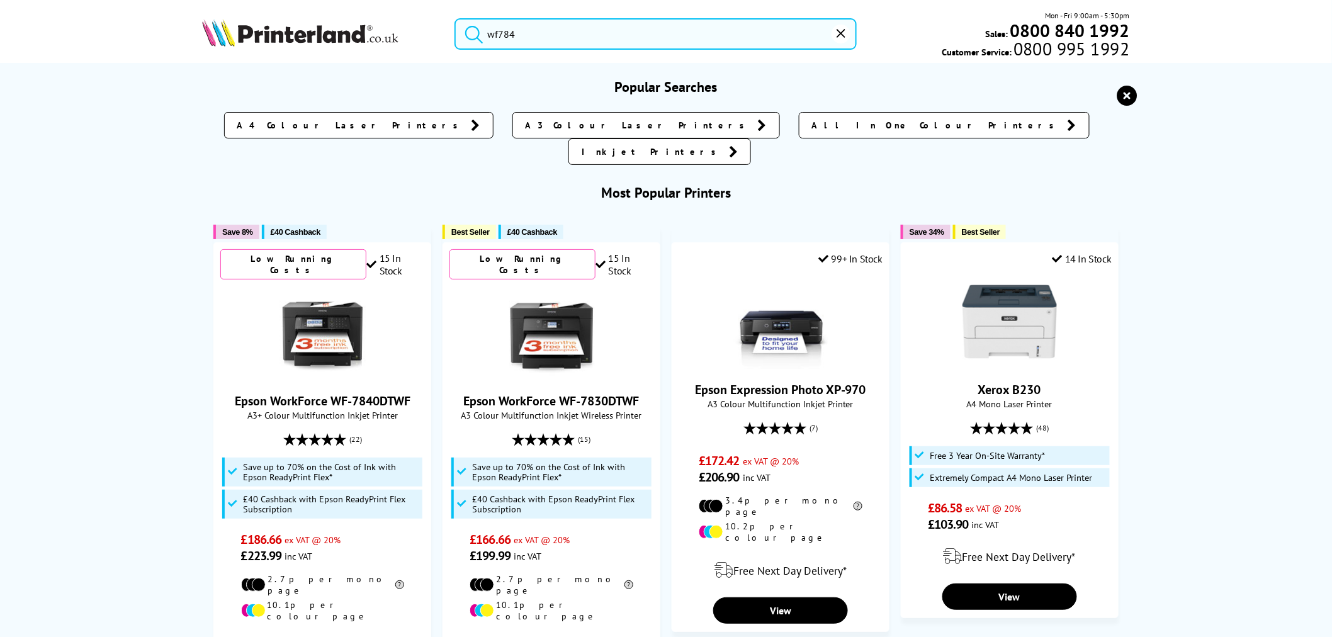
drag, startPoint x: 566, startPoint y: 36, endPoint x: 403, endPoint y: 36, distance: 163.0
click at [403, 36] on div "wf784 Mon - Fri 9:00am - 5:30pm Sales: 0800 840 1992 Customer Service: 0800 995…" at bounding box center [665, 36] width 1007 height 55
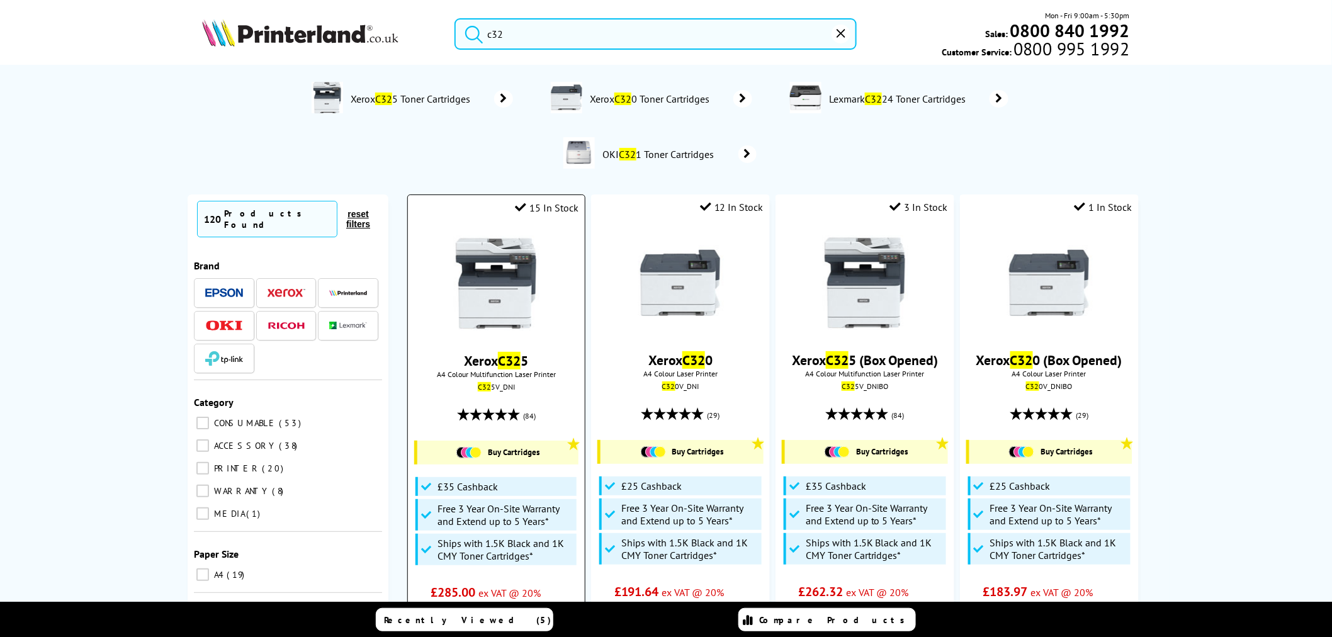
type input "c32"
click at [469, 287] on img at bounding box center [496, 283] width 94 height 94
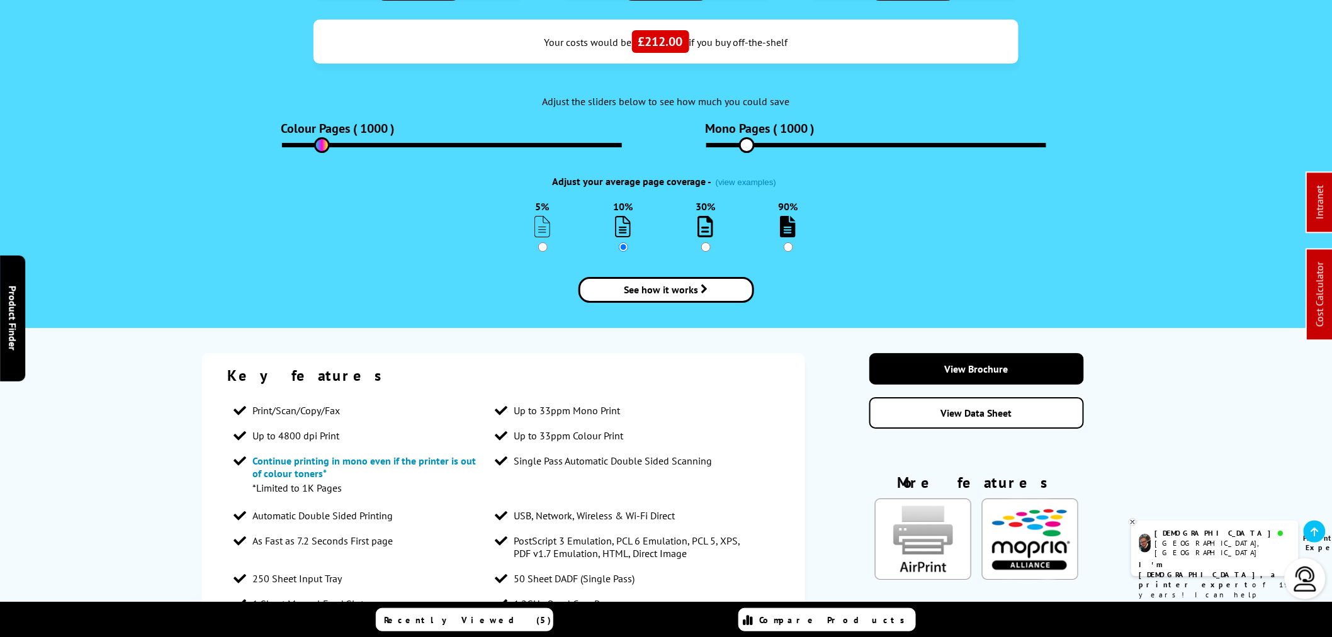
scroll to position [1468, 0]
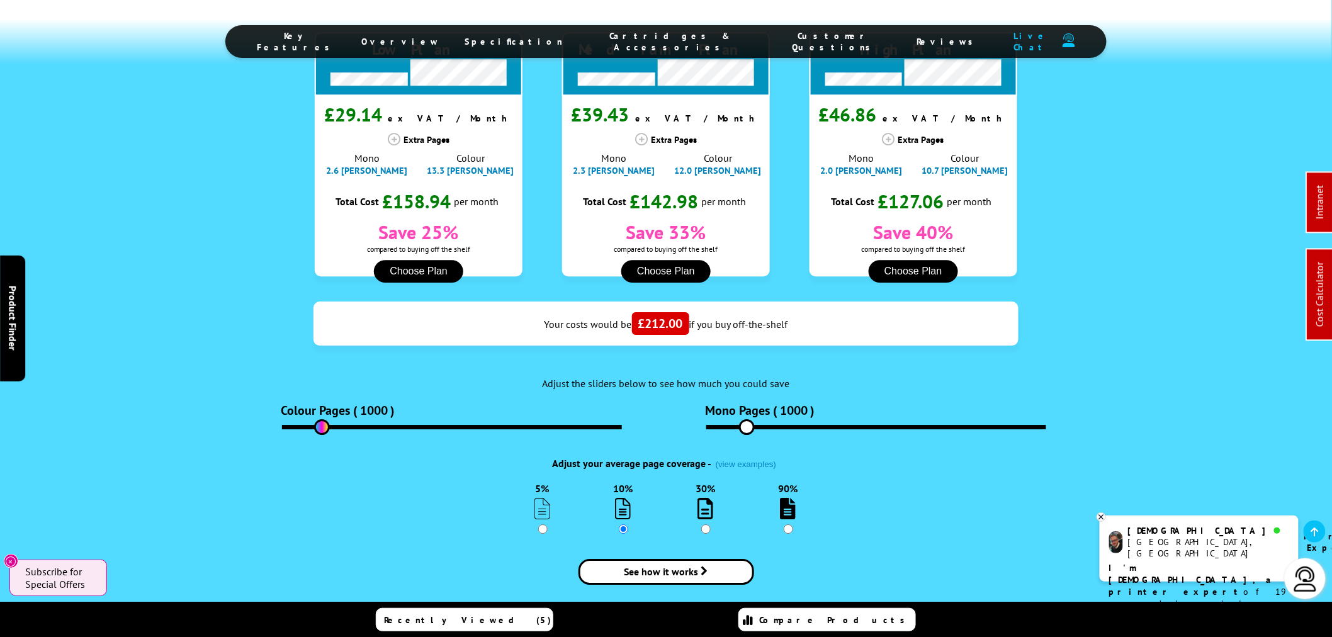
click at [330, 425] on input "range" at bounding box center [452, 427] width 340 height 4
click at [325, 425] on input "range" at bounding box center [452, 427] width 340 height 4
type input "600"
click at [747, 425] on input "range" at bounding box center [876, 427] width 340 height 4
type input "600"
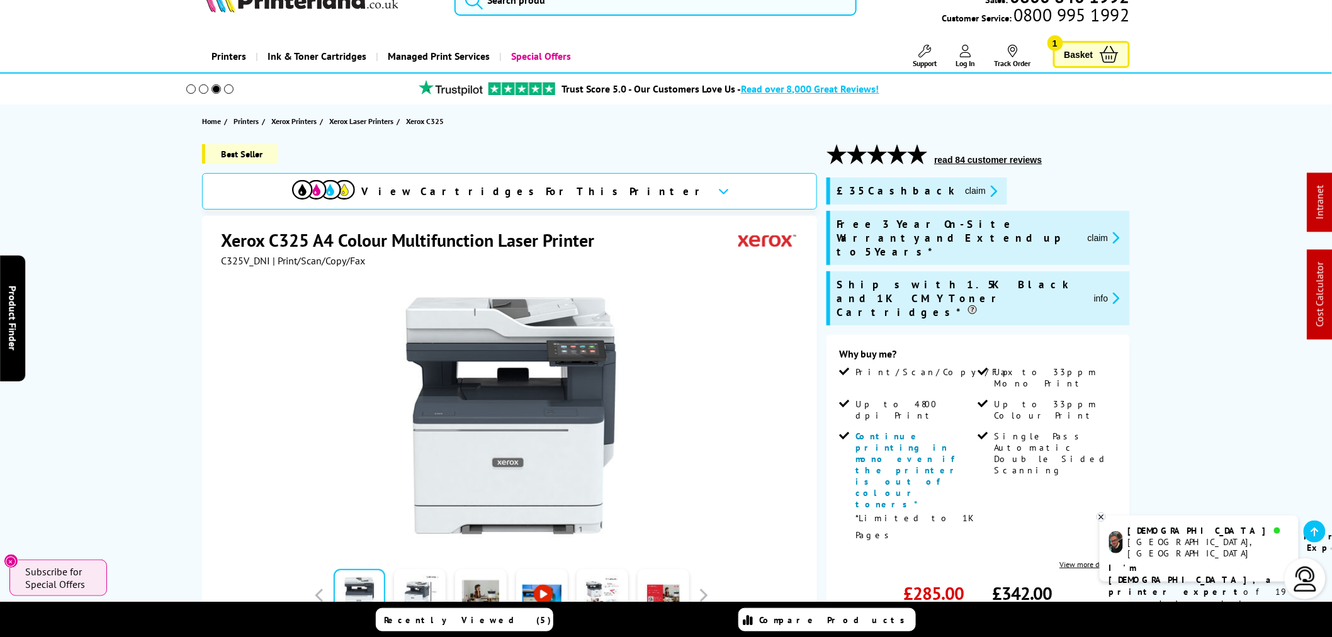
scroll to position [0, 0]
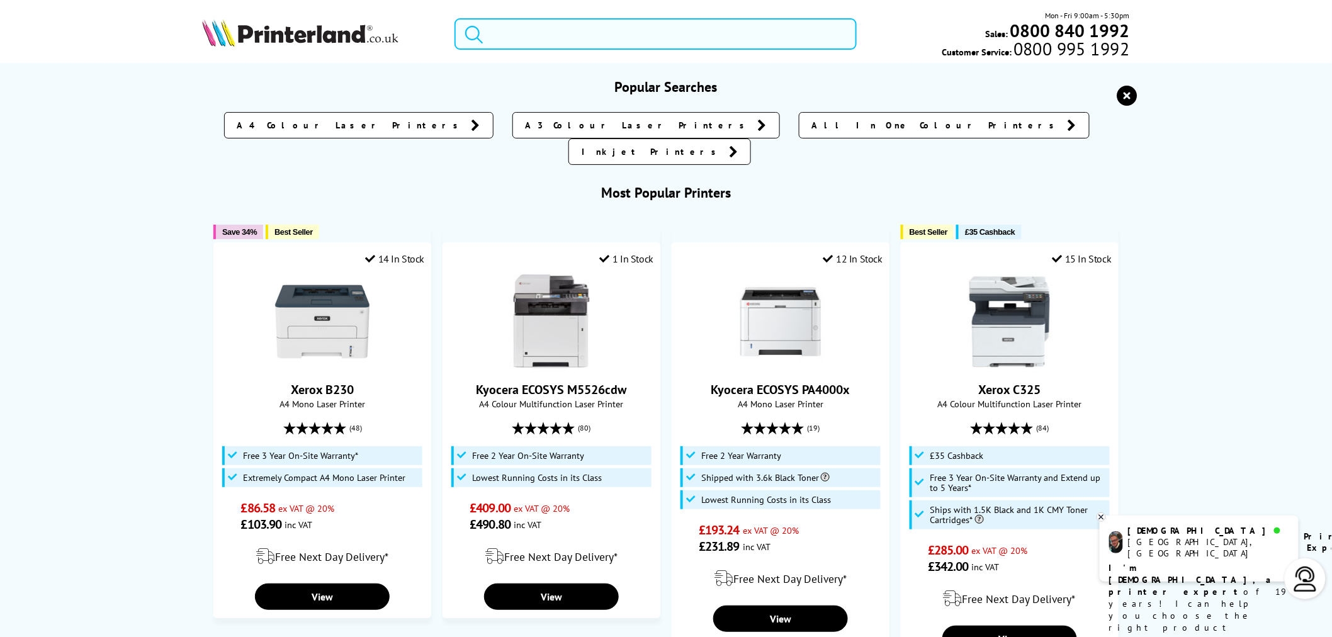
click at [657, 32] on input "search" at bounding box center [655, 33] width 402 height 31
paste input "006R04616"
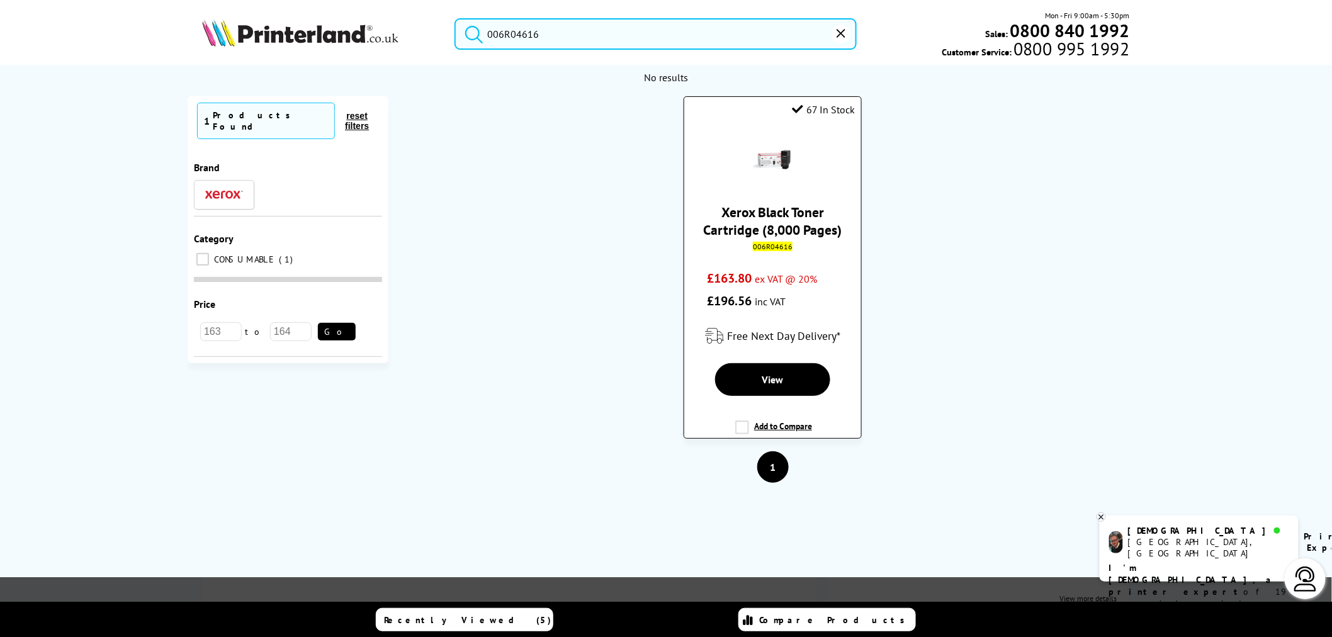
type input "006R04616"
click at [744, 223] on link "Xerox Black Toner Cartridge (8,000 Pages)" at bounding box center [773, 220] width 138 height 35
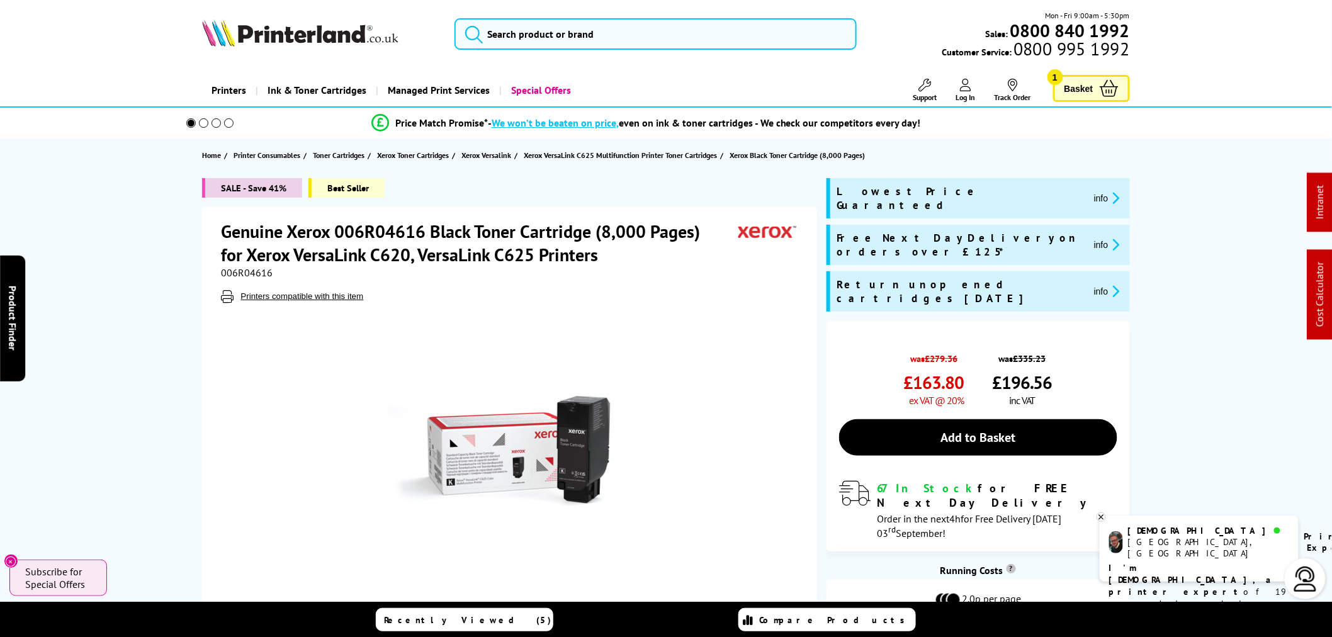
click at [583, 49] on div "Mon - Fri 9:00am - 5:30pm Sales: 0800 840 1992 Customer Service: 0800 995 1992" at bounding box center [665, 36] width 1007 height 55
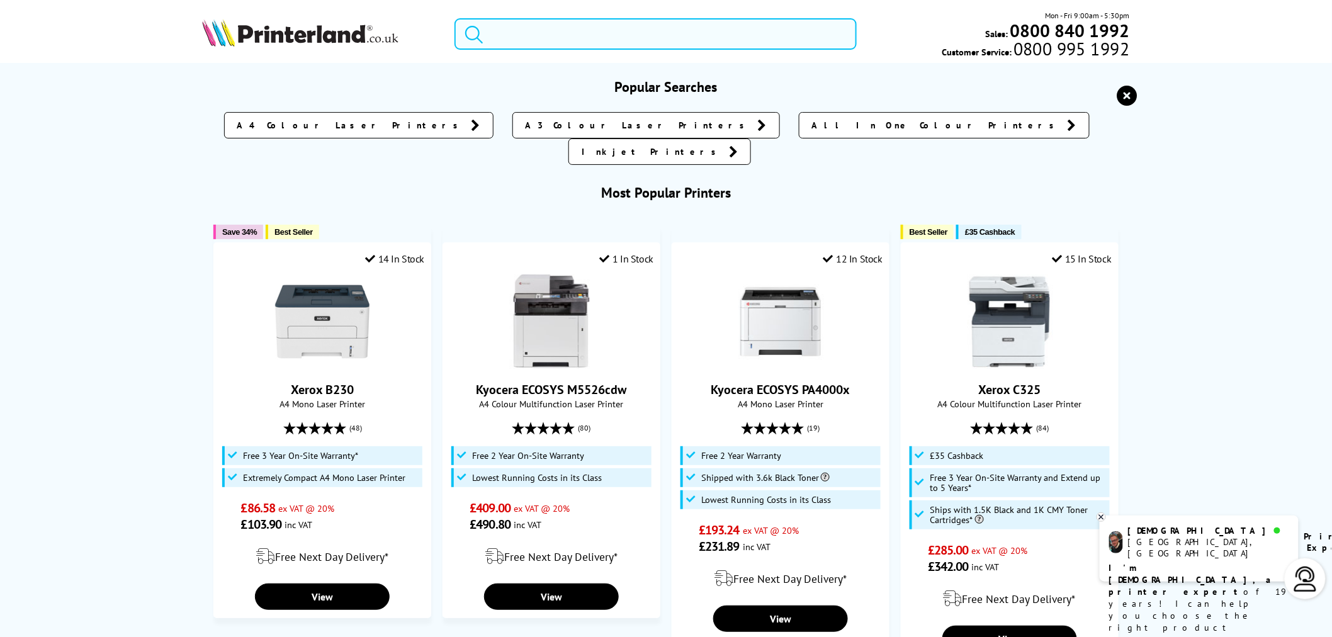
click at [580, 41] on input "search" at bounding box center [655, 33] width 402 height 31
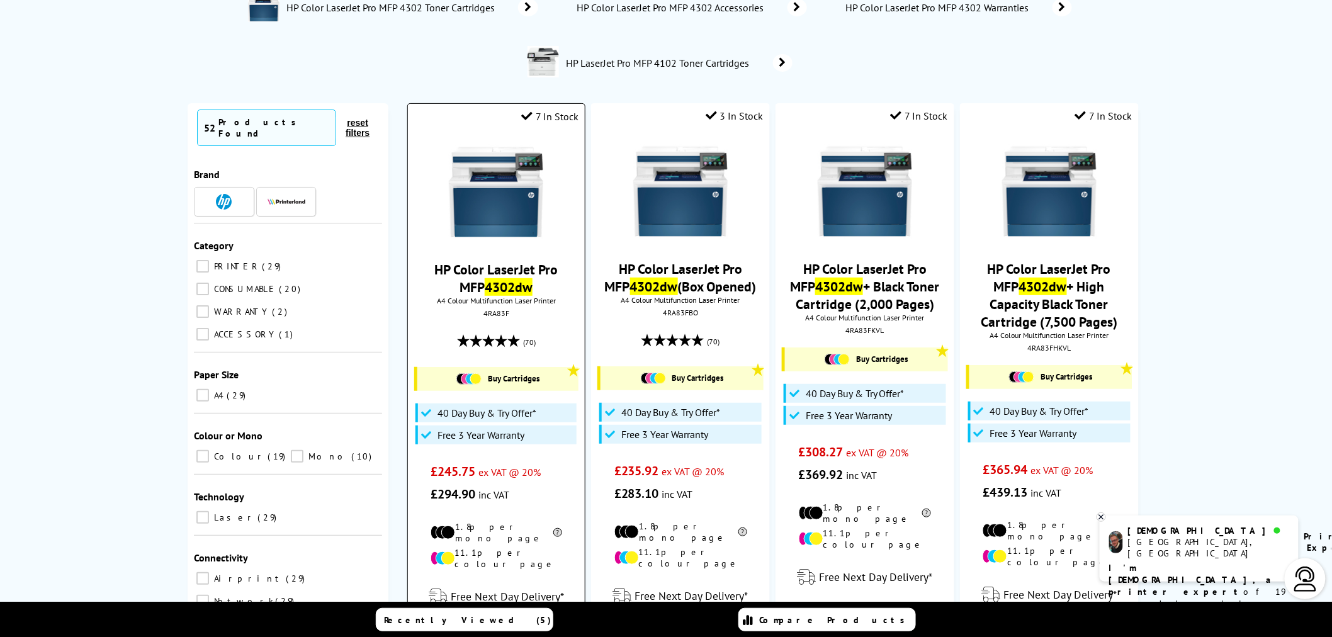
scroll to position [140, 0]
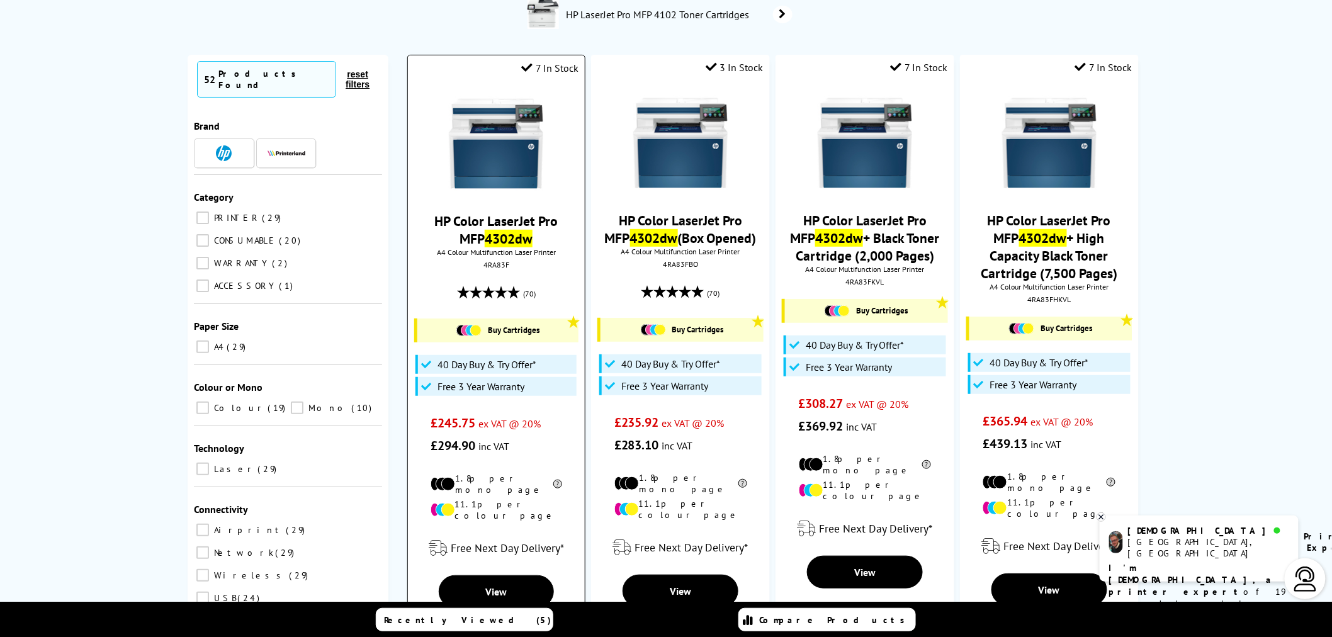
click at [501, 266] on div "4RA83F" at bounding box center [496, 264] width 158 height 9
copy div "4RA83F"
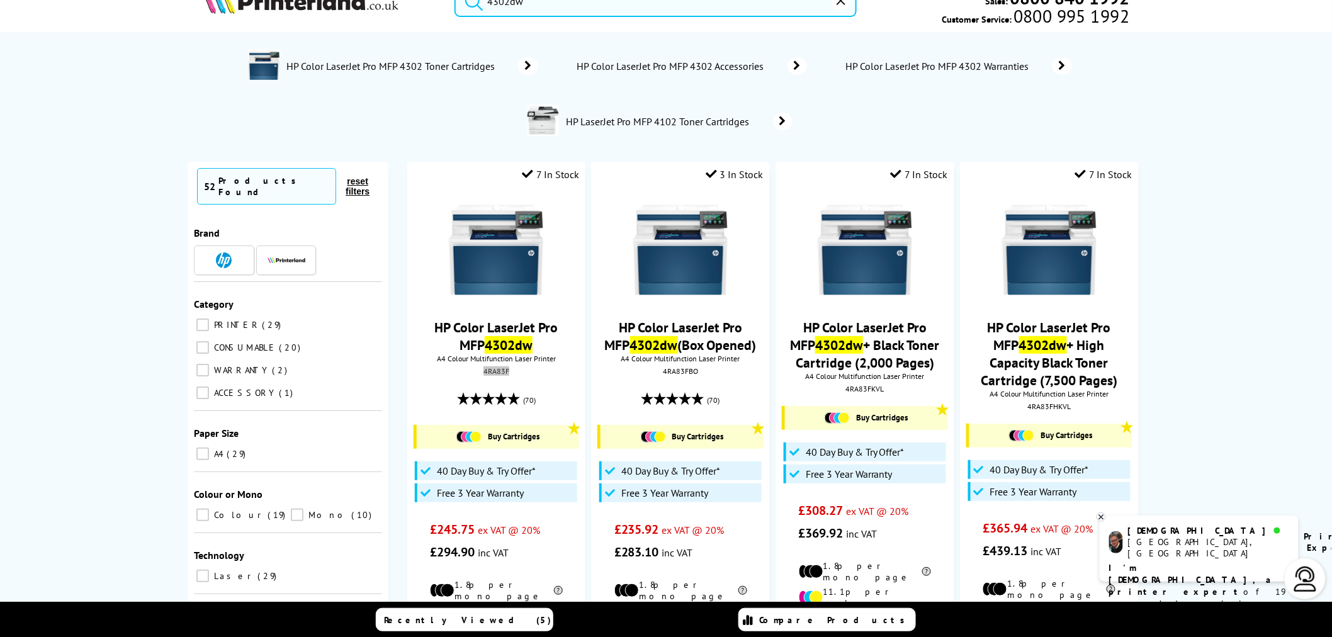
scroll to position [0, 0]
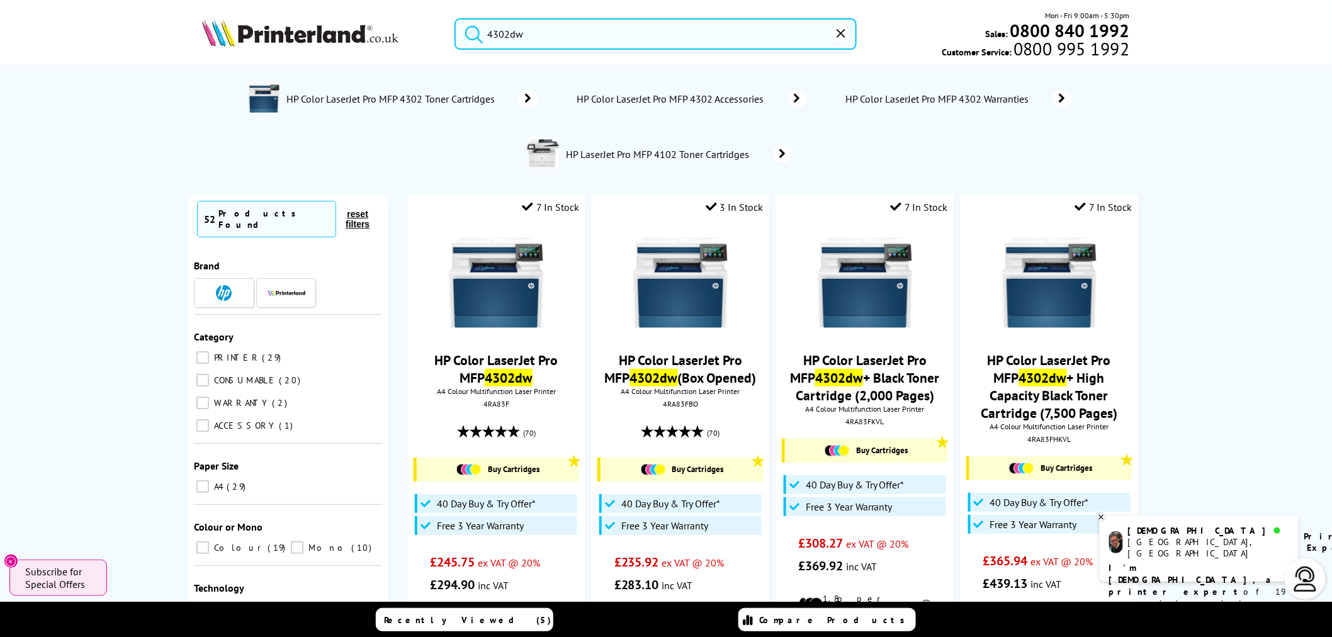
drag, startPoint x: 570, startPoint y: 43, endPoint x: 312, endPoint y: 72, distance: 259.1
click at [317, 69] on header "4302dw Mon - Fri 9:00am - 5:30pm Sales: 0800 840 1992 Customer Service: 0800 99…" at bounding box center [666, 54] width 1332 height 108
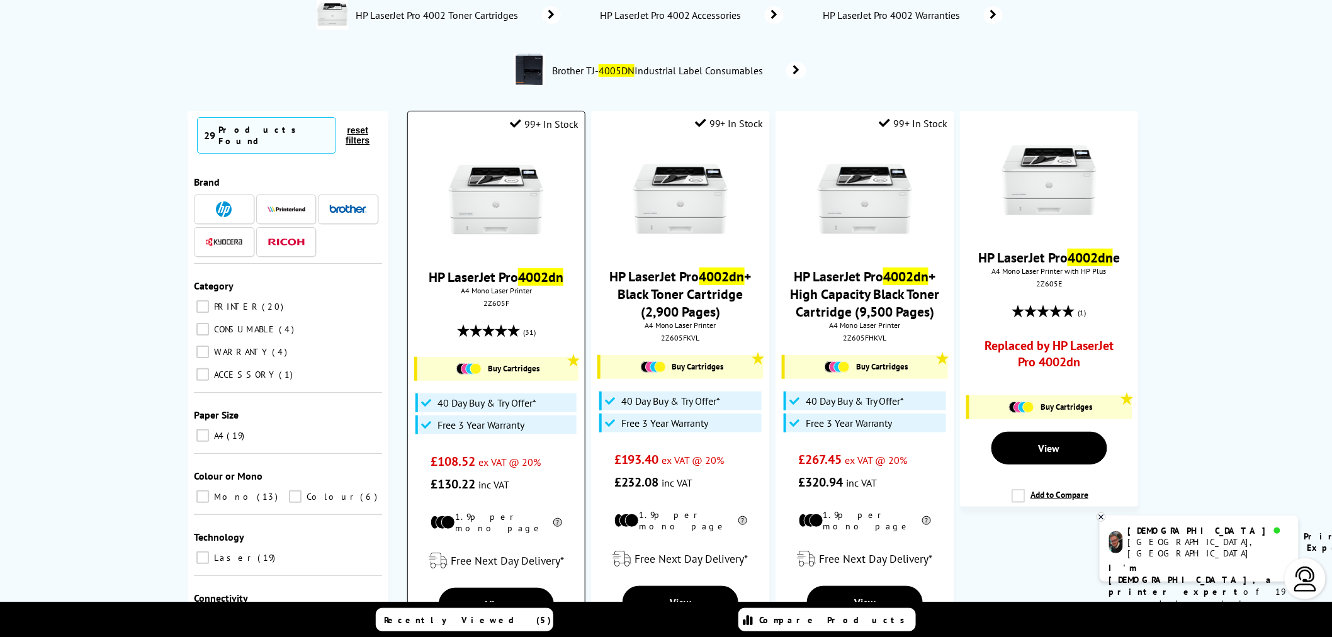
scroll to position [140, 0]
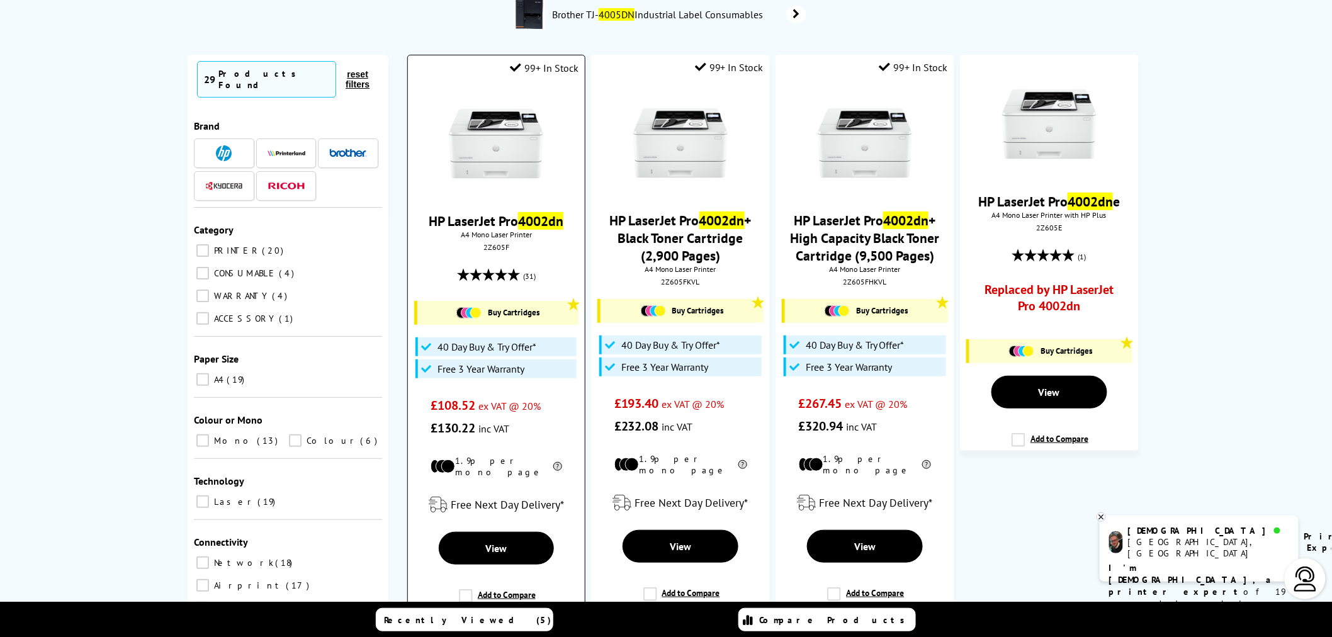
type input "4002dn"
click at [500, 127] on img at bounding box center [496, 143] width 94 height 94
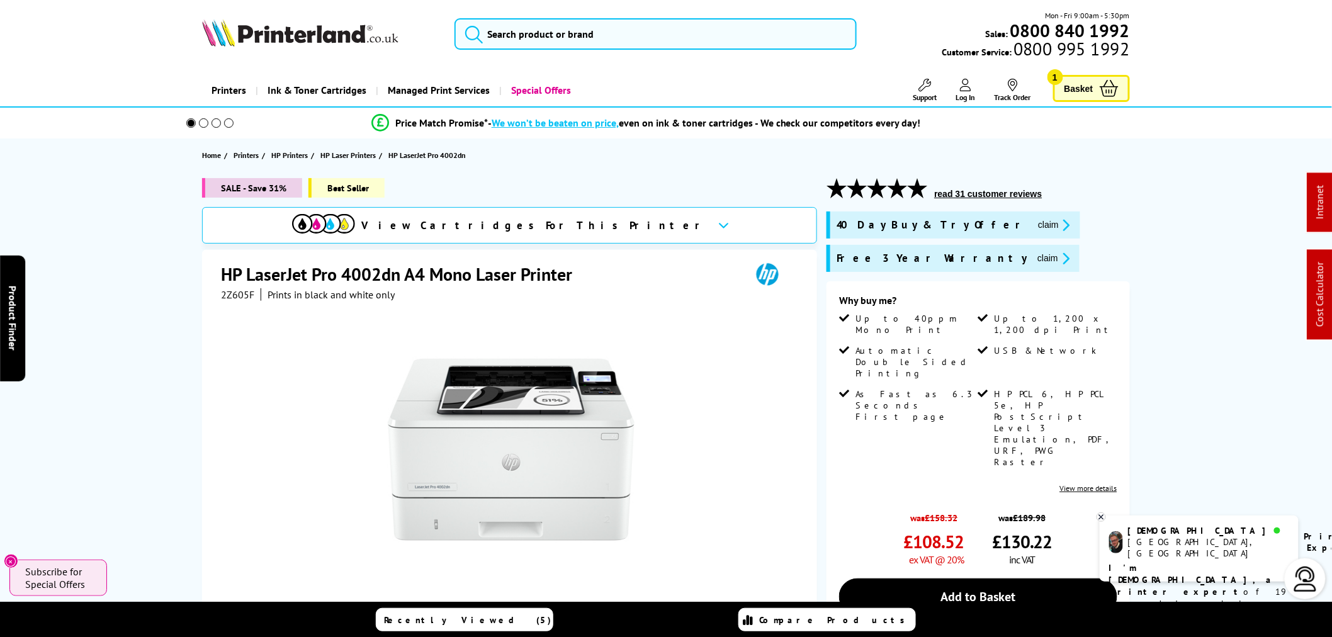
click at [228, 298] on span "2Z605F" at bounding box center [237, 294] width 33 height 13
copy span "2Z605F"
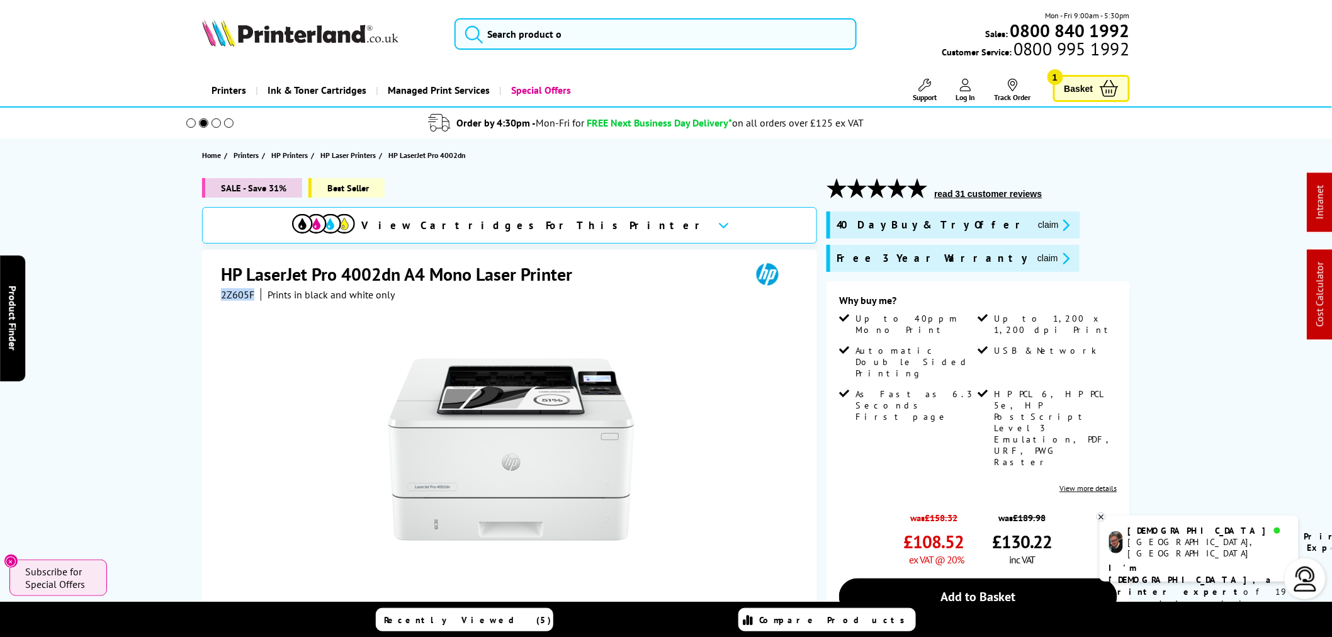
scroll to position [210, 0]
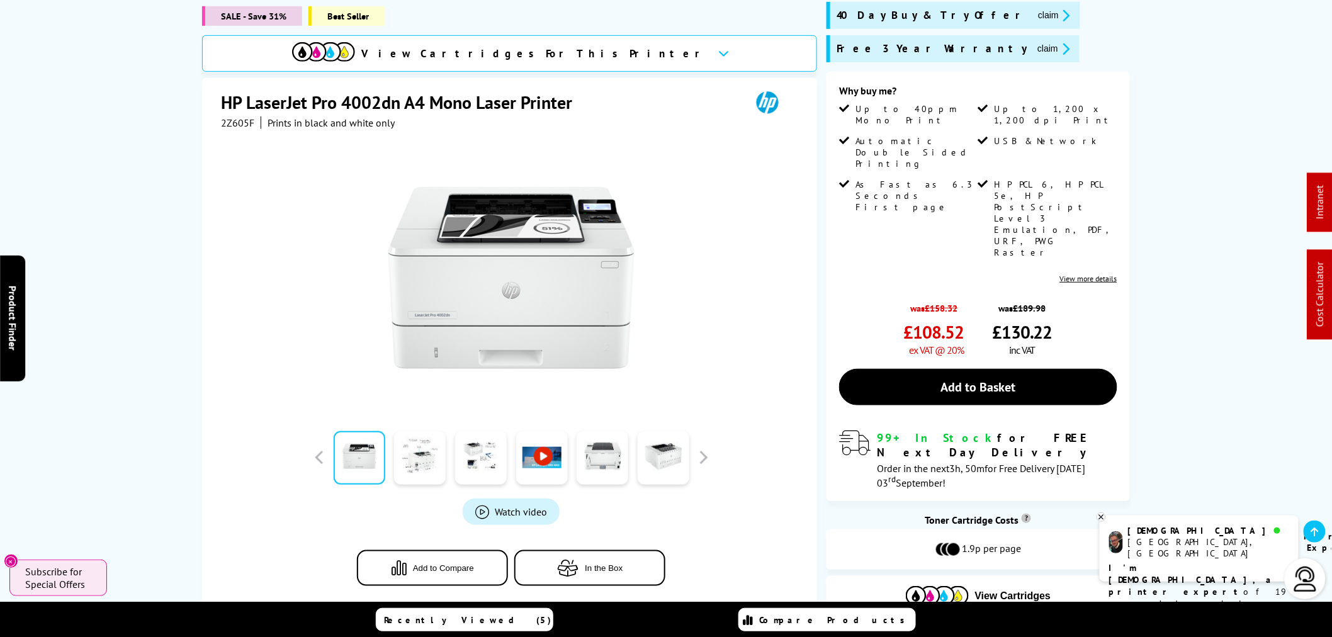
click at [706, 240] on div at bounding box center [511, 271] width 580 height 285
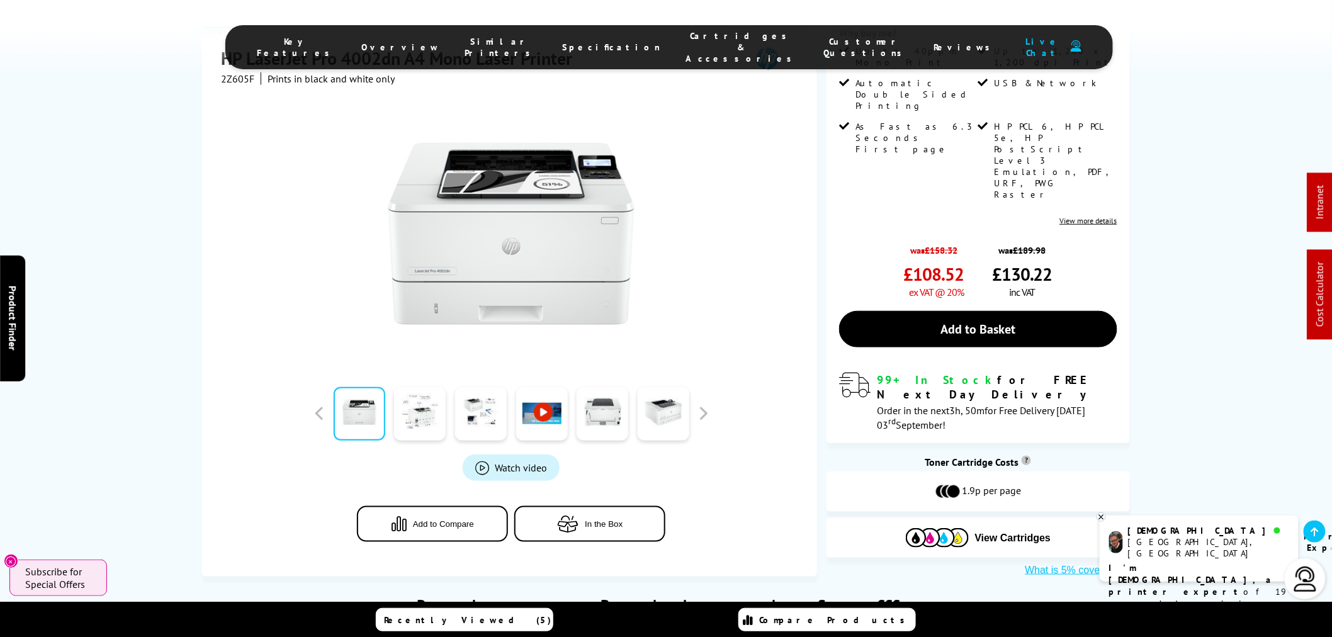
scroll to position [140, 0]
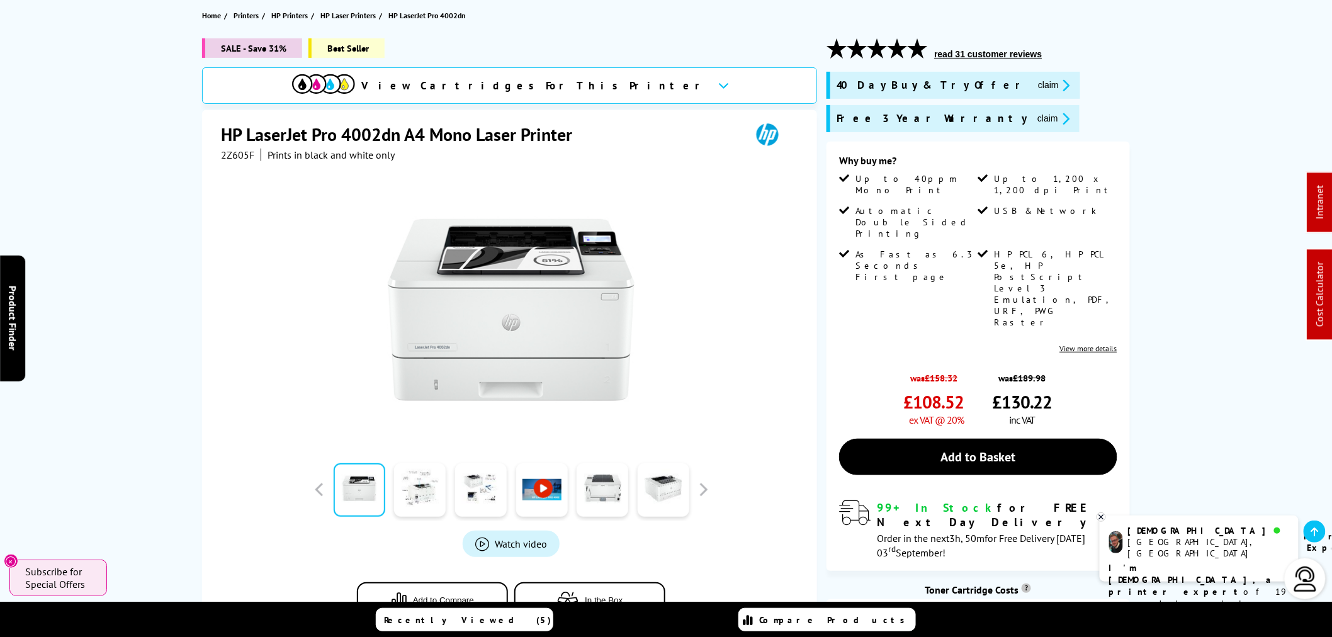
click at [252, 159] on span "2Z605F" at bounding box center [237, 155] width 33 height 13
click at [249, 159] on span "2Z605F" at bounding box center [237, 155] width 33 height 13
click at [249, 158] on span "2Z605F" at bounding box center [237, 155] width 33 height 13
copy span "2Z605F"
